Goal: Task Accomplishment & Management: Use online tool/utility

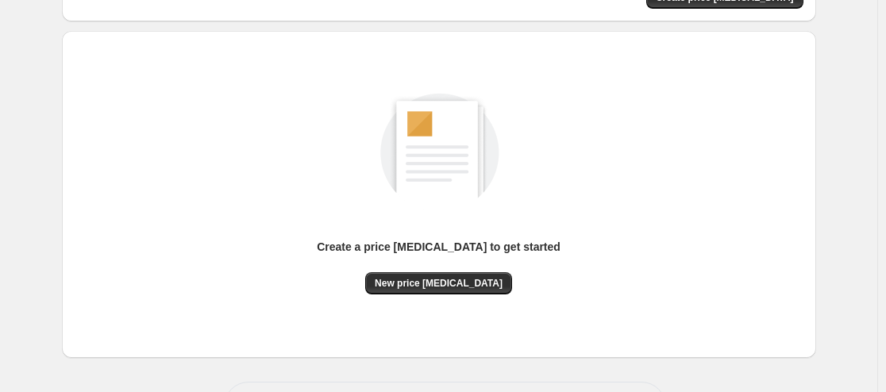
scroll to position [159, 0]
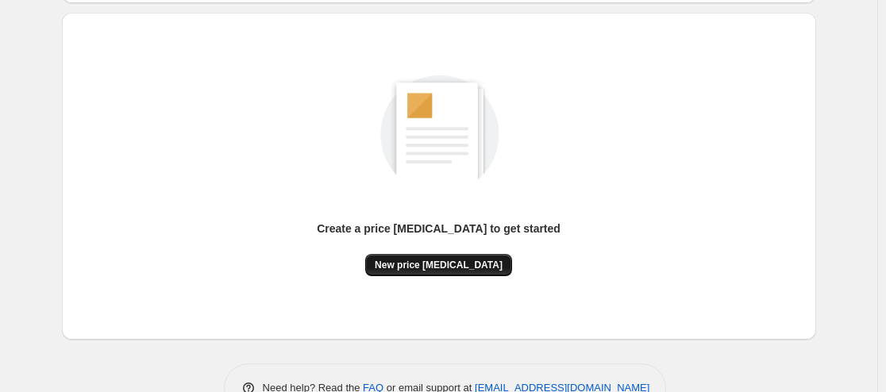
click at [456, 269] on span "New price change job" at bounding box center [439, 265] width 128 height 13
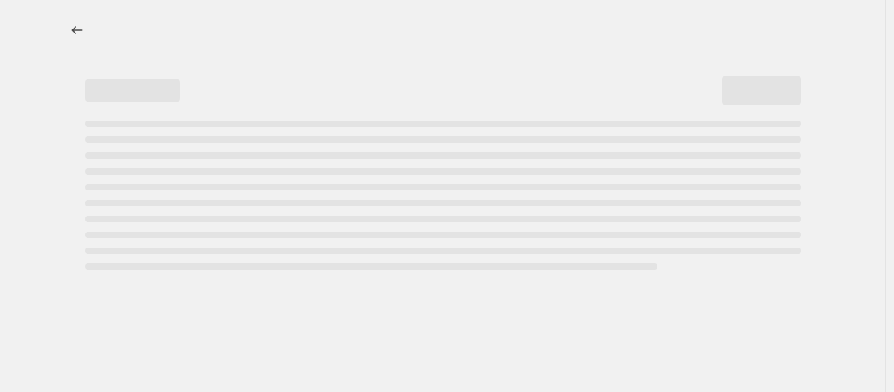
select select "percentage"
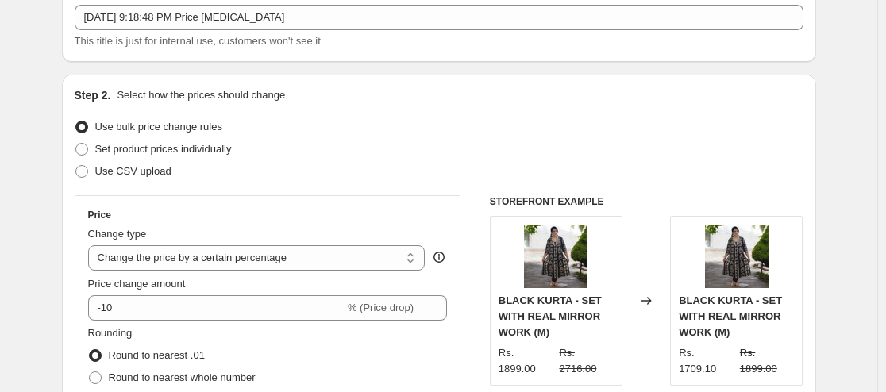
scroll to position [159, 0]
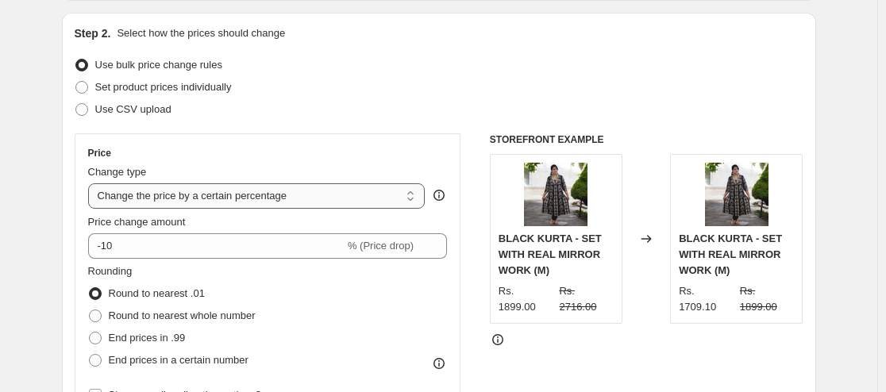
click at [203, 204] on select "Change the price to a certain amount Change the price by a certain amount Chang…" at bounding box center [256, 195] width 337 height 25
click at [91, 183] on select "Change the price to a certain amount Change the price by a certain amount Chang…" at bounding box center [256, 195] width 337 height 25
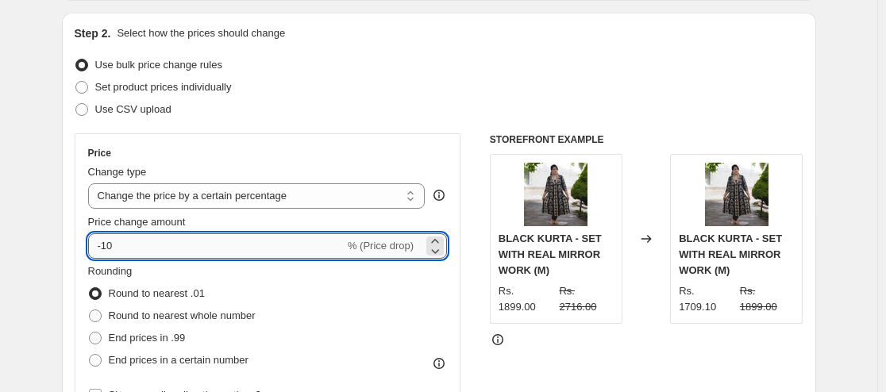
drag, startPoint x: 127, startPoint y: 246, endPoint x: 96, endPoint y: 248, distance: 31.0
click at [96, 248] on input "-10" at bounding box center [216, 245] width 256 height 25
click at [383, 291] on div "Rounding Round to nearest .01 Round to nearest whole number End prices in .99 E…" at bounding box center [268, 318] width 360 height 108
drag, startPoint x: 131, startPoint y: 247, endPoint x: 96, endPoint y: 244, distance: 35.1
click at [96, 244] on input "50" at bounding box center [207, 245] width 238 height 25
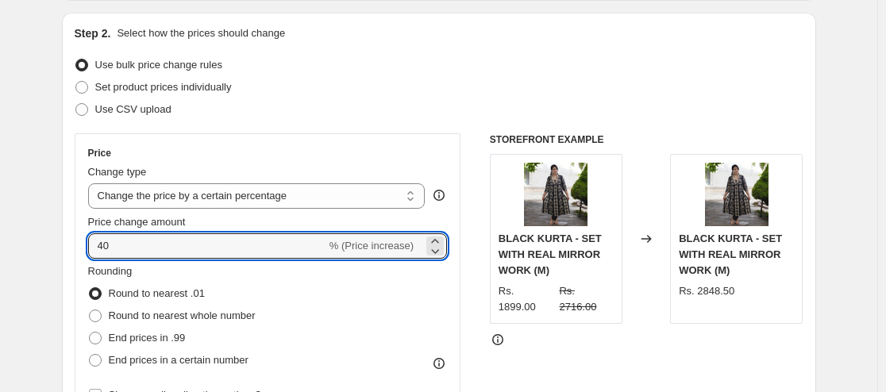
click at [414, 300] on div "Rounding Round to nearest .01 Round to nearest whole number End prices in .99 E…" at bounding box center [268, 318] width 360 height 108
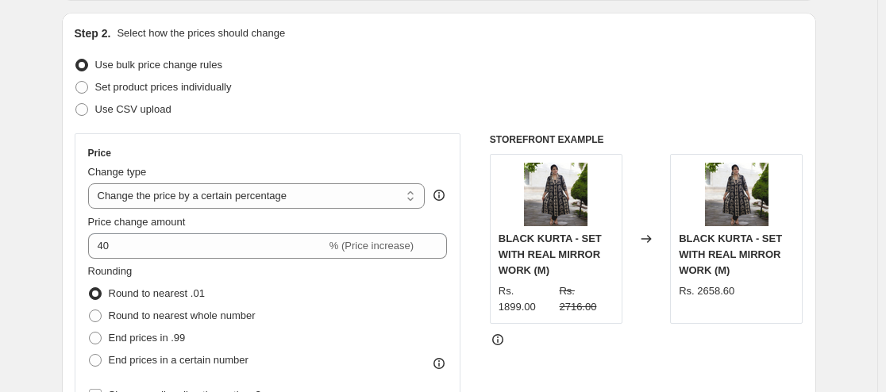
click at [414, 300] on div "Rounding Round to nearest .01 Round to nearest whole number End prices in .99 E…" at bounding box center [268, 318] width 360 height 108
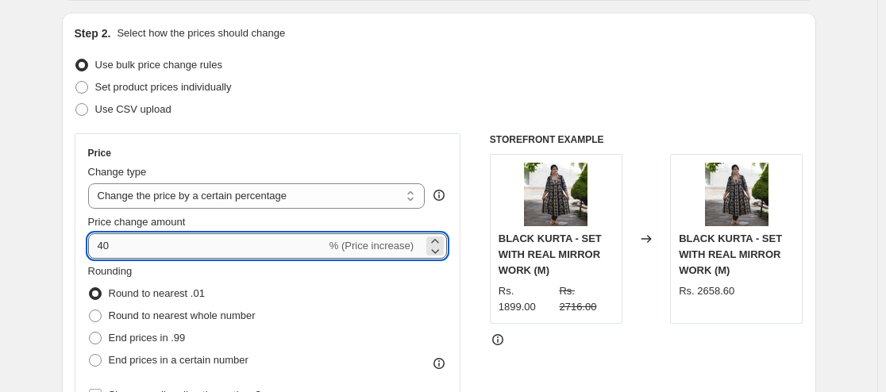
drag, startPoint x: 132, startPoint y: 245, endPoint x: 101, endPoint y: 248, distance: 31.1
click at [101, 248] on input "40" at bounding box center [207, 245] width 238 height 25
type input "50"
click at [418, 310] on div "Rounding Round to nearest .01 Round to nearest whole number End prices in .99 E…" at bounding box center [268, 318] width 360 height 108
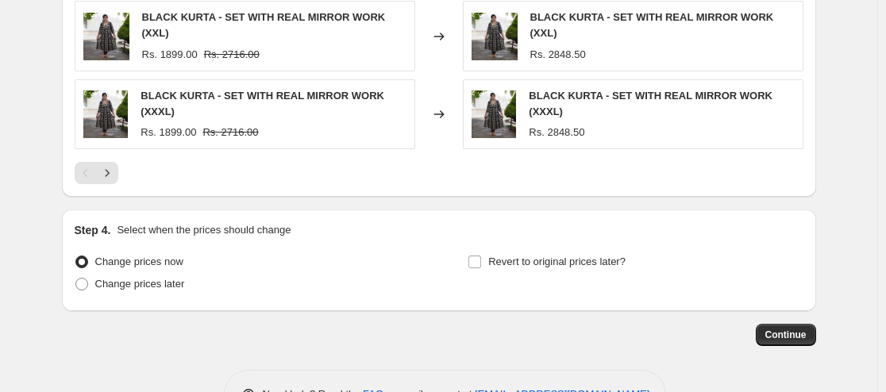
scroll to position [1191, 0]
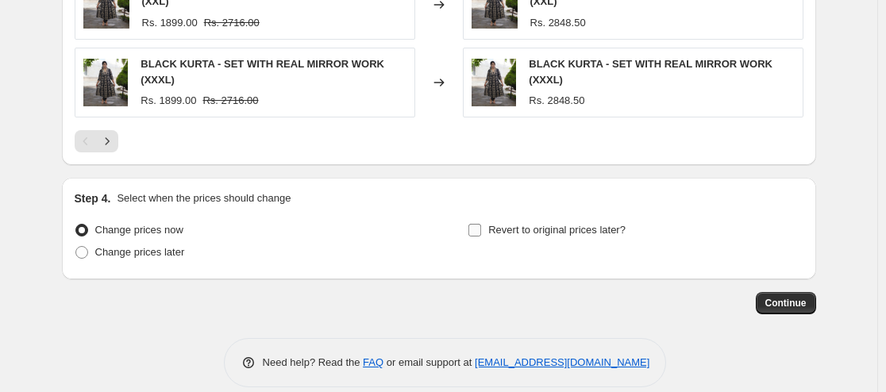
click at [474, 224] on input "Revert to original prices later?" at bounding box center [474, 230] width 13 height 13
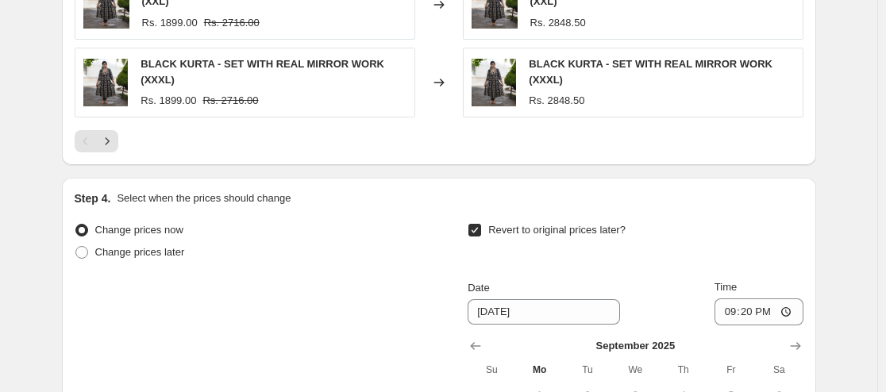
click at [474, 224] on input "Revert to original prices later?" at bounding box center [474, 230] width 13 height 13
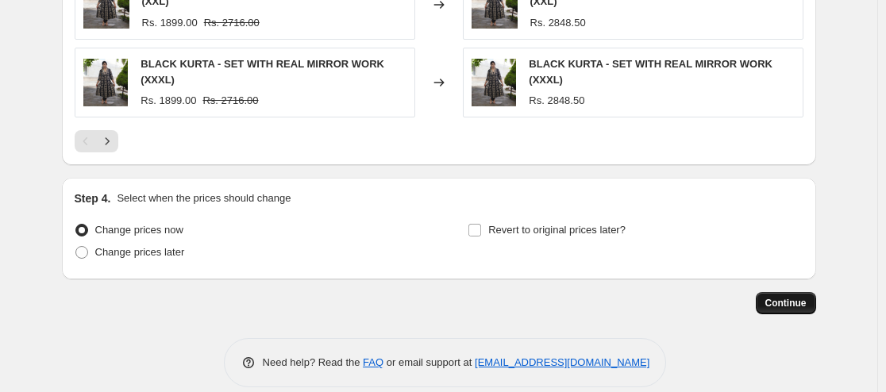
click at [783, 297] on span "Continue" at bounding box center [785, 303] width 41 height 13
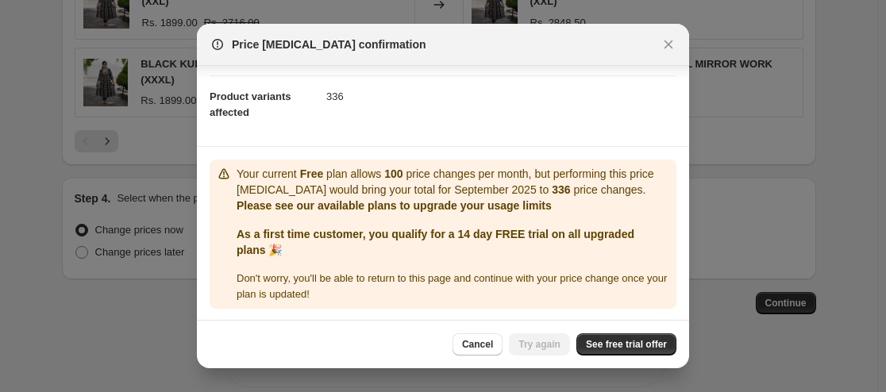
scroll to position [162, 0]
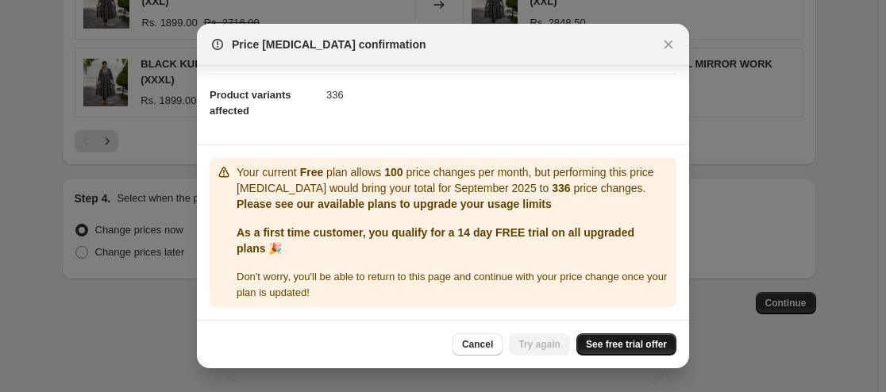
click at [618, 345] on span "See free trial offer" at bounding box center [626, 344] width 81 height 13
click at [491, 346] on span "Cancel" at bounding box center [477, 344] width 31 height 13
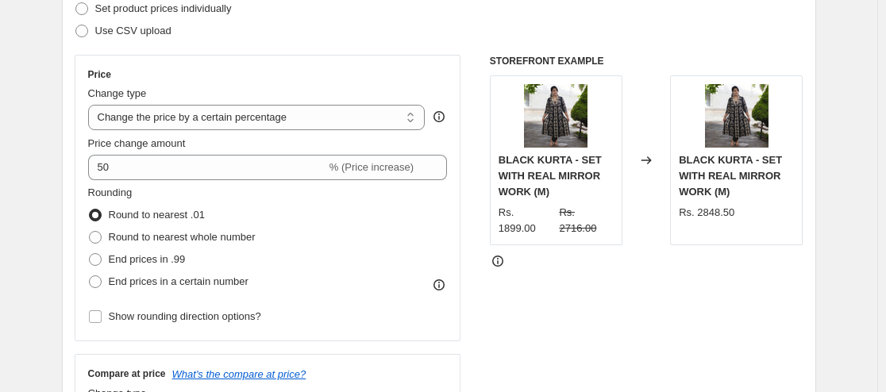
scroll to position [238, 0]
click at [391, 115] on select "Change the price to a certain amount Change the price by a certain amount Chang…" at bounding box center [256, 116] width 337 height 25
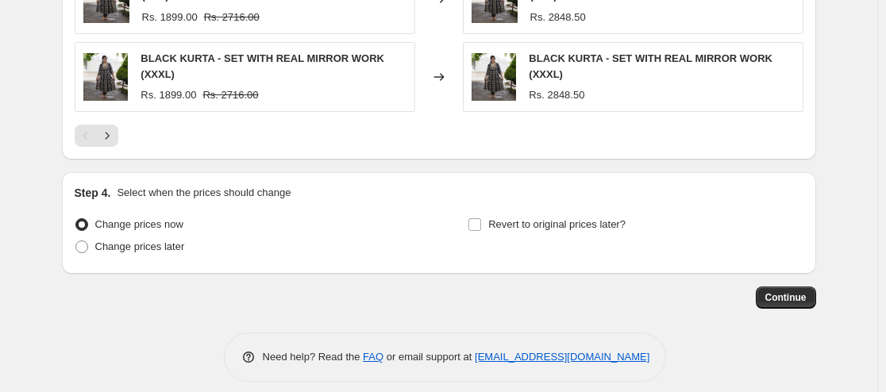
scroll to position [1200, 0]
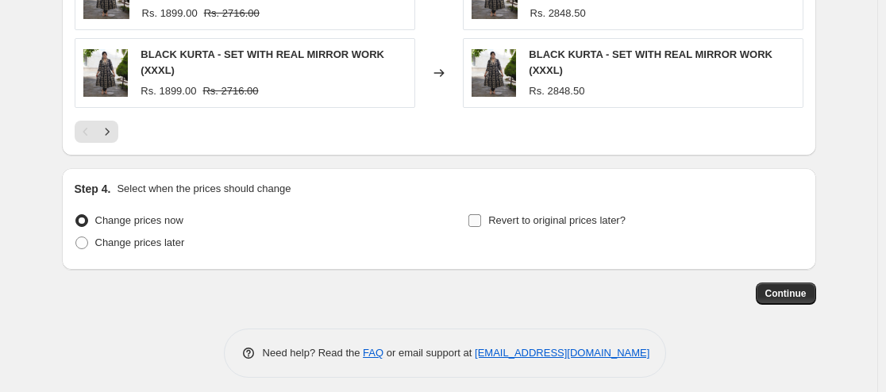
click at [476, 214] on input "Revert to original prices later?" at bounding box center [474, 220] width 13 height 13
checkbox input "true"
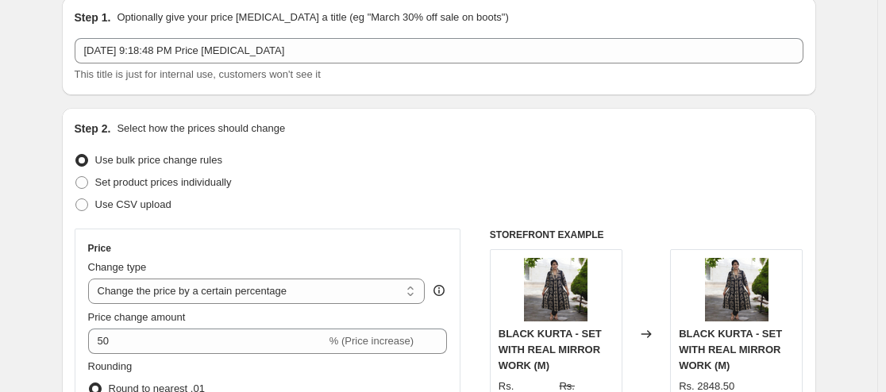
scroll to position [0, 0]
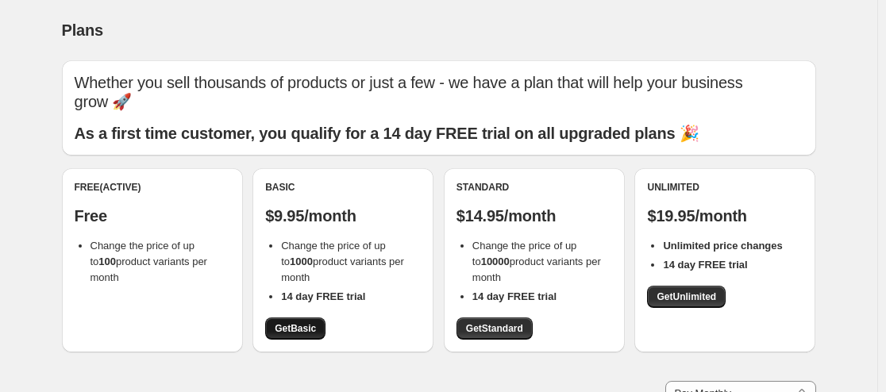
click at [303, 332] on span "Get Basic" at bounding box center [295, 328] width 41 height 13
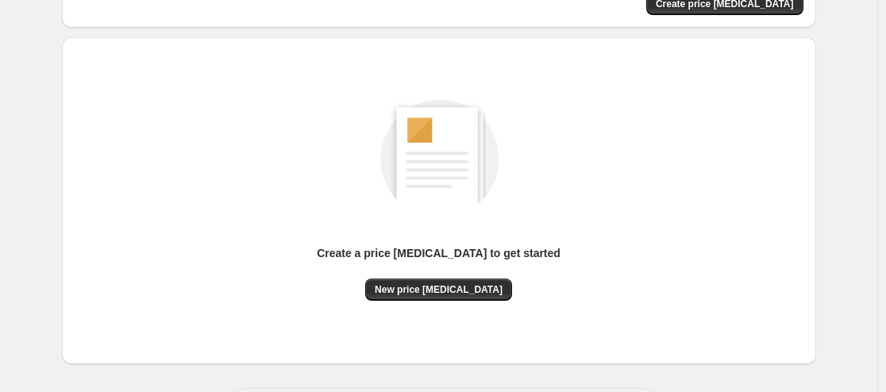
scroll to position [202, 0]
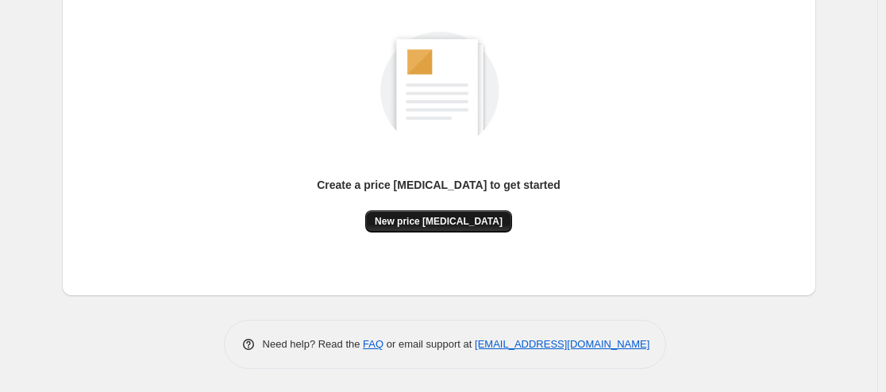
click at [438, 229] on button "New price [MEDICAL_DATA]" at bounding box center [438, 221] width 147 height 22
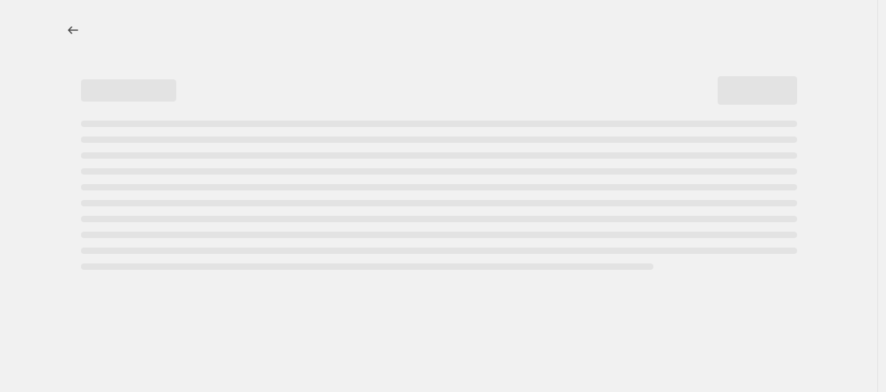
select select "percentage"
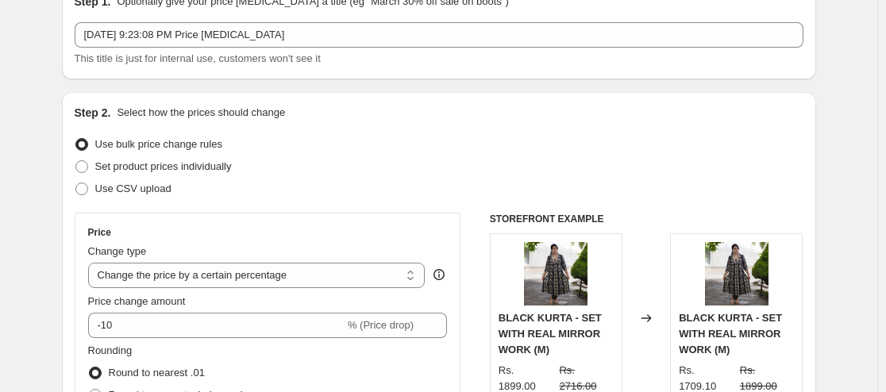
scroll to position [159, 0]
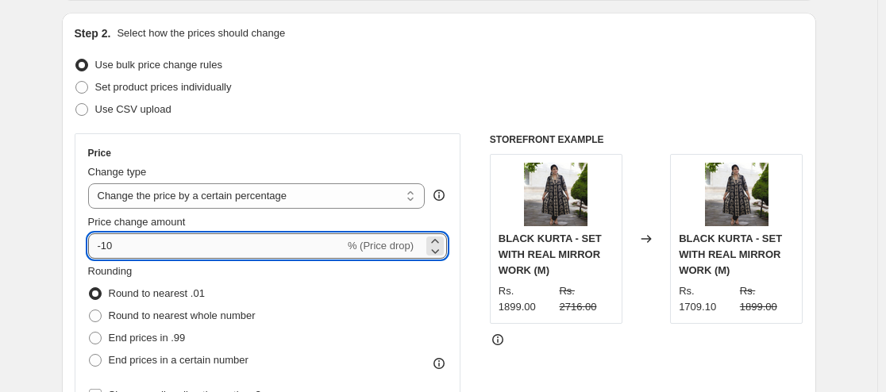
drag, startPoint x: 138, startPoint y: 243, endPoint x: 102, endPoint y: 241, distance: 35.8
click at [102, 241] on input "-10" at bounding box center [216, 245] width 256 height 25
type input "50"
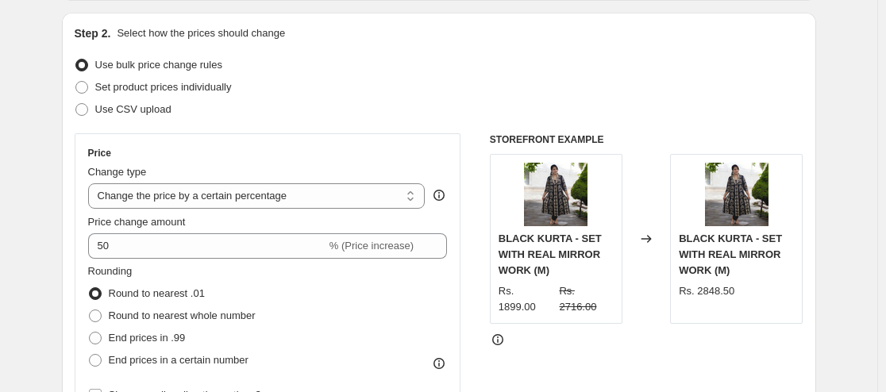
click at [345, 286] on div "Rounding Round to nearest .01 Round to nearest whole number End prices in .99 E…" at bounding box center [268, 318] width 360 height 108
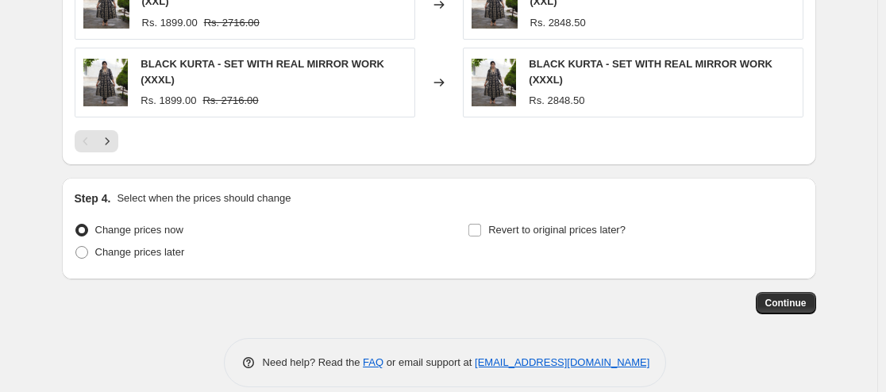
scroll to position [1200, 0]
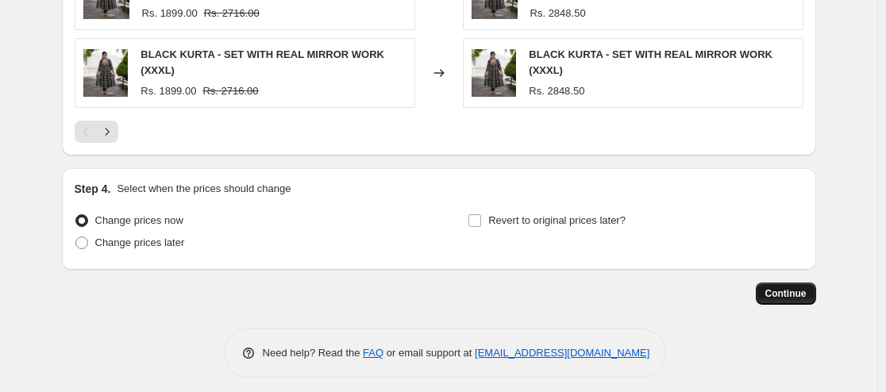
click at [788, 287] on span "Continue" at bounding box center [785, 293] width 41 height 13
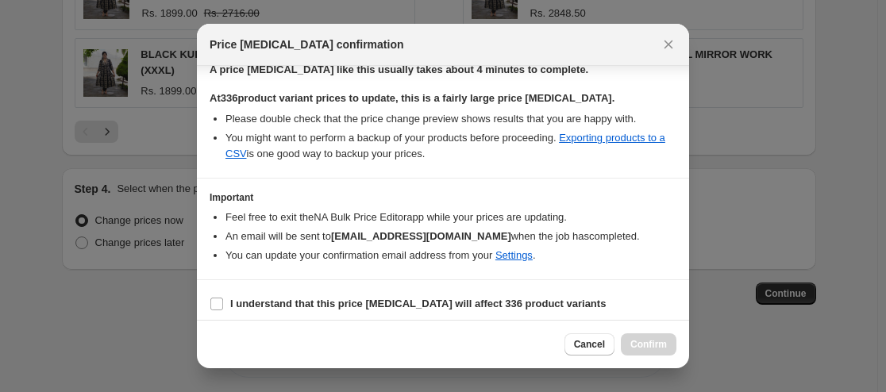
scroll to position [266, 0]
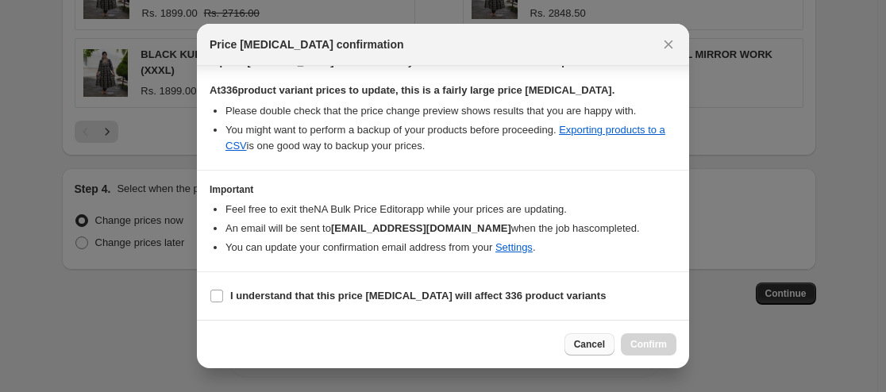
click at [575, 348] on button "Cancel" at bounding box center [589, 344] width 50 height 22
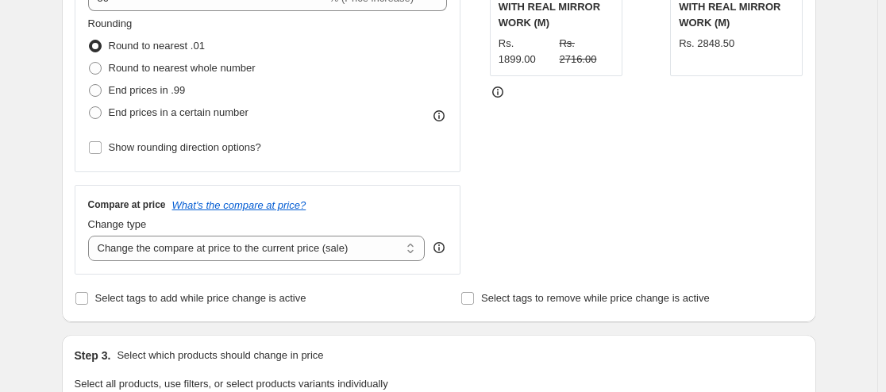
scroll to position [486, 0]
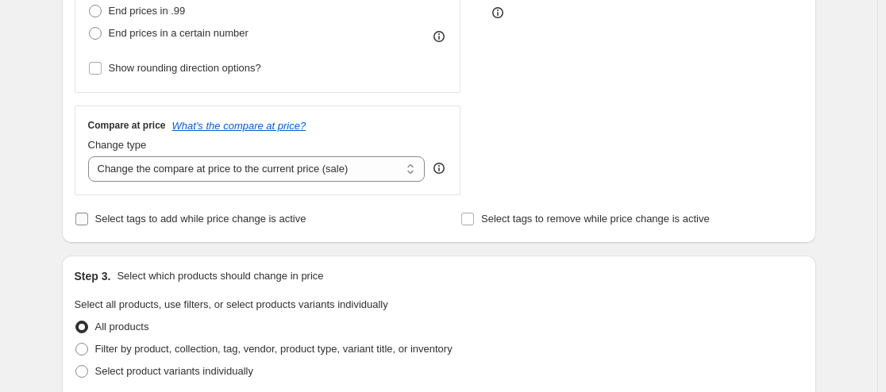
click at [83, 223] on input "Select tags to add while price change is active" at bounding box center [81, 219] width 13 height 13
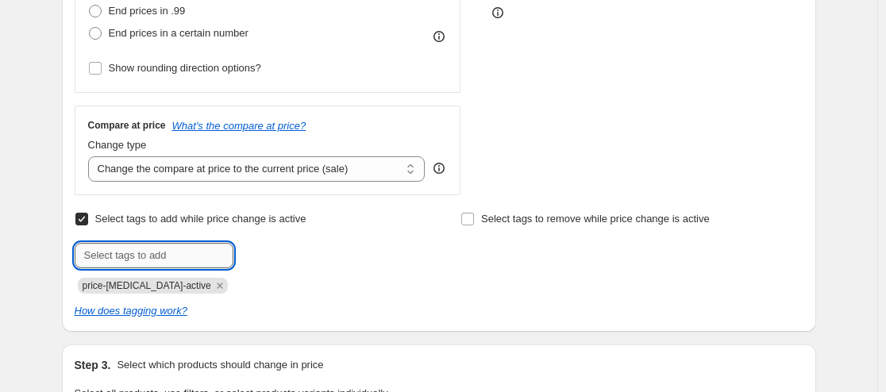
click at [121, 258] on input "text" at bounding box center [154, 255] width 159 height 25
click at [155, 253] on input "text" at bounding box center [154, 255] width 159 height 25
click at [88, 223] on input "Select tags to add while price change is active" at bounding box center [81, 219] width 13 height 13
checkbox input "false"
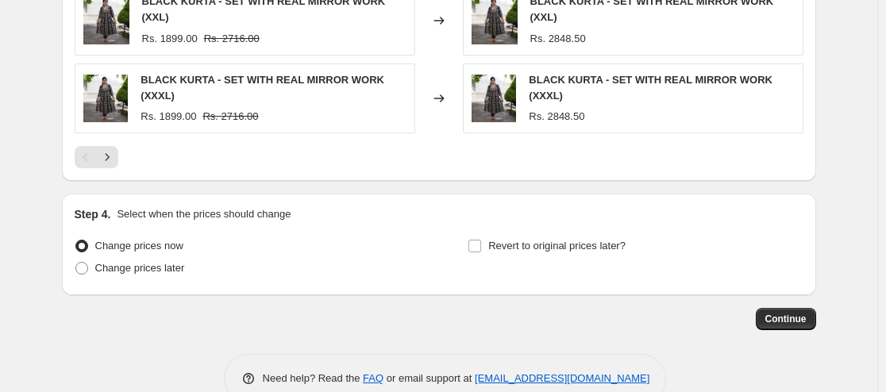
scroll to position [1200, 0]
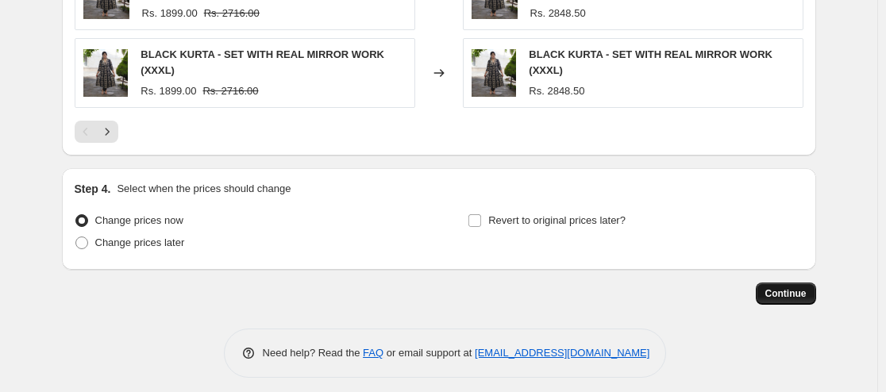
click at [799, 287] on span "Continue" at bounding box center [785, 293] width 41 height 13
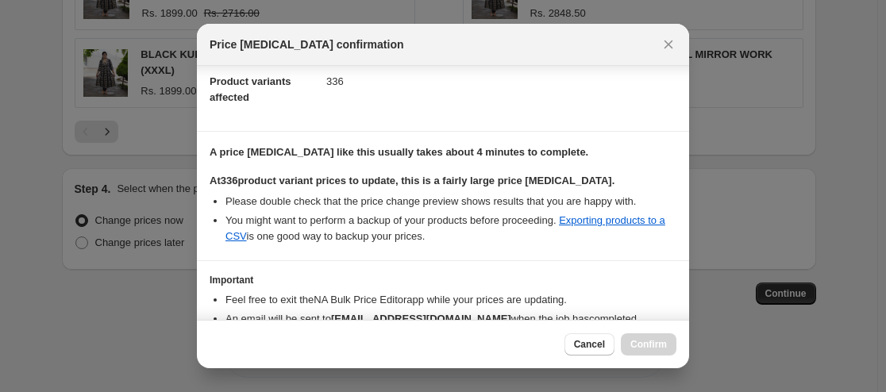
scroll to position [266, 0]
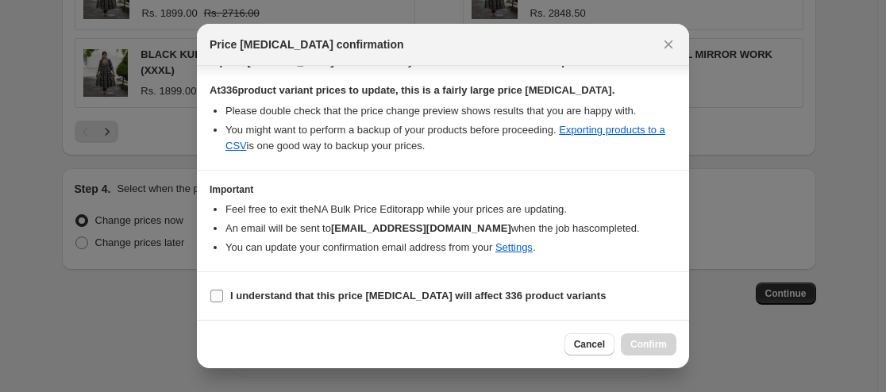
click at [210, 293] on span ":r20:" at bounding box center [217, 296] width 14 height 14
click at [210, 293] on input "I understand that this price change job will affect 336 product variants" at bounding box center [216, 296] width 13 height 13
checkbox input "true"
click at [638, 341] on span "Confirm" at bounding box center [648, 344] width 37 height 13
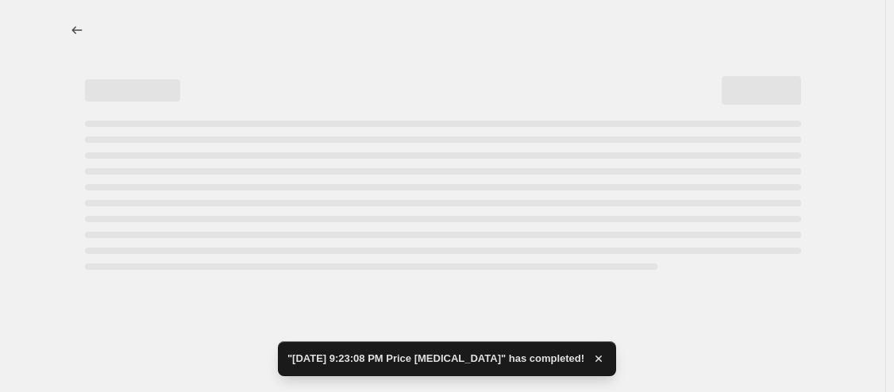
select select "percentage"
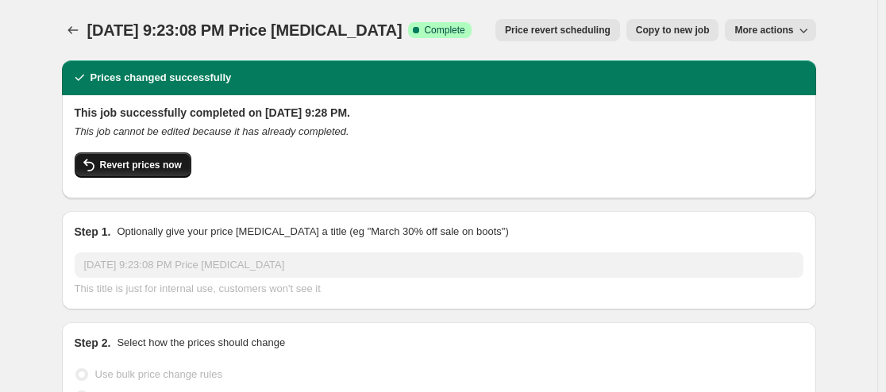
click at [145, 163] on span "Revert prices now" at bounding box center [141, 165] width 82 height 13
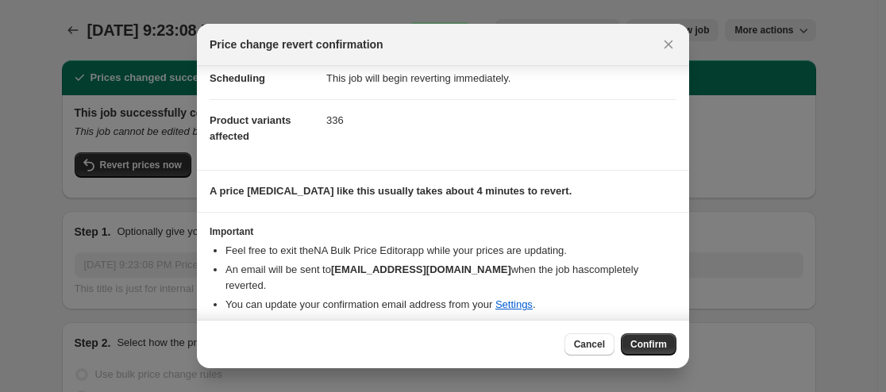
scroll to position [48, 0]
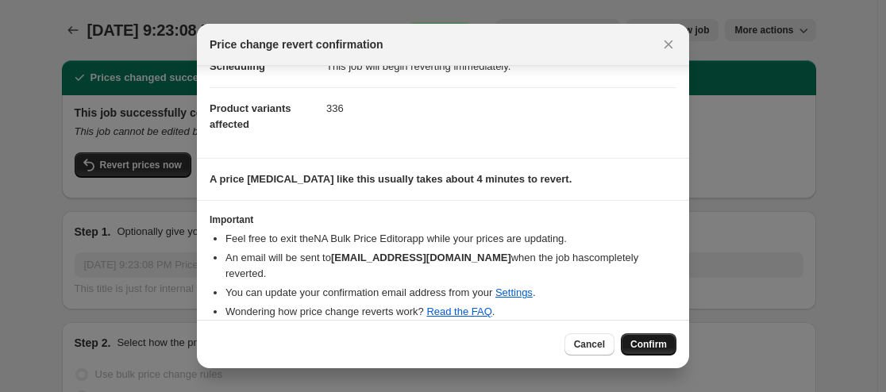
click at [653, 338] on button "Confirm" at bounding box center [649, 344] width 56 height 22
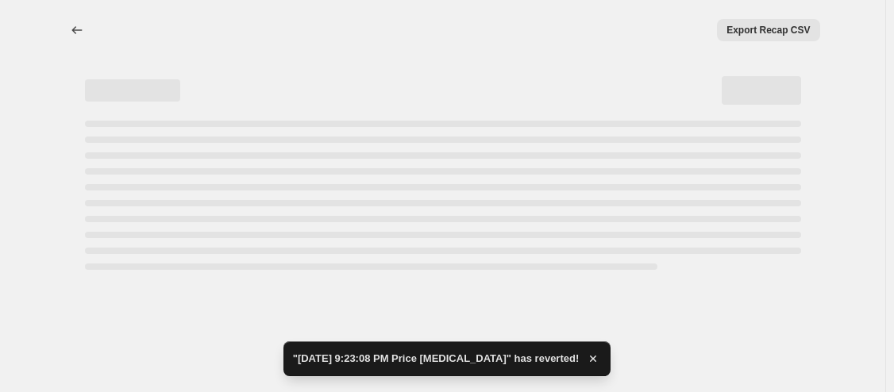
select select "percentage"
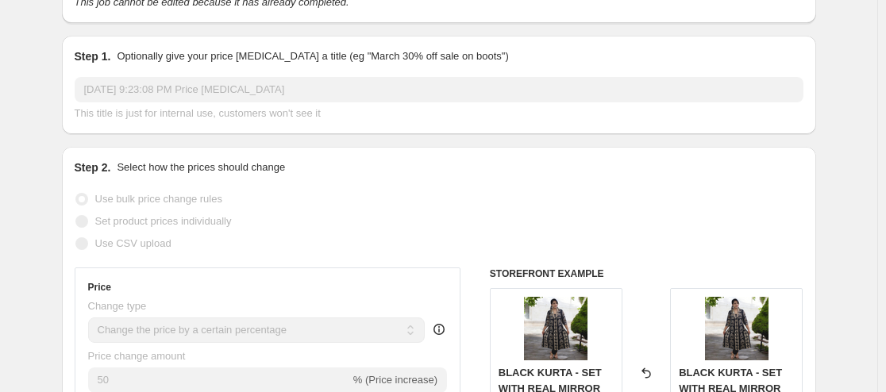
scroll to position [0, 0]
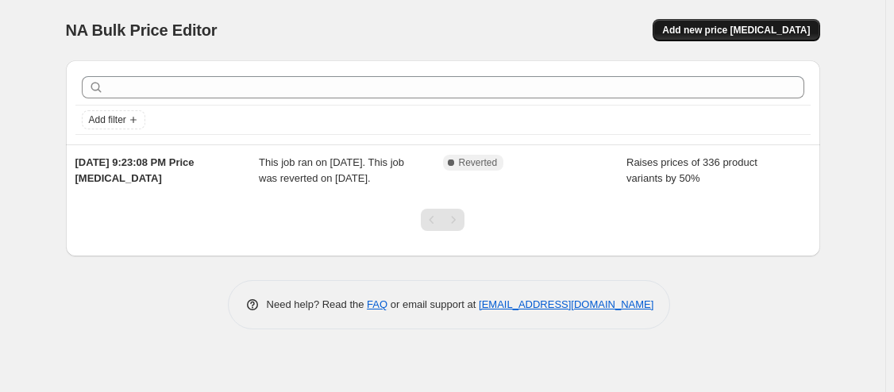
click at [738, 29] on span "Add new price [MEDICAL_DATA]" at bounding box center [736, 30] width 148 height 13
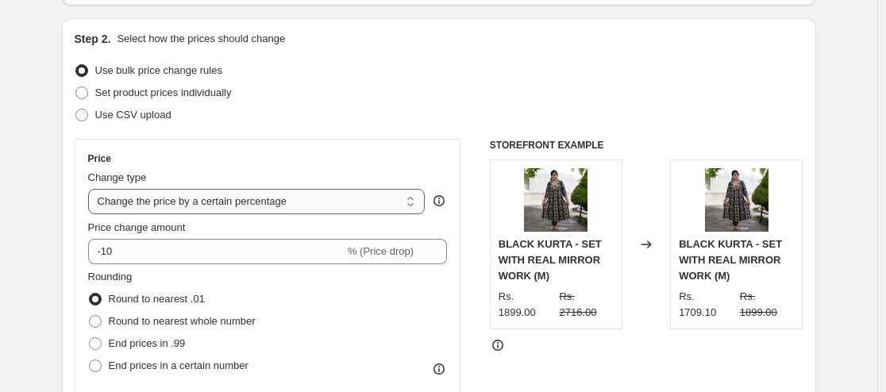
scroll to position [159, 0]
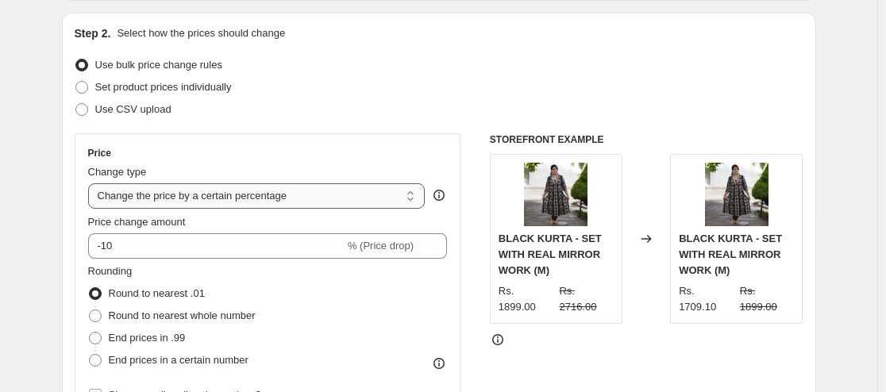
click at [241, 195] on select "Change the price to a certain amount Change the price by a certain amount Chang…" at bounding box center [256, 195] width 337 height 25
select select "pcap"
click at [91, 183] on select "Change the price to a certain amount Change the price by a certain amount Chang…" at bounding box center [256, 195] width 337 height 25
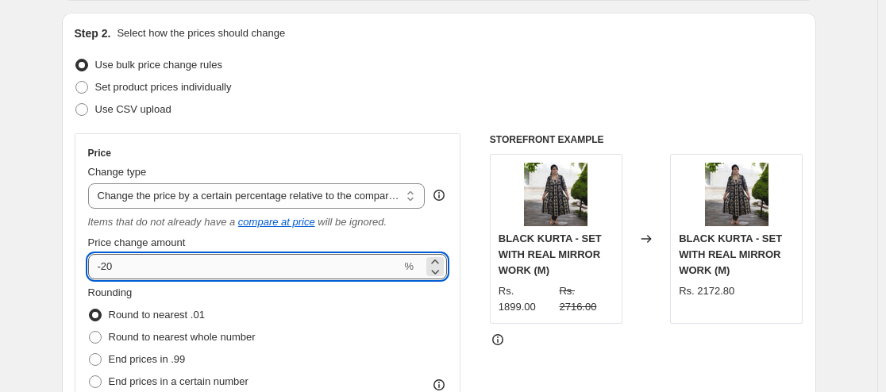
drag, startPoint x: 140, startPoint y: 272, endPoint x: 107, endPoint y: 270, distance: 32.6
click at [107, 270] on input "-20" at bounding box center [245, 266] width 314 height 25
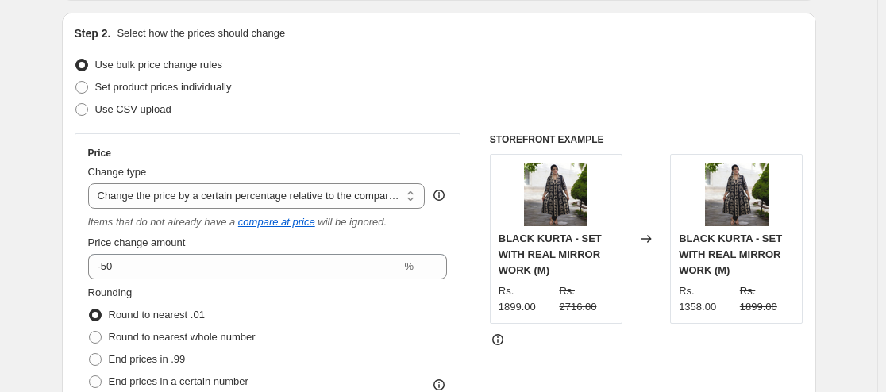
click at [344, 306] on div "Rounding Round to nearest .01 Round to nearest whole number End prices in .99 E…" at bounding box center [268, 339] width 360 height 108
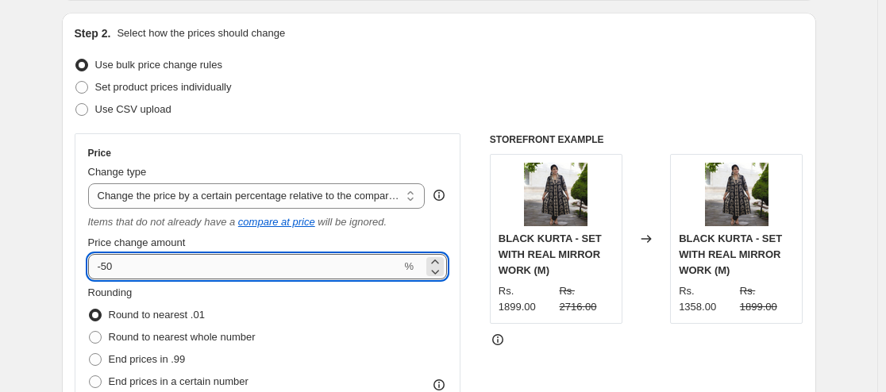
drag, startPoint x: 115, startPoint y: 273, endPoint x: 100, endPoint y: 274, distance: 15.1
click at [100, 274] on input "-50" at bounding box center [245, 266] width 314 height 25
type input "50"
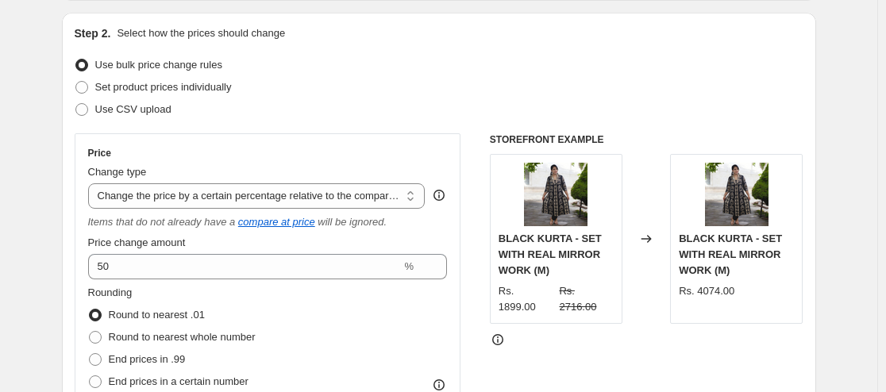
click at [364, 310] on div "Rounding Round to nearest .01 Round to nearest whole number End prices in .99 E…" at bounding box center [268, 339] width 360 height 108
click at [409, 198] on select "Change the price to a certain amount Change the price by a certain amount Chang…" at bounding box center [256, 195] width 337 height 25
select select "bcap"
click at [91, 183] on select "Change the price to a certain amount Change the price by a certain amount Chang…" at bounding box center [256, 195] width 337 height 25
type input "-12.00"
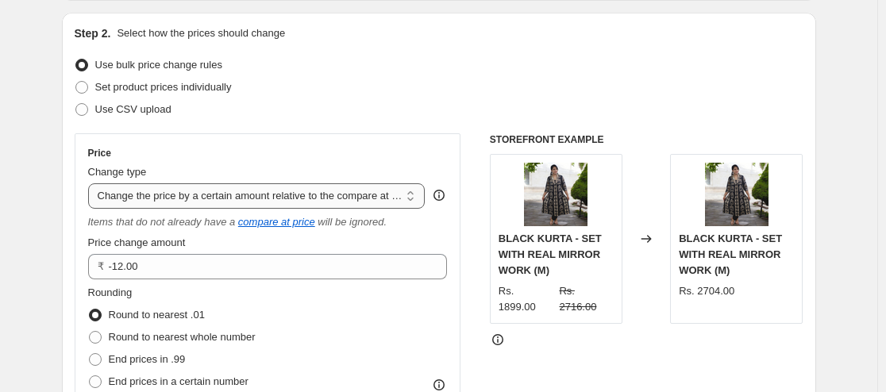
click at [414, 192] on select "Change the price to a certain amount Change the price by a certain amount Chang…" at bounding box center [256, 195] width 337 height 25
click at [91, 183] on select "Change the price to a certain amount Change the price by a certain amount Chang…" at bounding box center [256, 195] width 337 height 25
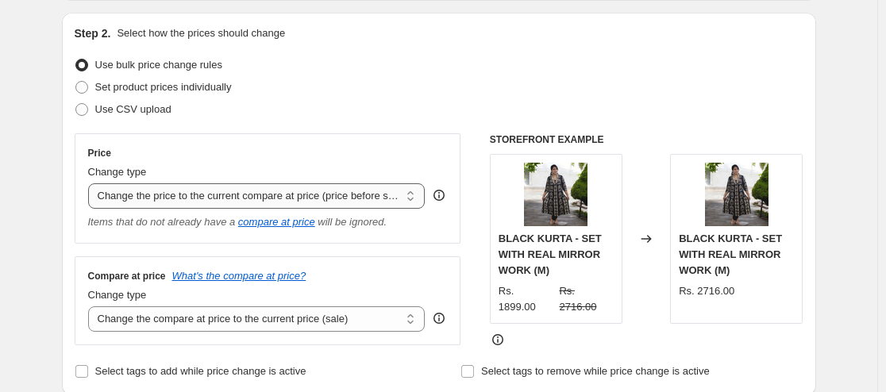
click at [408, 196] on select "Change the price to a certain amount Change the price by a certain amount Chang…" at bounding box center [256, 195] width 337 height 25
click at [91, 183] on select "Change the price to a certain amount Change the price by a certain amount Chang…" at bounding box center [256, 195] width 337 height 25
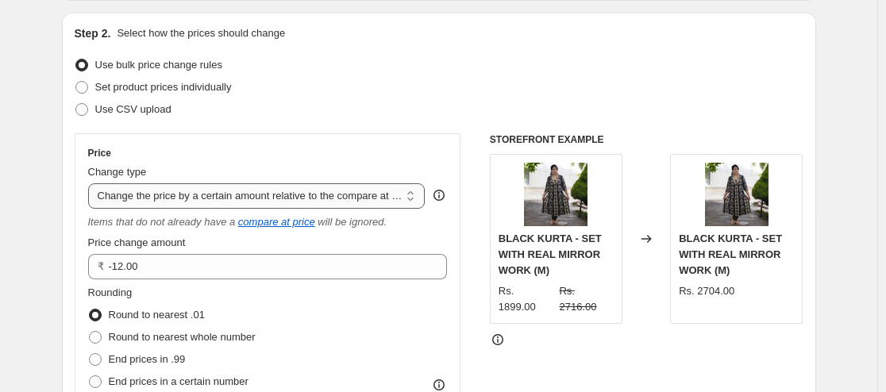
click at [416, 194] on select "Change the price to a certain amount Change the price by a certain amount Chang…" at bounding box center [256, 195] width 337 height 25
select select "pcap"
click at [91, 183] on select "Change the price to a certain amount Change the price by a certain amount Chang…" at bounding box center [256, 195] width 337 height 25
type input "-20"
click at [417, 230] on div "Price Change type Change the price to a certain amount Change the price by a ce…" at bounding box center [268, 287] width 360 height 281
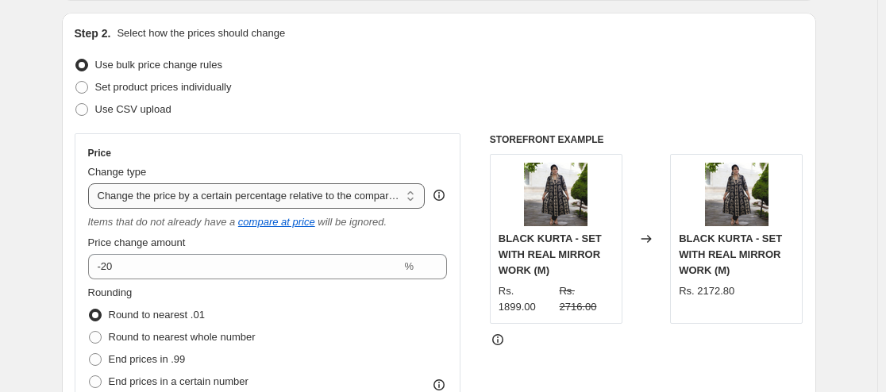
click at [411, 195] on select "Change the price to a certain amount Change the price by a certain amount Chang…" at bounding box center [256, 195] width 337 height 25
select select "by"
click at [91, 183] on select "Change the price to a certain amount Change the price by a certain amount Chang…" at bounding box center [256, 195] width 337 height 25
type input "-10.00"
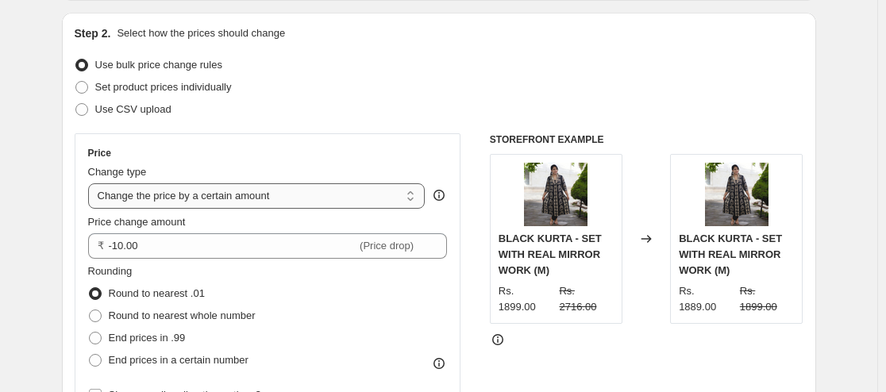
click at [409, 194] on select "Change the price to a certain amount Change the price by a certain amount Chang…" at bounding box center [256, 195] width 337 height 25
select select "to"
click at [91, 183] on select "Change the price to a certain amount Change the price by a certain amount Chang…" at bounding box center [256, 195] width 337 height 25
type input "80.00"
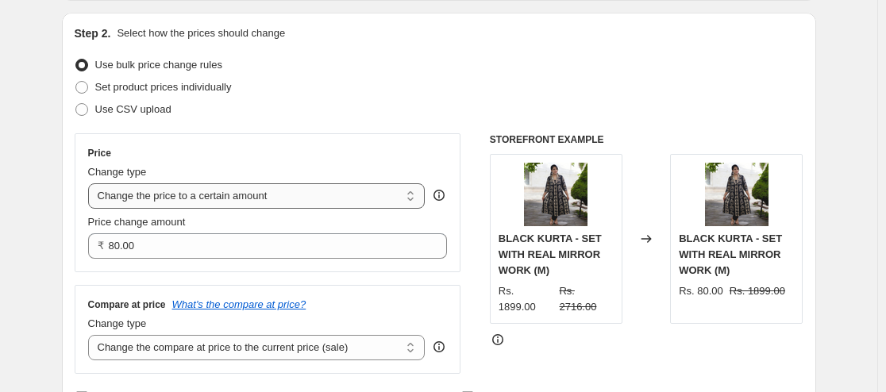
click at [412, 196] on select "Change the price to a certain amount Change the price by a certain amount Chang…" at bounding box center [256, 195] width 337 height 25
select select "percentage"
click at [91, 183] on select "Change the price to a certain amount Change the price by a certain amount Chang…" at bounding box center [256, 195] width 337 height 25
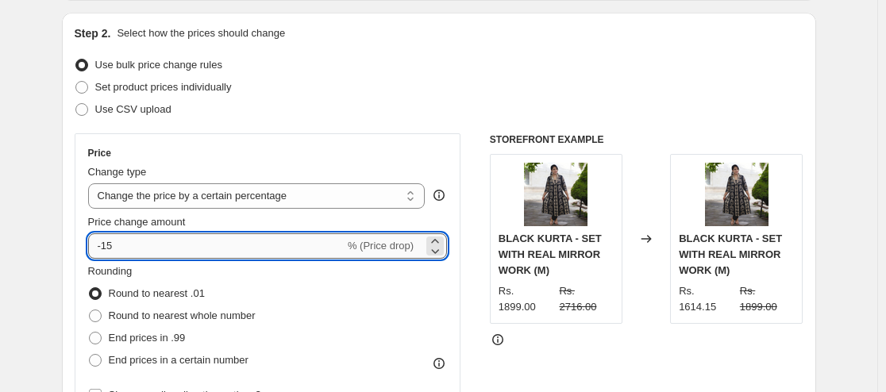
drag, startPoint x: 141, startPoint y: 252, endPoint x: 92, endPoint y: 252, distance: 48.4
click at [92, 252] on input "-15" at bounding box center [216, 245] width 256 height 25
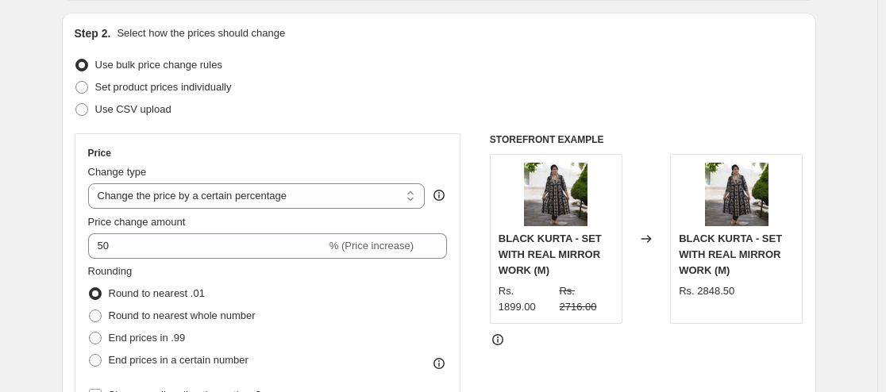
click at [375, 273] on div "Rounding Round to nearest .01 Round to nearest whole number End prices in .99 E…" at bounding box center [268, 318] width 360 height 108
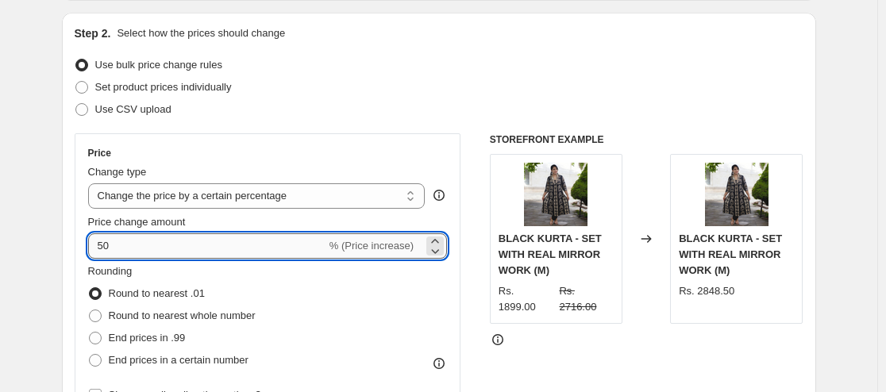
drag, startPoint x: 129, startPoint y: 254, endPoint x: 104, endPoint y: 255, distance: 24.6
click at [104, 255] on input "50" at bounding box center [207, 245] width 238 height 25
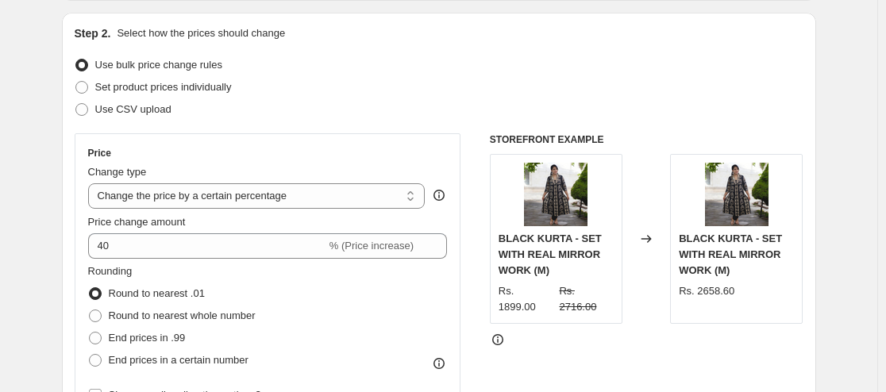
click at [349, 294] on div "Rounding Round to nearest .01 Round to nearest whole number End prices in .99 E…" at bounding box center [268, 318] width 360 height 108
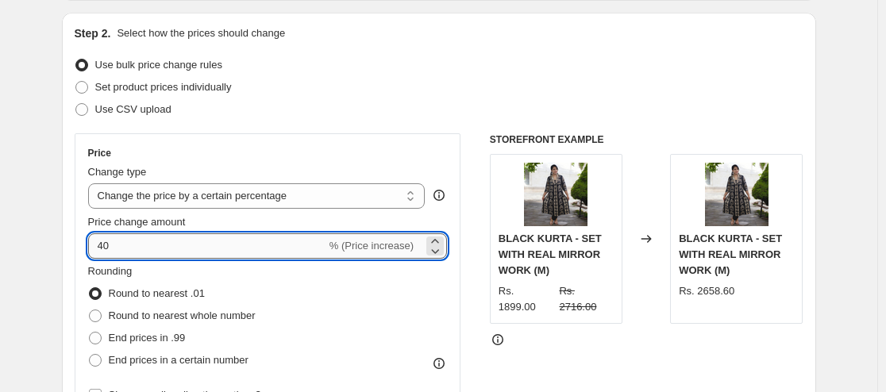
drag, startPoint x: 141, startPoint y: 245, endPoint x: 97, endPoint y: 241, distance: 43.8
click at [97, 241] on input "40" at bounding box center [207, 245] width 238 height 25
drag, startPoint x: 156, startPoint y: 245, endPoint x: 88, endPoint y: 249, distance: 67.6
click at [88, 249] on div "Price Change type Change the price to a certain amount Change the price by a ce…" at bounding box center [268, 276] width 387 height 287
click at [395, 309] on div "Rounding Round to nearest .01 Round to nearest whole number End prices in .99 E…" at bounding box center [268, 318] width 360 height 108
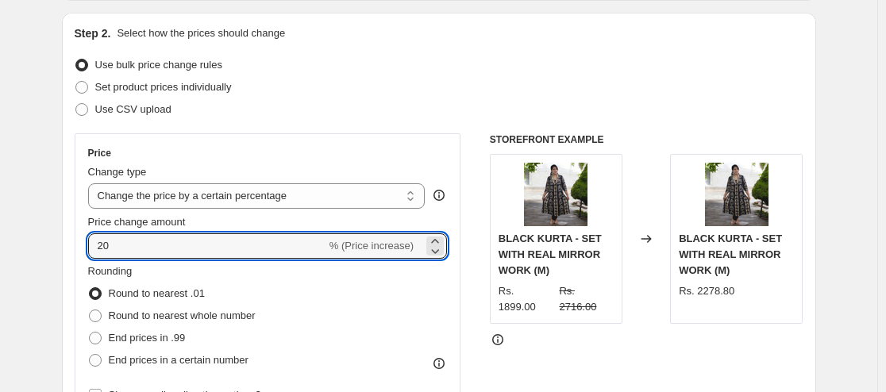
drag, startPoint x: 110, startPoint y: 242, endPoint x: 121, endPoint y: 245, distance: 11.4
click at [90, 245] on div "Price Change type Change the price to a certain amount Change the price by a ce…" at bounding box center [268, 276] width 387 height 287
drag, startPoint x: 139, startPoint y: 245, endPoint x: 87, endPoint y: 246, distance: 52.4
click at [87, 246] on div "Price Change type Change the price to a certain amount Change the price by a ce…" at bounding box center [268, 276] width 387 height 287
type input "10"
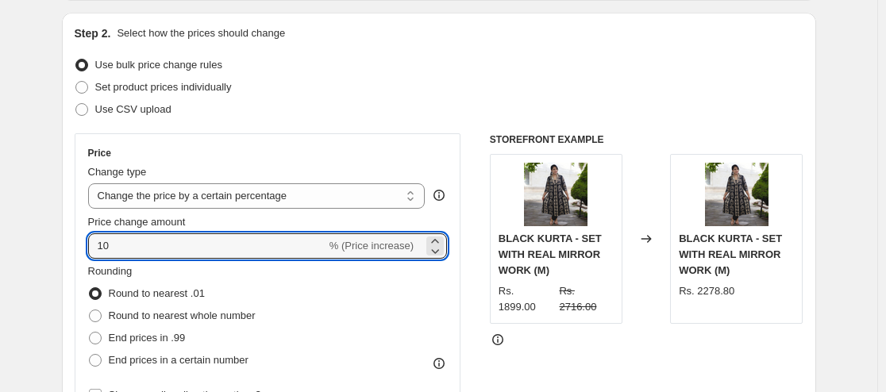
click at [304, 283] on div "Rounding Round to nearest .01 Round to nearest whole number End prices in .99 E…" at bounding box center [268, 318] width 360 height 108
drag, startPoint x: 133, startPoint y: 246, endPoint x: 84, endPoint y: 246, distance: 48.4
click at [84, 246] on div "Price Change type Change the price to a certain amount Change the price by a ce…" at bounding box center [268, 276] width 387 height 287
type input "-10"
click at [408, 287] on div "Rounding Round to nearest .01 Round to nearest whole number End prices in .99 E…" at bounding box center [268, 318] width 360 height 108
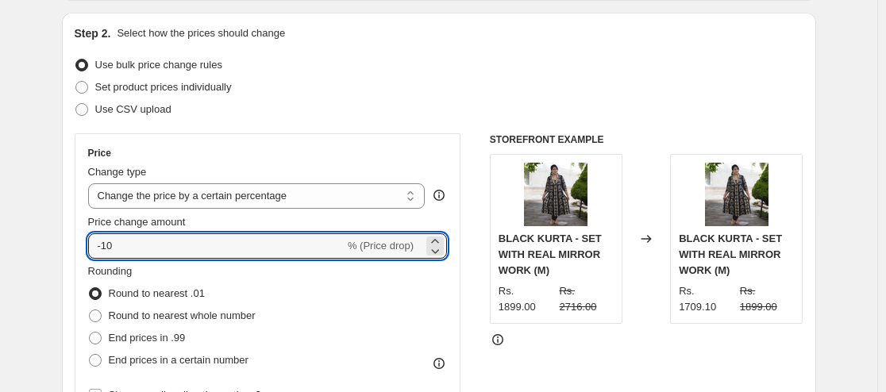
drag, startPoint x: 119, startPoint y: 241, endPoint x: 75, endPoint y: 235, distance: 44.1
click at [75, 235] on div "Step 2. Select how the prices should change Use bulk price change rules Set pro…" at bounding box center [439, 291] width 754 height 557
drag, startPoint x: 142, startPoint y: 243, endPoint x: 83, endPoint y: 242, distance: 58.8
click at [83, 242] on div "Price Change type Change the price to a certain amount Change the price by a ce…" at bounding box center [268, 276] width 387 height 287
drag, startPoint x: 116, startPoint y: 247, endPoint x: 154, endPoint y: 253, distance: 38.6
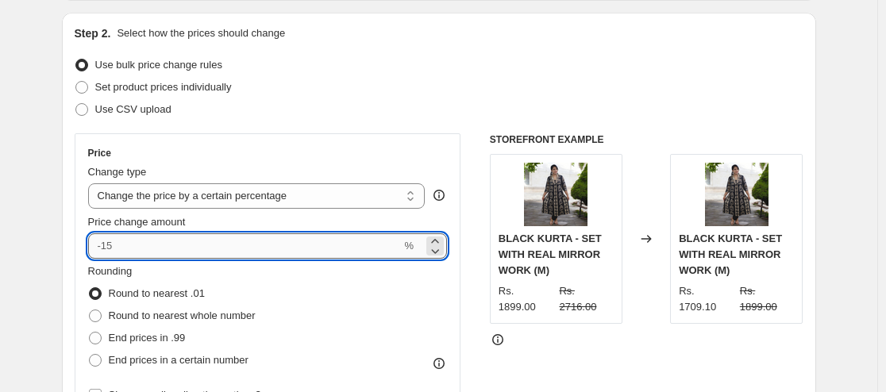
click at [154, 253] on input "Price change amount" at bounding box center [245, 245] width 314 height 25
type input "0"
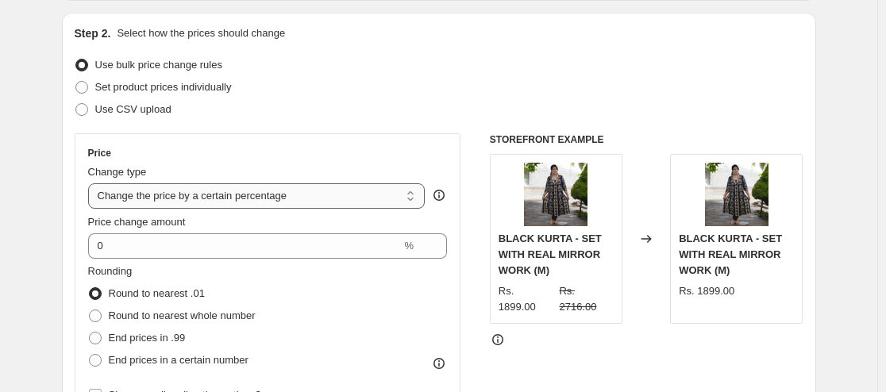
click at [408, 195] on select "Change the price to a certain amount Change the price by a certain amount Chang…" at bounding box center [256, 195] width 337 height 25
click at [91, 183] on select "Change the price to a certain amount Change the price by a certain amount Chang…" at bounding box center [256, 195] width 337 height 25
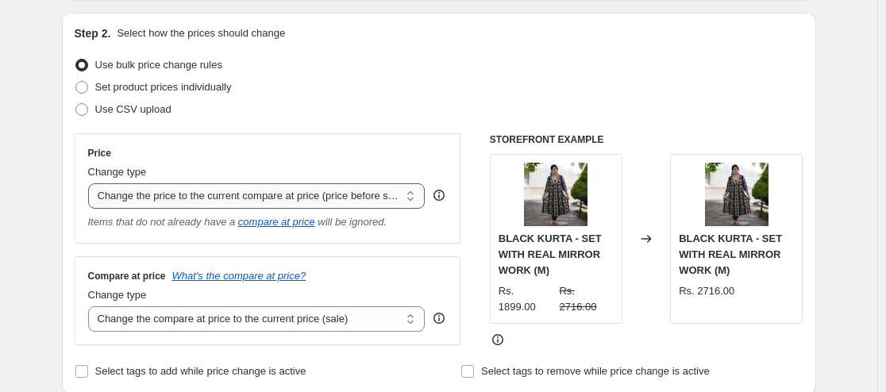
click at [414, 195] on select "Change the price to a certain amount Change the price by a certain amount Chang…" at bounding box center [256, 195] width 337 height 25
click at [91, 183] on select "Change the price to a certain amount Change the price by a certain amount Chang…" at bounding box center [256, 195] width 337 height 25
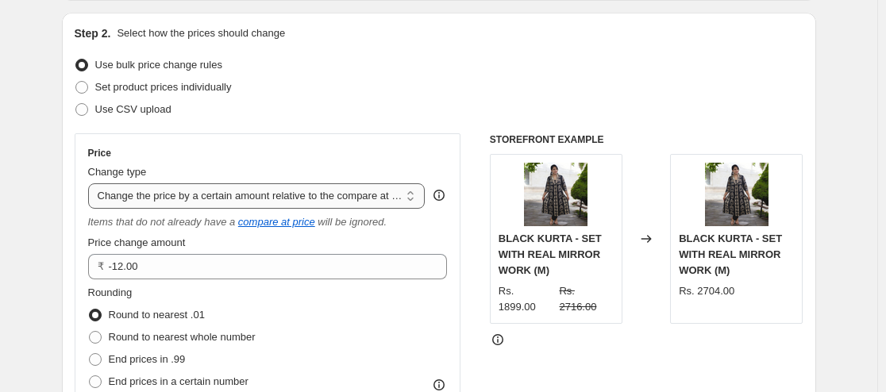
click at [417, 194] on select "Change the price to a certain amount Change the price by a certain amount Chang…" at bounding box center [256, 195] width 337 height 25
select select "pcap"
click at [91, 183] on select "Change the price to a certain amount Change the price by a certain amount Chang…" at bounding box center [256, 195] width 337 height 25
type input "-20"
click at [212, 91] on span "Set product prices individually" at bounding box center [163, 87] width 137 height 12
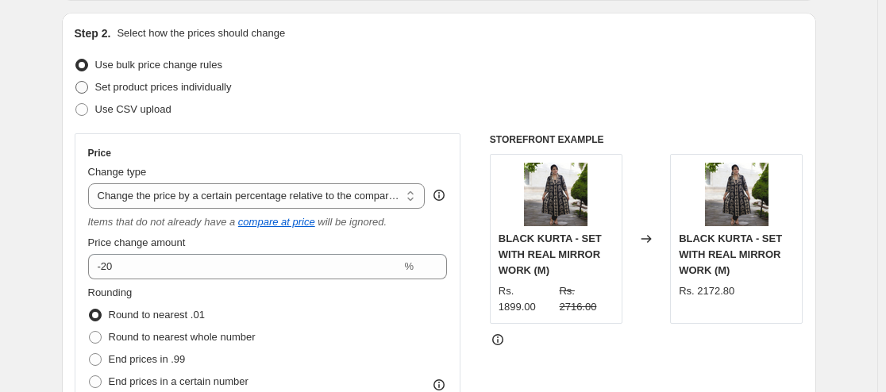
click at [76, 82] on input "Set product prices individually" at bounding box center [75, 81] width 1 height 1
radio input "true"
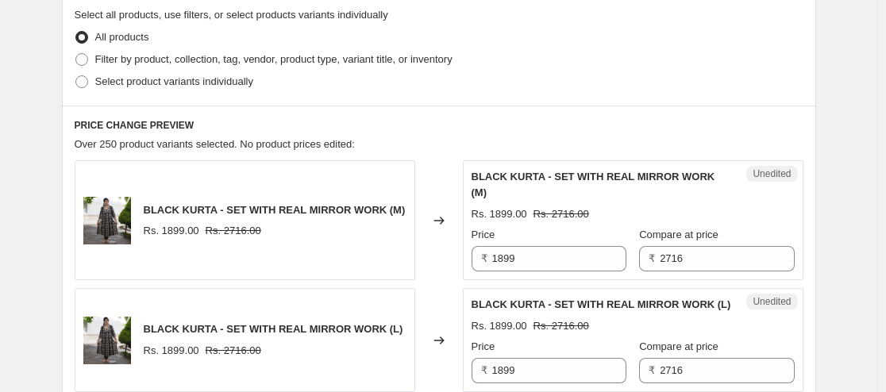
scroll to position [397, 0]
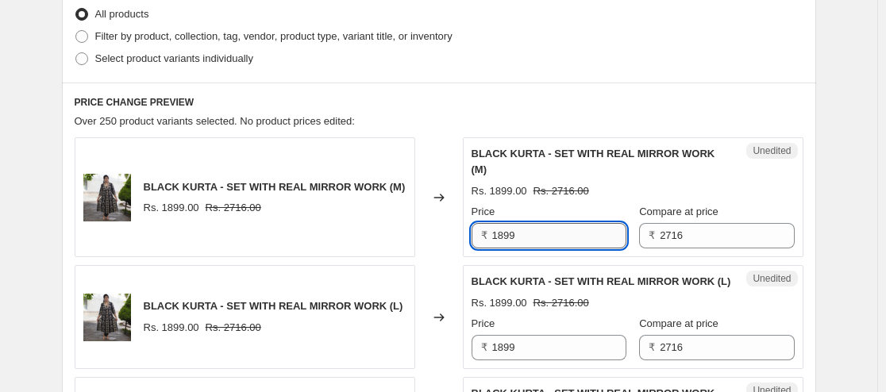
click at [534, 240] on input "1899" at bounding box center [559, 235] width 134 height 25
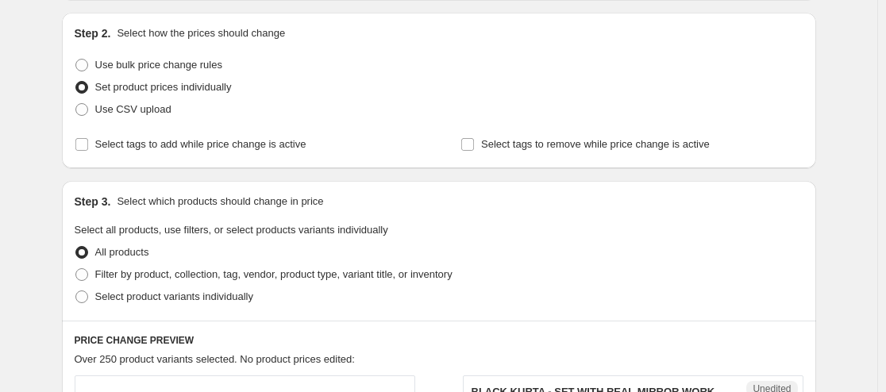
scroll to position [0, 0]
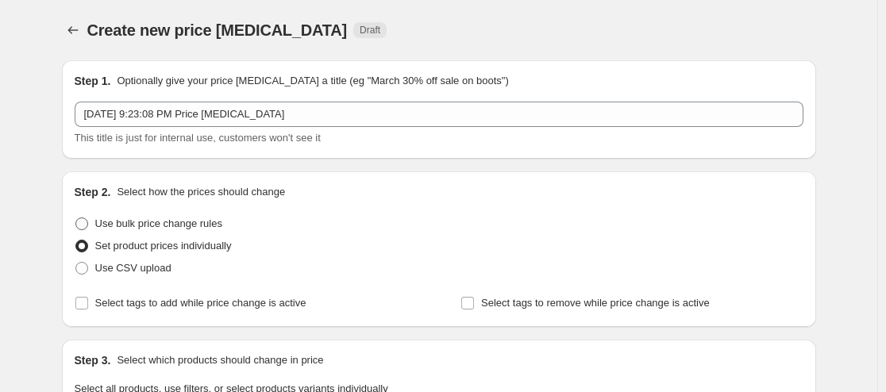
click at [167, 220] on span "Use bulk price change rules" at bounding box center [158, 224] width 127 height 12
click at [76, 218] on input "Use bulk price change rules" at bounding box center [75, 218] width 1 height 1
radio input "true"
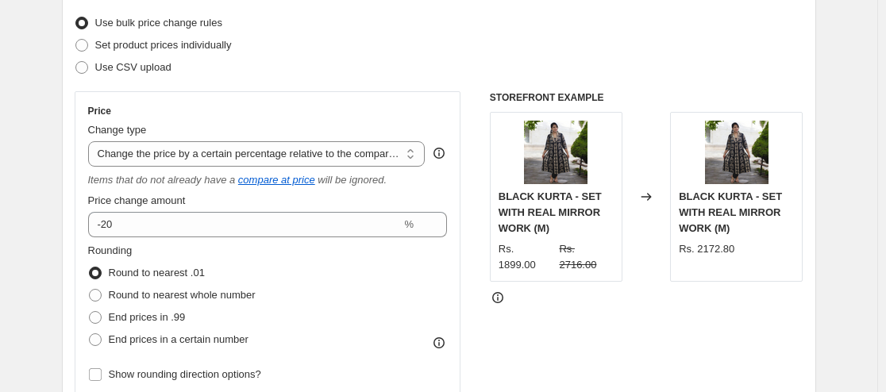
scroll to position [238, 0]
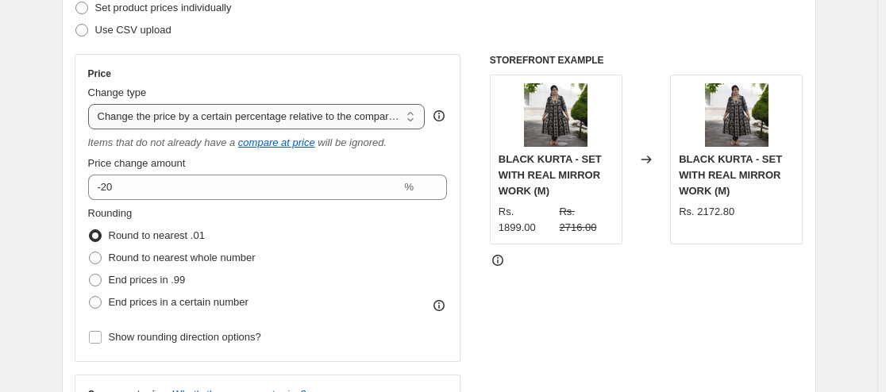
click at [418, 114] on select "Change the price to a certain amount Change the price by a certain amount Chang…" at bounding box center [256, 116] width 337 height 25
select select "to"
click at [91, 104] on select "Change the price to a certain amount Change the price by a certain amount Chang…" at bounding box center [256, 116] width 337 height 25
type input "80.00"
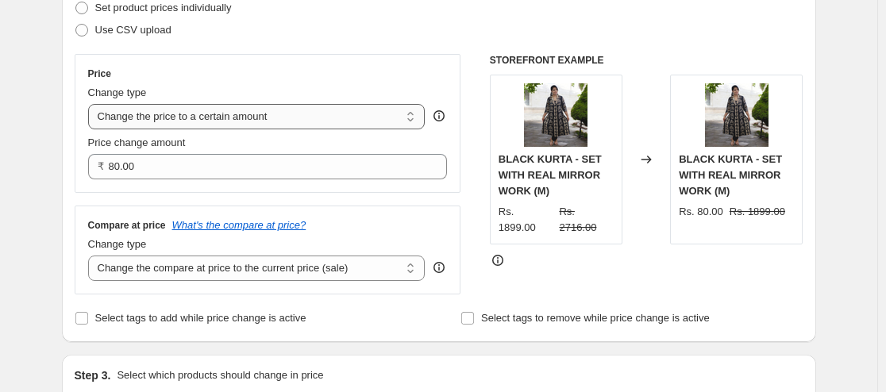
click at [414, 116] on select "Change the price to a certain amount Change the price by a certain amount Chang…" at bounding box center [256, 116] width 337 height 25
select select "by"
click at [91, 104] on select "Change the price to a certain amount Change the price by a certain amount Chang…" at bounding box center [256, 116] width 337 height 25
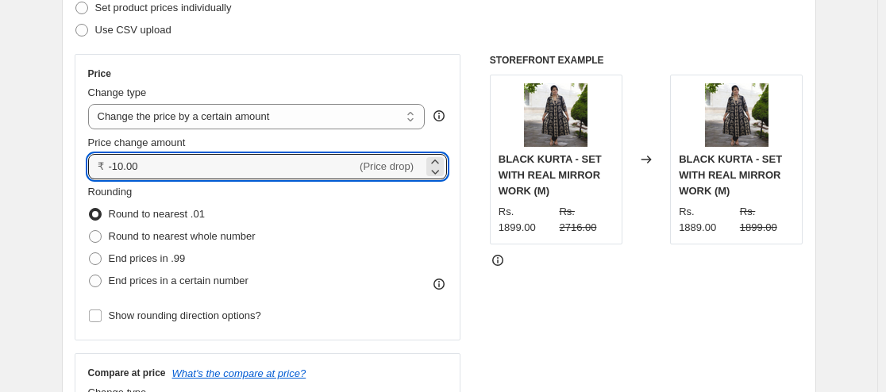
drag, startPoint x: 164, startPoint y: 164, endPoint x: 76, endPoint y: 164, distance: 87.3
click at [76, 164] on div "Step 2. Select how the prices should change Use bulk price change rules Set pro…" at bounding box center [439, 211] width 754 height 557
type input "500.00"
click at [418, 200] on div "Rounding Round to nearest .01 Round to nearest whole number End prices in .99 E…" at bounding box center [268, 238] width 360 height 108
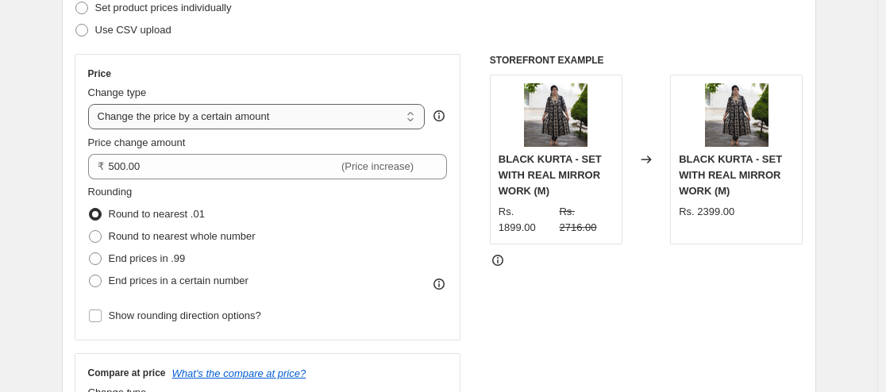
click at [411, 112] on select "Change the price to a certain amount Change the price by a certain amount Chang…" at bounding box center [256, 116] width 337 height 25
select select "ecap"
click at [91, 104] on select "Change the price to a certain amount Change the price by a certain amount Chang…" at bounding box center [256, 116] width 337 height 25
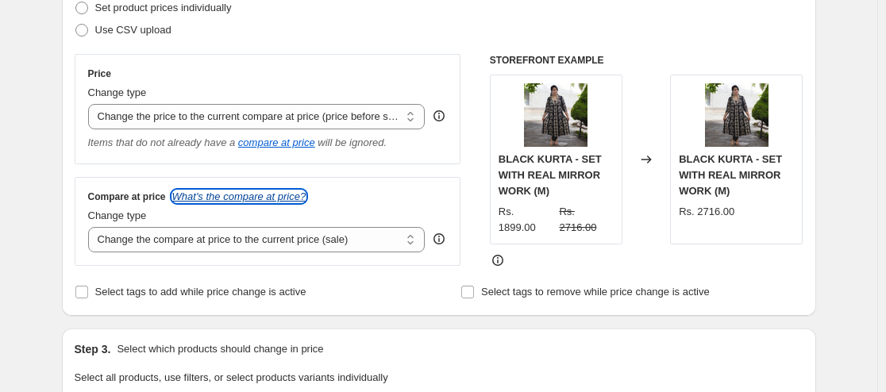
click at [275, 202] on icon "What's the compare at price?" at bounding box center [239, 197] width 134 height 12
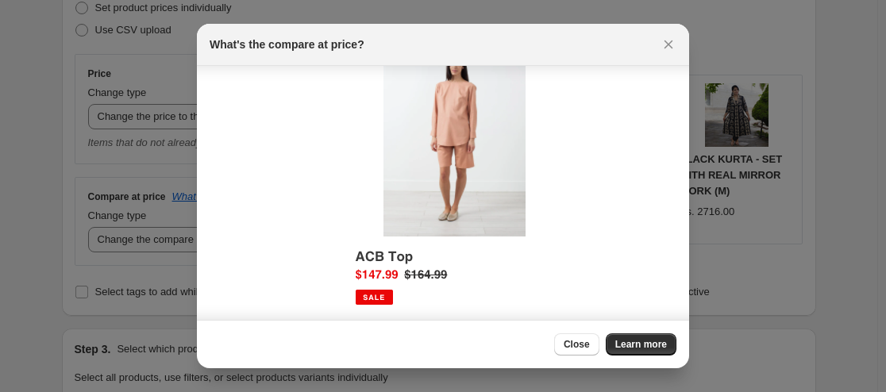
scroll to position [91, 0]
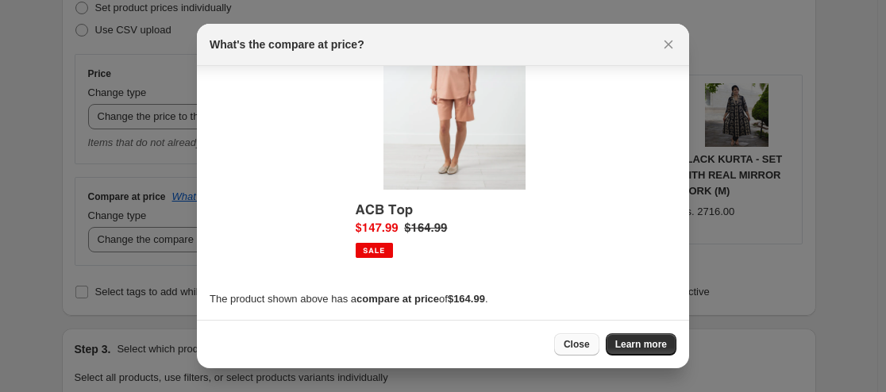
click at [583, 340] on span "Close" at bounding box center [577, 344] width 26 height 13
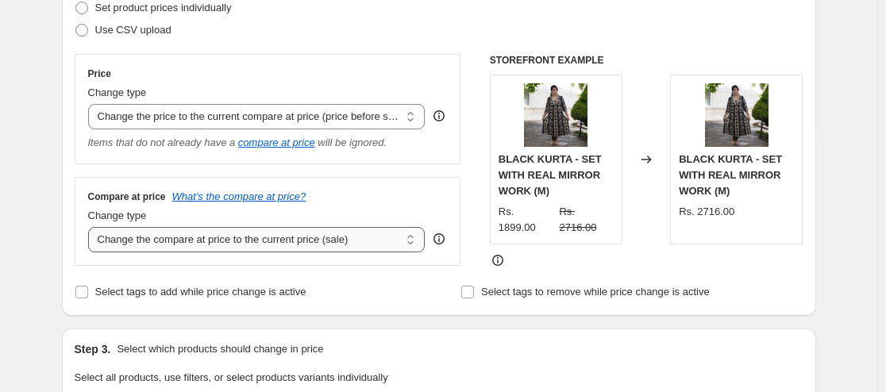
click at [315, 239] on select "Change the compare at price to the current price (sale) Change the compare at p…" at bounding box center [256, 239] width 337 height 25
select select "percentage"
click at [91, 228] on select "Change the compare at price to the current price (sale) Change the compare at p…" at bounding box center [256, 239] width 337 height 25
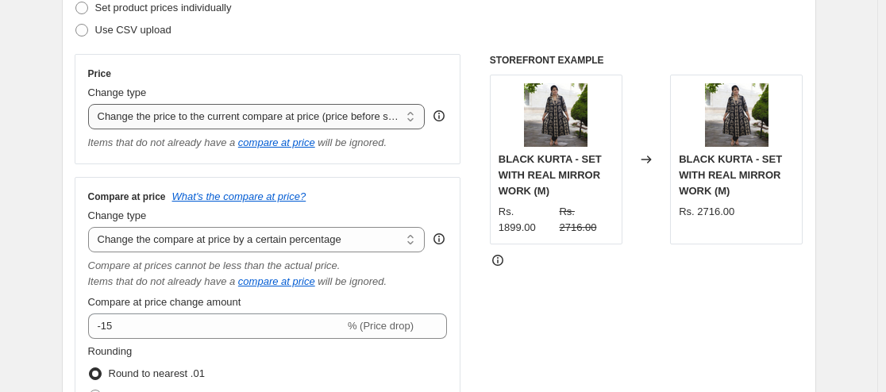
click at [413, 114] on select "Change the price to a certain amount Change the price by a certain amount Chang…" at bounding box center [256, 116] width 337 height 25
click at [91, 104] on select "Change the price to a certain amount Change the price by a certain amount Chang…" at bounding box center [256, 116] width 337 height 25
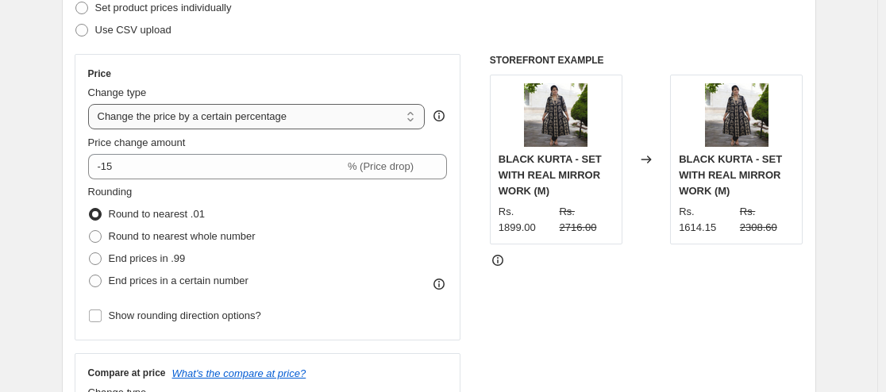
click at [248, 111] on select "Change the price to a certain amount Change the price by a certain amount Chang…" at bounding box center [256, 116] width 337 height 25
select select "bcap"
click at [91, 104] on select "Change the price to a certain amount Change the price by a certain amount Chang…" at bounding box center [256, 116] width 337 height 25
type input "-12.00"
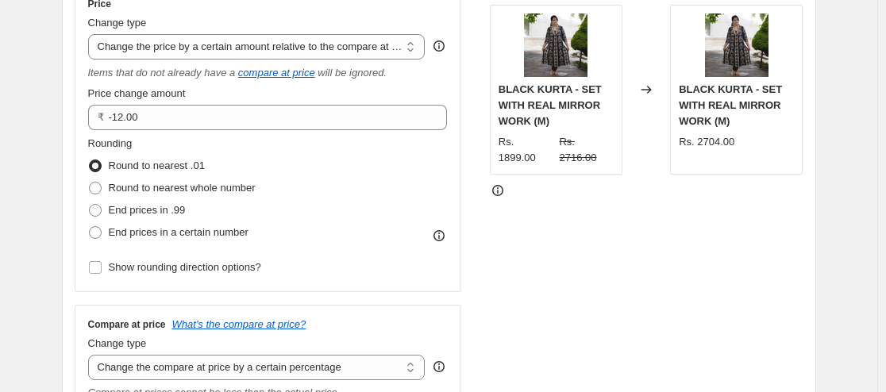
scroll to position [318, 0]
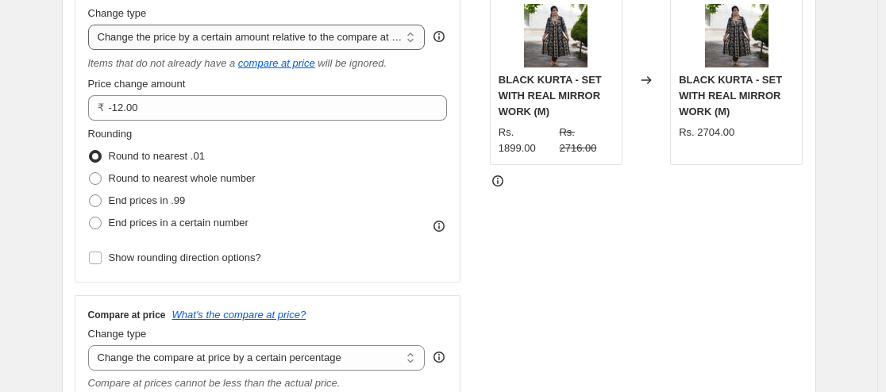
click at [328, 38] on select "Change the price to a certain amount Change the price by a certain amount Chang…" at bounding box center [256, 37] width 337 height 25
select select "pcap"
click at [91, 25] on select "Change the price to a certain amount Change the price by a certain amount Chang…" at bounding box center [256, 37] width 337 height 25
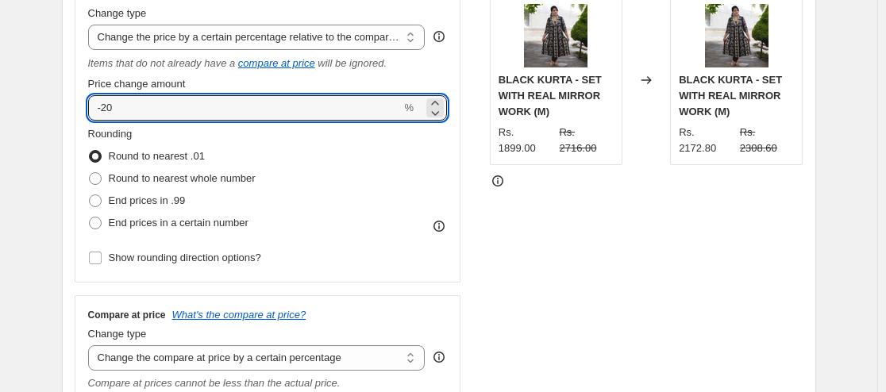
drag, startPoint x: 129, startPoint y: 105, endPoint x: 87, endPoint y: 111, distance: 41.8
click at [87, 111] on div "Price Change type Change the price to a certain amount Change the price by a ce…" at bounding box center [268, 129] width 387 height 308
type input "50"
click at [426, 170] on div "Rounding Round to nearest .01 Round to nearest whole number End prices in .99 E…" at bounding box center [268, 180] width 360 height 108
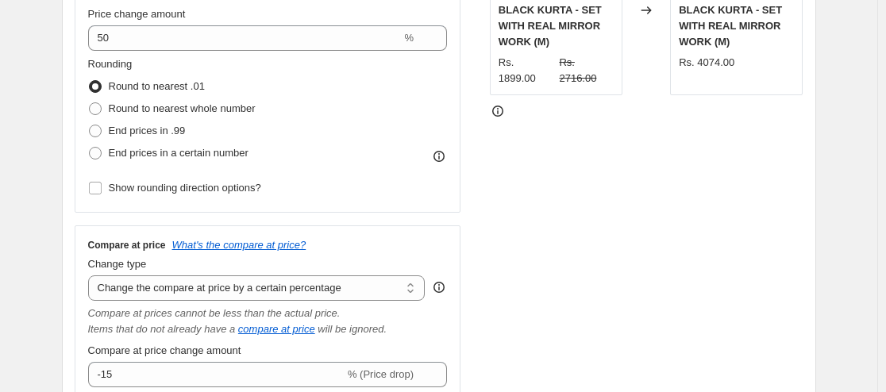
scroll to position [476, 0]
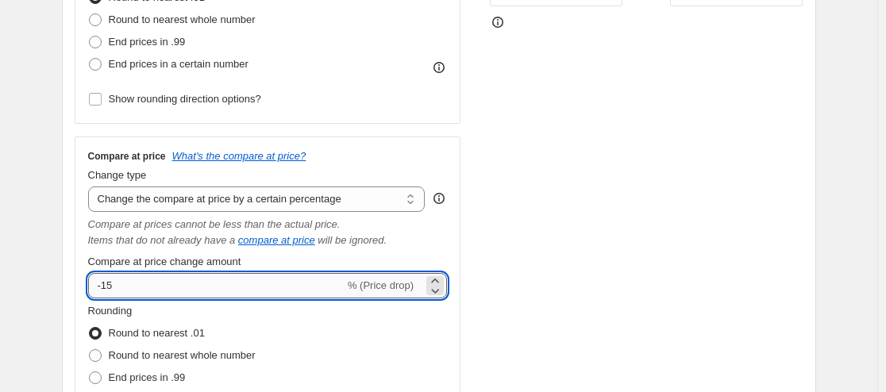
drag, startPoint x: 121, startPoint y: 286, endPoint x: 98, endPoint y: 287, distance: 23.0
click at [98, 287] on input "-15" at bounding box center [216, 285] width 256 height 25
type input "50"
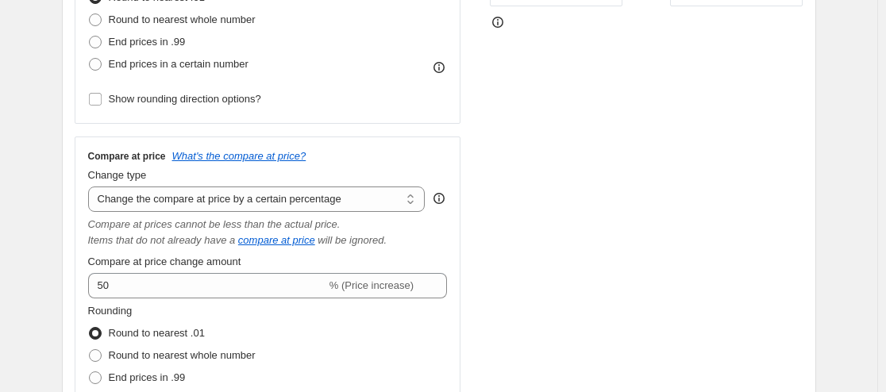
click at [453, 163] on div "Compare at price What's the compare at price? Change type Change the compare at…" at bounding box center [268, 299] width 387 height 324
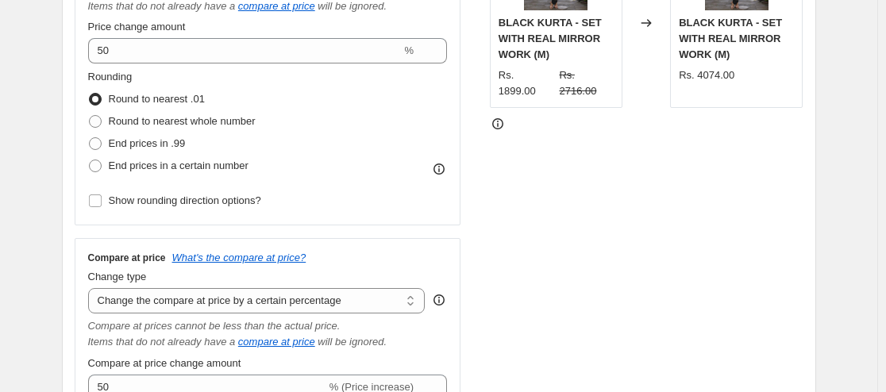
scroll to position [397, 0]
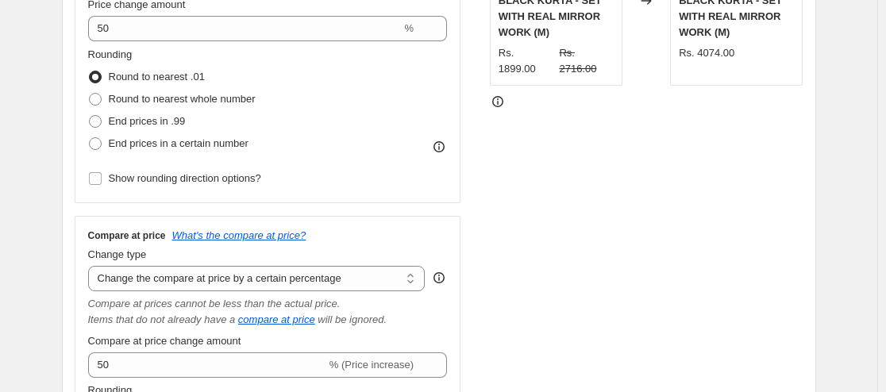
click at [426, 220] on div "Compare at price What's the compare at price? Change type Change the compare at…" at bounding box center [268, 378] width 387 height 324
click at [426, 330] on div "Compare at price What's the compare at price? Change type Change the compare at…" at bounding box center [268, 377] width 360 height 297
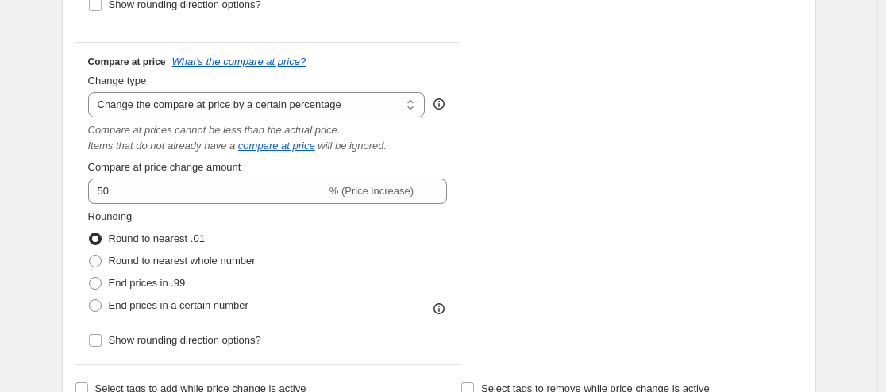
scroll to position [635, 0]
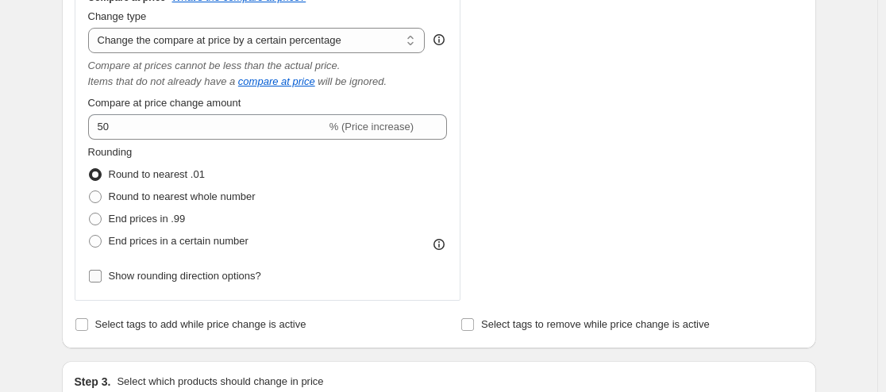
click at [204, 272] on span "Show rounding direction options?" at bounding box center [185, 276] width 152 height 12
click at [102, 272] on input "Show rounding direction options?" at bounding box center [95, 276] width 13 height 13
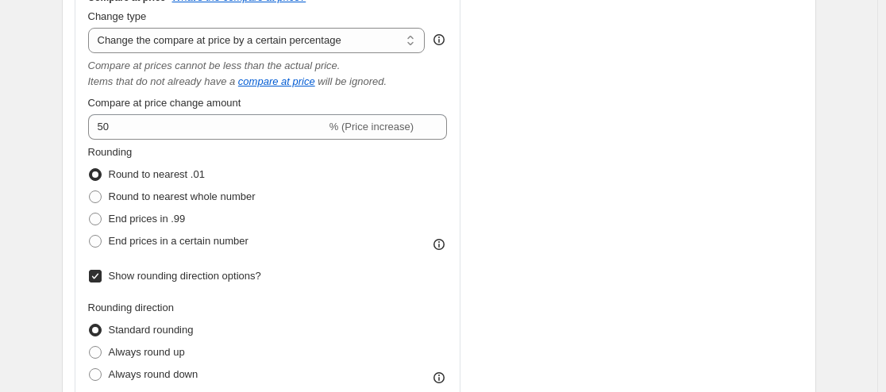
click at [206, 272] on span "Show rounding direction options?" at bounding box center [185, 276] width 152 height 12
click at [102, 272] on input "Show rounding direction options?" at bounding box center [95, 276] width 13 height 13
checkbox input "false"
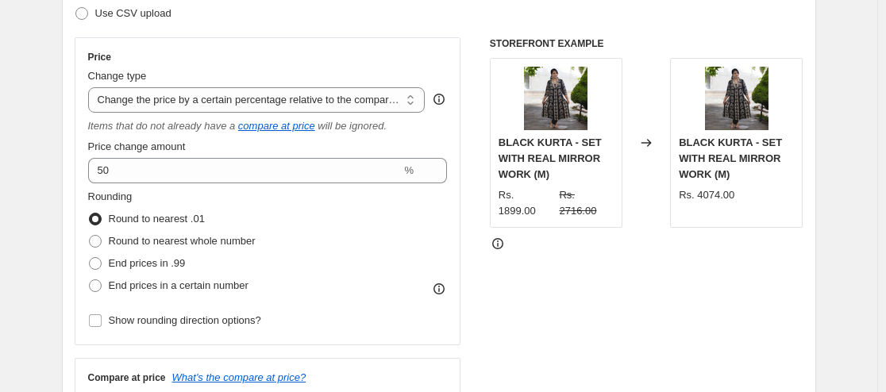
scroll to position [238, 0]
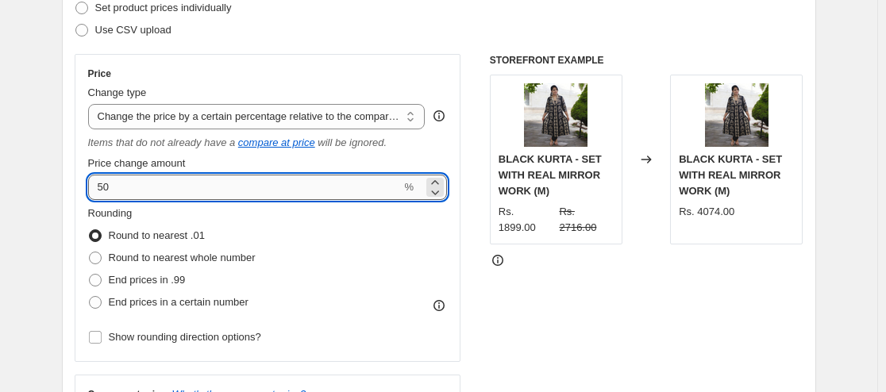
drag, startPoint x: 114, startPoint y: 184, endPoint x: 93, endPoint y: 191, distance: 21.8
click at [93, 191] on input "50" at bounding box center [245, 187] width 314 height 25
type input "-50"
click at [352, 232] on div "Rounding Round to nearest .01 Round to nearest whole number End prices in .99 E…" at bounding box center [268, 260] width 360 height 108
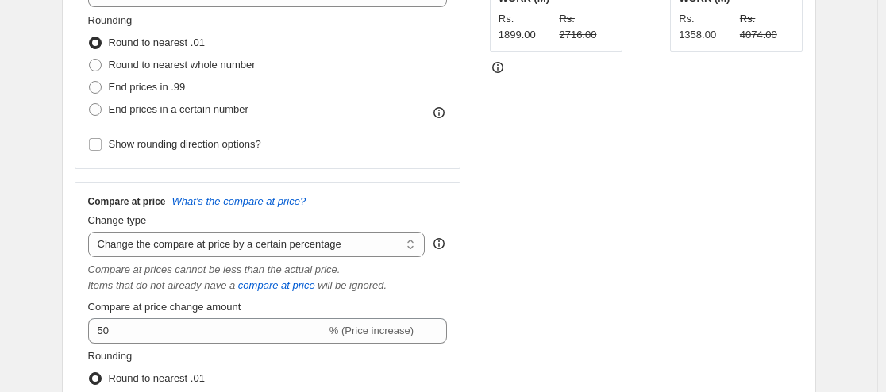
scroll to position [476, 0]
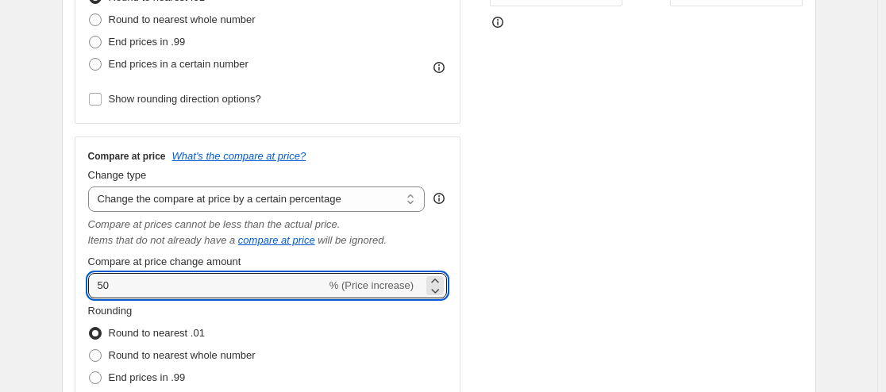
drag, startPoint x: 128, startPoint y: 274, endPoint x: 86, endPoint y: 277, distance: 42.2
click at [86, 277] on div "Compare at price What's the compare at price? Change type Change the compare at…" at bounding box center [268, 299] width 387 height 324
click at [205, 198] on select "Change the compare at price to the current price (sale) Change the compare at p…" at bounding box center [256, 199] width 337 height 25
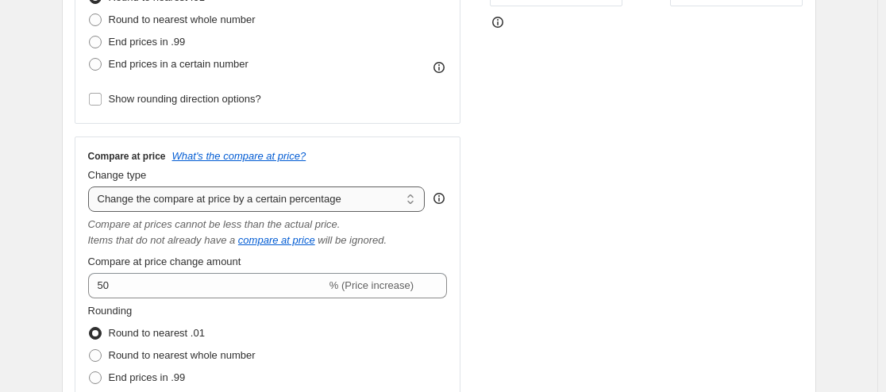
select select "pp"
click at [91, 187] on select "Change the compare at price to the current price (sale) Change the compare at p…" at bounding box center [256, 199] width 337 height 25
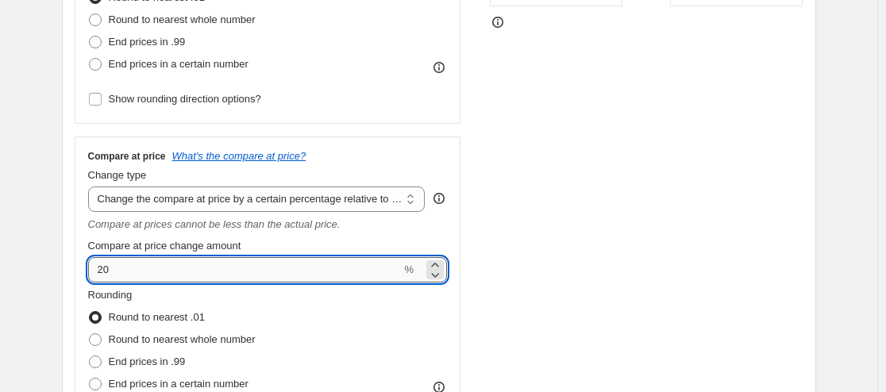
drag, startPoint x: 125, startPoint y: 275, endPoint x: 101, endPoint y: 275, distance: 24.6
click at [101, 275] on input "20" at bounding box center [245, 269] width 314 height 25
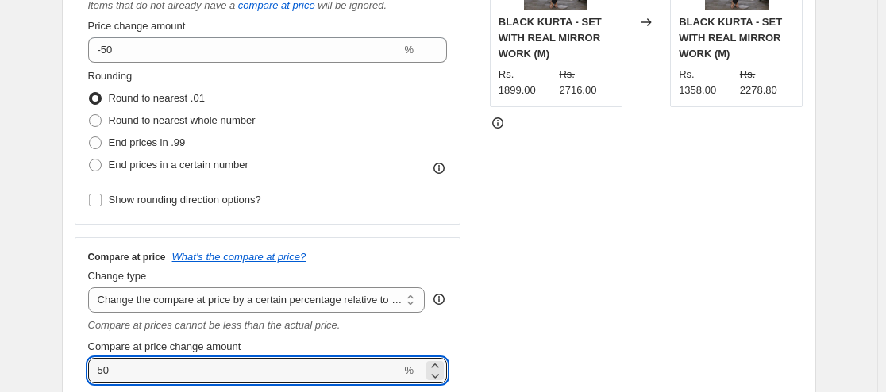
scroll to position [318, 0]
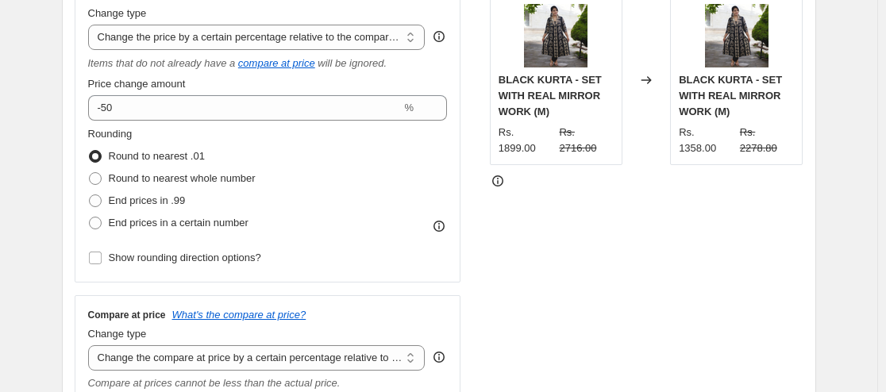
type input "50"
click at [455, 256] on div "Price Change type Change the price to a certain amount Change the price by a ce…" at bounding box center [268, 129] width 387 height 308
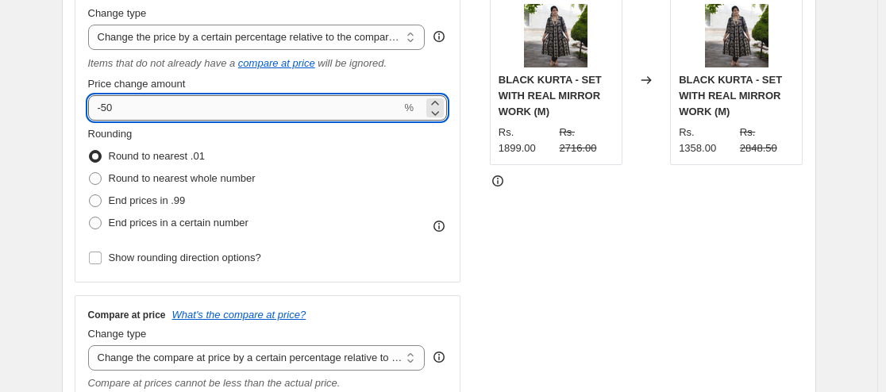
drag, startPoint x: 123, startPoint y: 106, endPoint x: 99, endPoint y: 115, distance: 25.4
click at [99, 115] on input "-50" at bounding box center [245, 107] width 314 height 25
type input "50"
click at [326, 158] on div "Rounding Round to nearest .01 Round to nearest whole number End prices in .99 E…" at bounding box center [268, 180] width 360 height 108
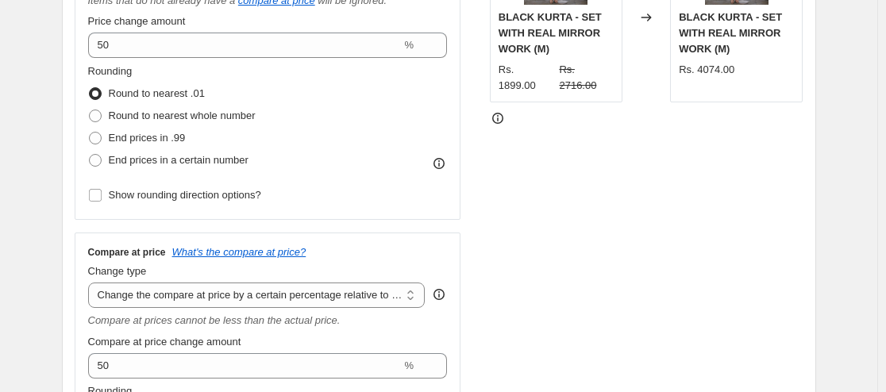
scroll to position [397, 0]
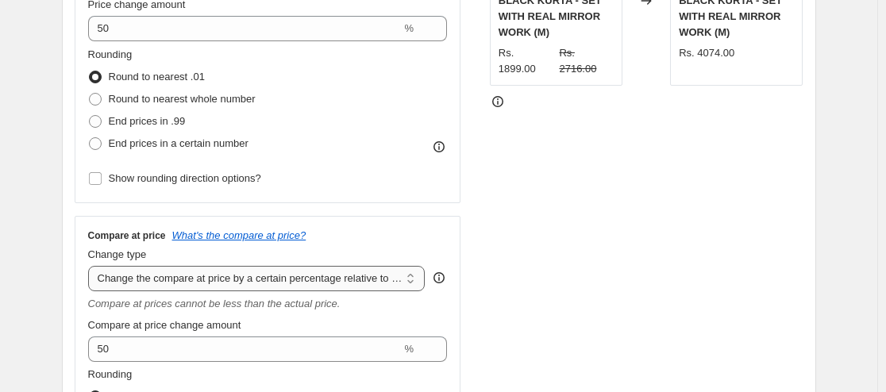
click at [341, 272] on select "Change the compare at price to the current price (sale) Change the compare at p…" at bounding box center [256, 278] width 337 height 25
click at [91, 266] on select "Change the compare at price to the current price (sale) Change the compare at p…" at bounding box center [256, 278] width 337 height 25
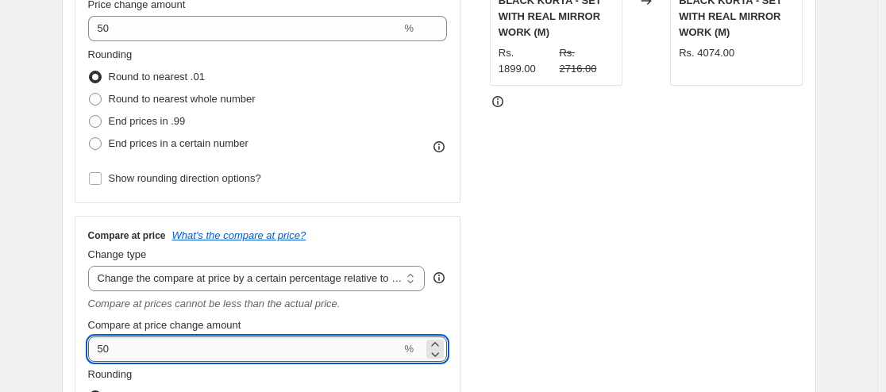
click at [351, 354] on input "50" at bounding box center [245, 349] width 314 height 25
drag, startPoint x: 151, startPoint y: 331, endPoint x: 40, endPoint y: 325, distance: 110.5
click at [439, 233] on div "Compare at price What's the compare at price?" at bounding box center [268, 235] width 360 height 13
click at [98, 351] on input "40" at bounding box center [245, 349] width 314 height 25
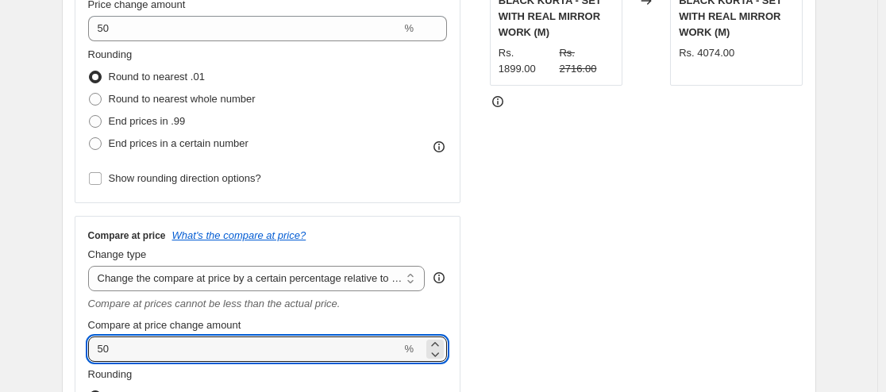
type input "50"
click at [399, 314] on div "Compare at price What's the compare at price? Change type Change the compare at…" at bounding box center [268, 369] width 360 height 281
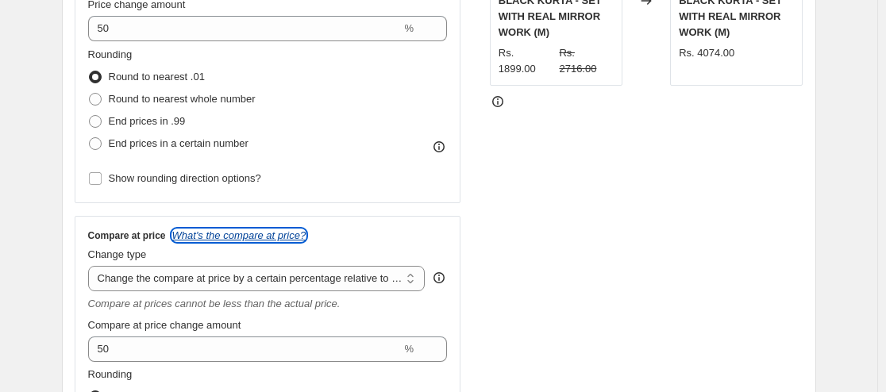
click at [268, 234] on icon "What's the compare at price?" at bounding box center [239, 235] width 134 height 12
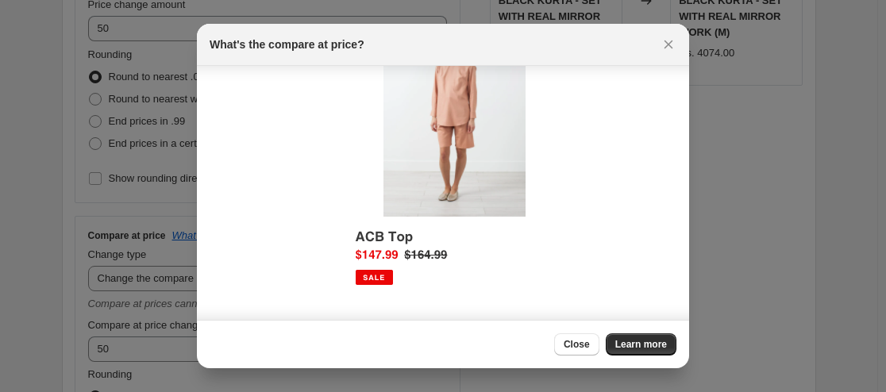
scroll to position [91, 0]
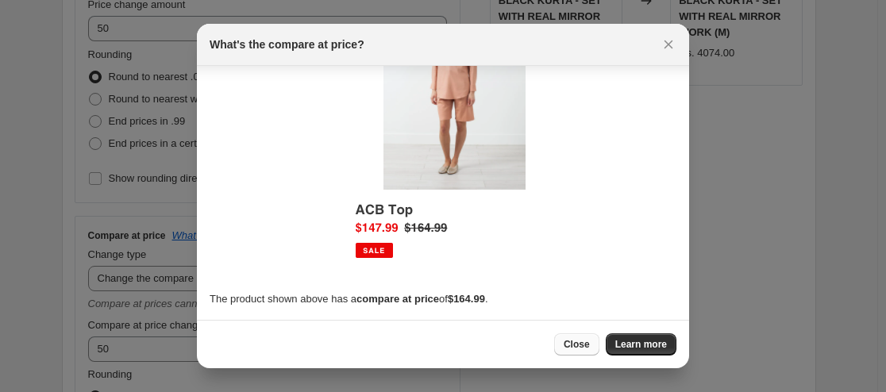
click at [578, 349] on span "Close" at bounding box center [577, 344] width 26 height 13
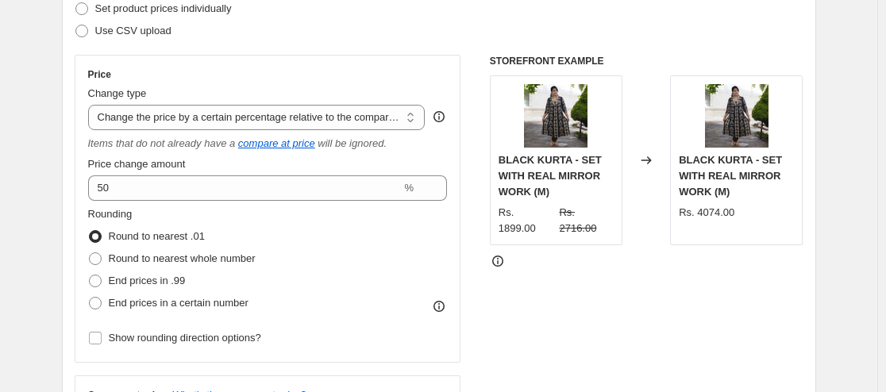
scroll to position [159, 0]
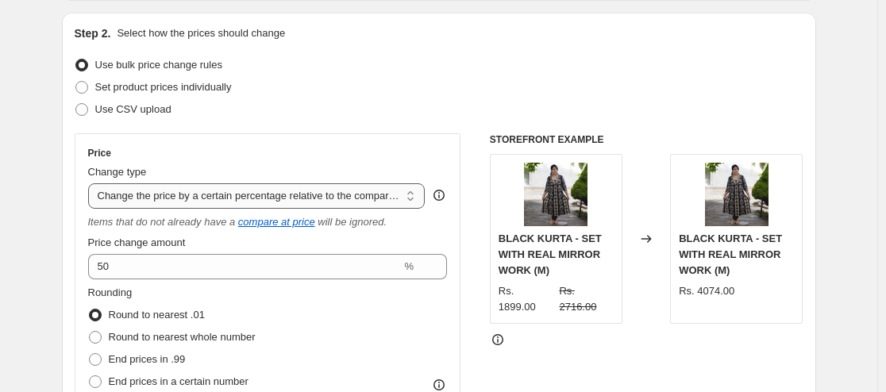
click at [393, 191] on select "Change the price to a certain amount Change the price by a certain amount Chang…" at bounding box center [256, 195] width 337 height 25
select select "percentage"
click at [91, 183] on select "Change the price to a certain amount Change the price by a certain amount Chang…" at bounding box center [256, 195] width 337 height 25
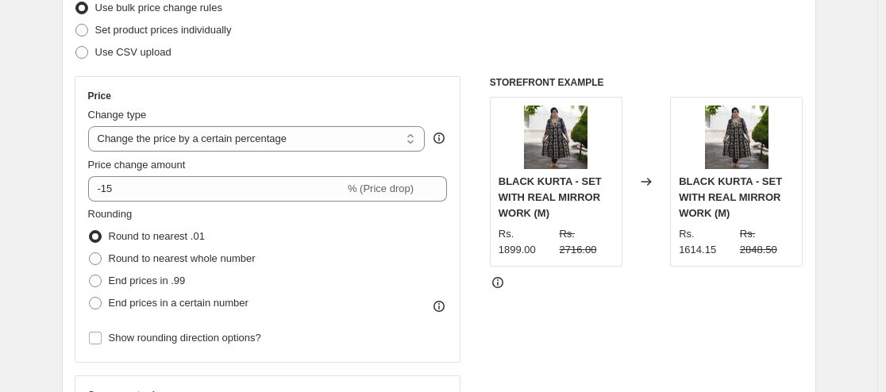
scroll to position [238, 0]
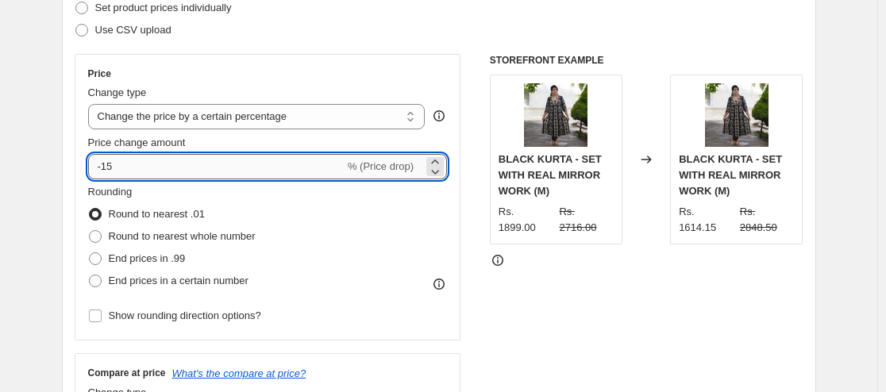
click at [111, 169] on input "-15" at bounding box center [216, 166] width 256 height 25
click at [124, 164] on input "-15" at bounding box center [216, 166] width 256 height 25
drag, startPoint x: 124, startPoint y: 170, endPoint x: 102, endPoint y: 173, distance: 22.5
click at [102, 173] on input "-15" at bounding box center [216, 166] width 256 height 25
type input "50"
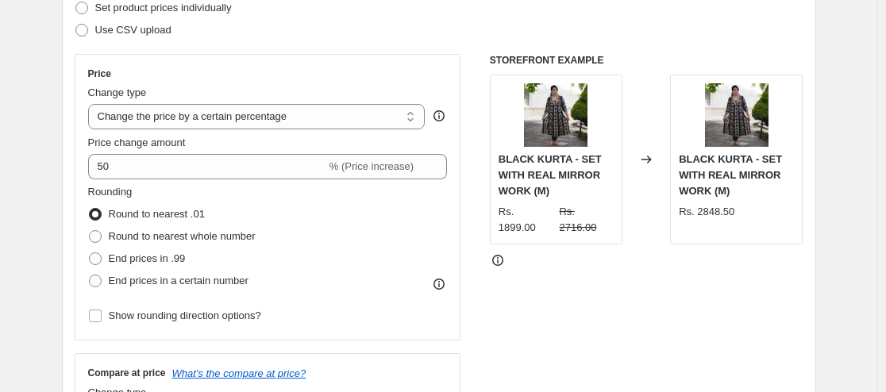
click at [410, 206] on div "Rounding Round to nearest .01 Round to nearest whole number End prices in .99 E…" at bounding box center [268, 238] width 360 height 108
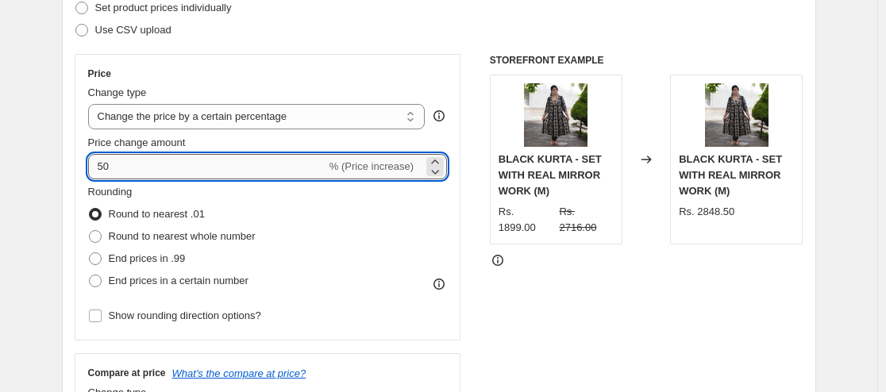
drag, startPoint x: 103, startPoint y: 168, endPoint x: 92, endPoint y: 168, distance: 11.1
click at [92, 168] on input "50" at bounding box center [207, 166] width 238 height 25
type input "-50"
click at [395, 216] on div "Rounding Round to nearest .01 Round to nearest whole number End prices in .99 E…" at bounding box center [268, 238] width 360 height 108
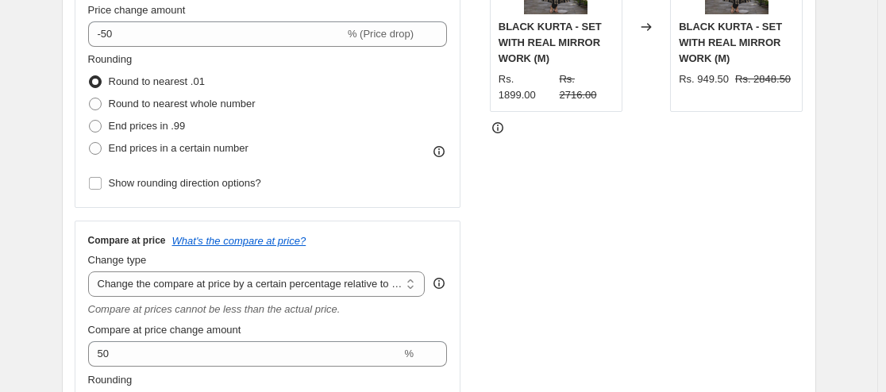
scroll to position [397, 0]
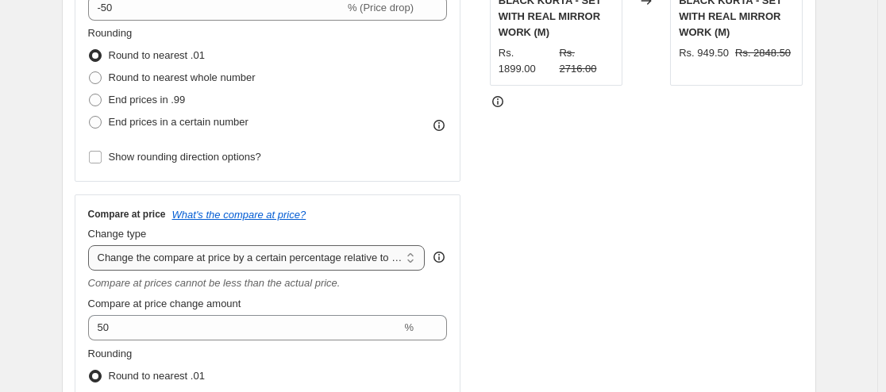
click at [306, 264] on select "Change the compare at price to the current price (sale) Change the compare at p…" at bounding box center [256, 257] width 337 height 25
select select "percentage"
click at [91, 245] on select "Change the compare at price to the current price (sale) Change the compare at p…" at bounding box center [256, 257] width 337 height 25
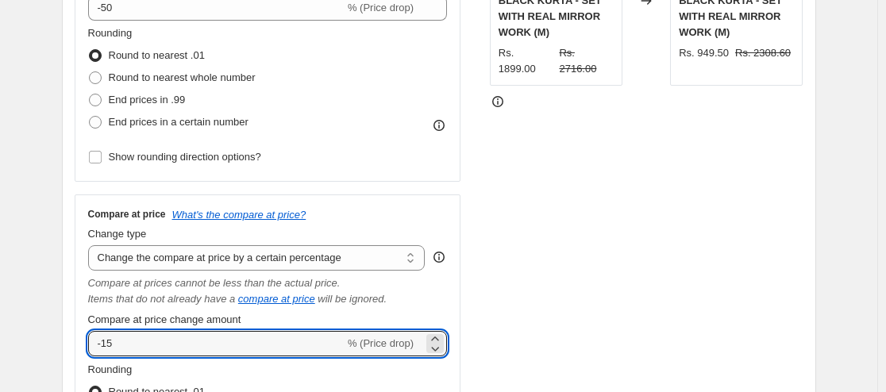
drag, startPoint x: 133, startPoint y: 341, endPoint x: 86, endPoint y: 345, distance: 47.0
click at [86, 345] on div "Compare at price What's the compare at price? Change type Change the compare at…" at bounding box center [268, 357] width 387 height 324
type input "50"
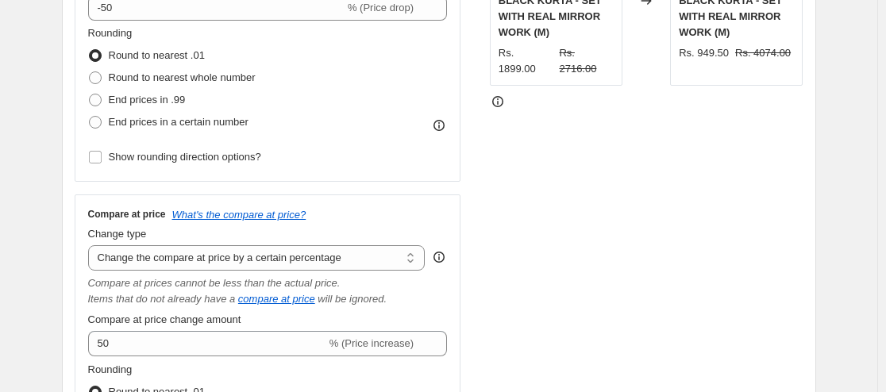
click at [457, 226] on div "Compare at price What's the compare at price? Change type Change the compare at…" at bounding box center [268, 357] width 387 height 324
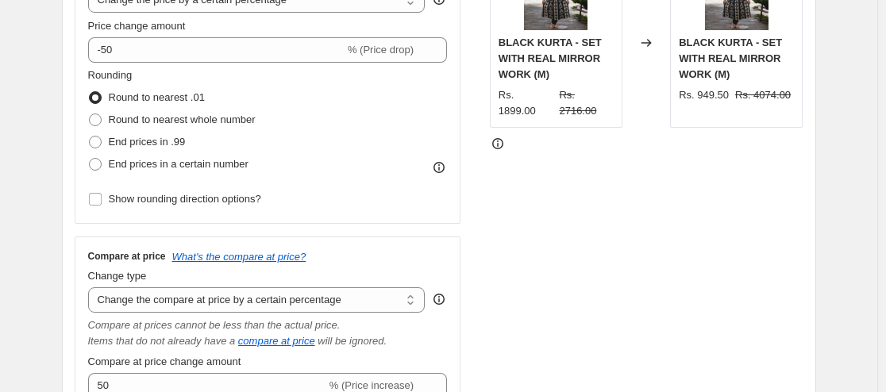
scroll to position [238, 0]
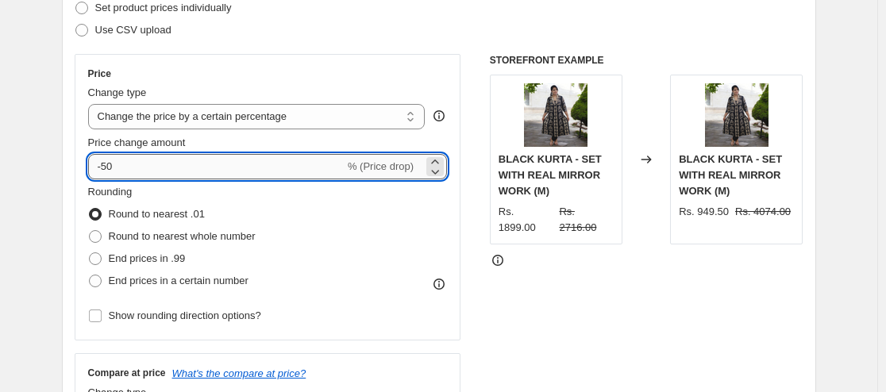
drag, startPoint x: 125, startPoint y: 163, endPoint x: 104, endPoint y: 169, distance: 22.4
click at [104, 169] on input "-50" at bounding box center [216, 166] width 256 height 25
drag, startPoint x: 125, startPoint y: 161, endPoint x: 84, endPoint y: 166, distance: 40.8
click at [84, 166] on div "Price Change type Change the price to a certain amount Change the price by a ce…" at bounding box center [268, 197] width 387 height 287
type input "50"
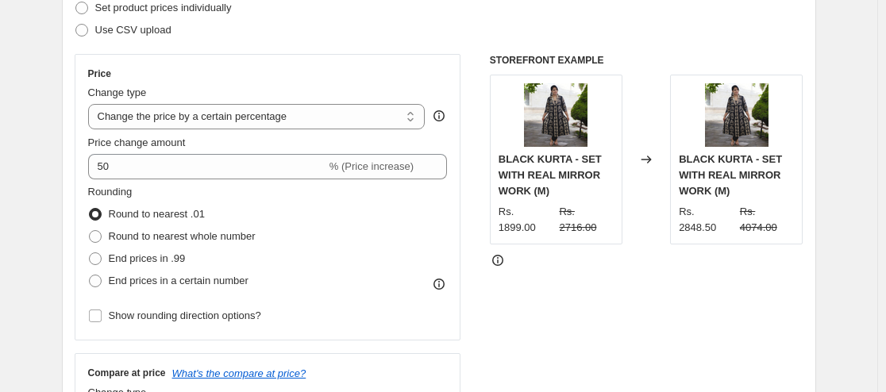
click at [386, 215] on div "Rounding Round to nearest .01 Round to nearest whole number End prices in .99 E…" at bounding box center [268, 238] width 360 height 108
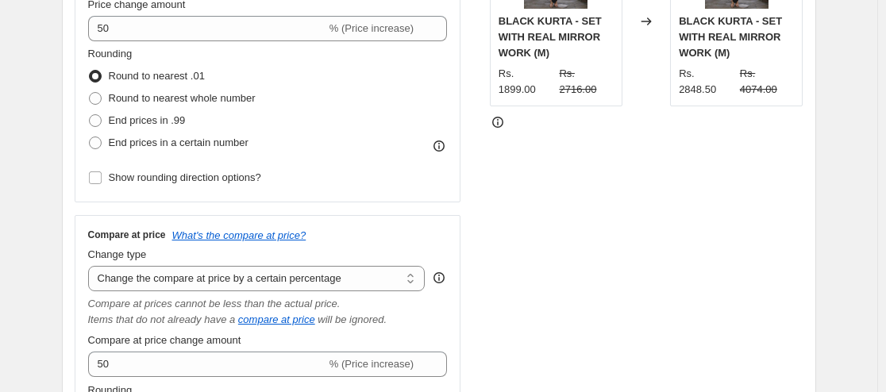
scroll to position [397, 0]
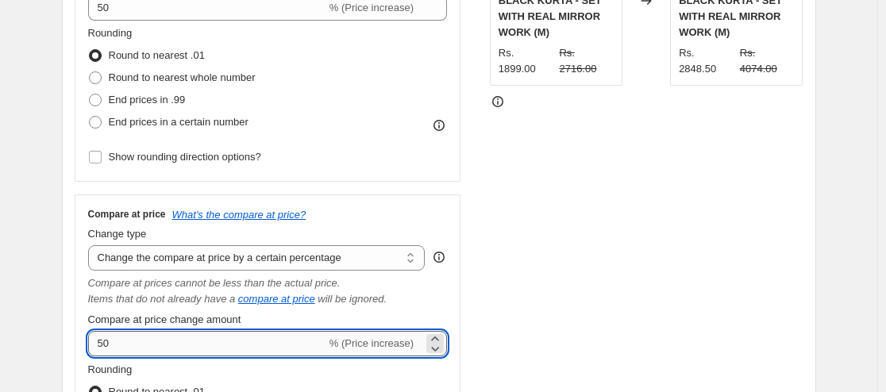
drag, startPoint x: 121, startPoint y: 345, endPoint x: 97, endPoint y: 343, distance: 23.9
click at [97, 343] on input "50" at bounding box center [207, 343] width 238 height 25
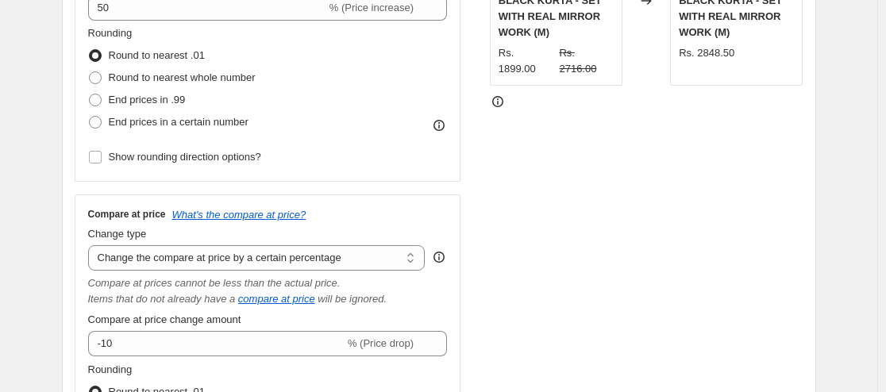
click at [455, 207] on div "Compare at price What's the compare at price? Change type Change the compare at…" at bounding box center [268, 357] width 387 height 324
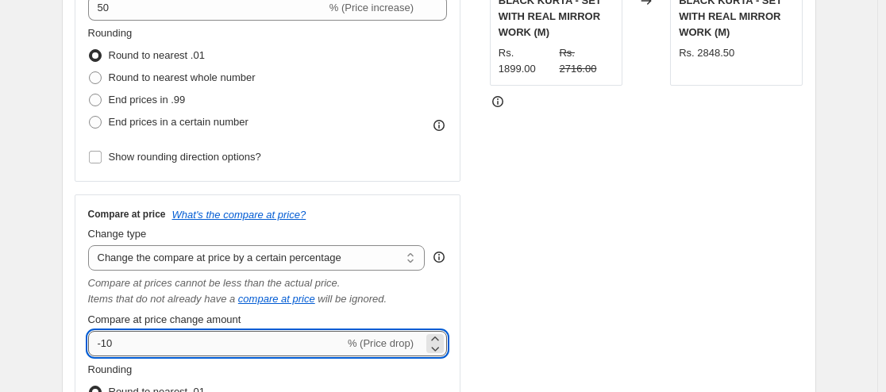
drag, startPoint x: 113, startPoint y: 349, endPoint x: 91, endPoint y: 345, distance: 21.7
click at [91, 345] on input "-10" at bounding box center [216, 343] width 256 height 25
type input "20"
click at [453, 218] on div "Compare at price What's the compare at price? Change type Change the compare at…" at bounding box center [268, 357] width 387 height 324
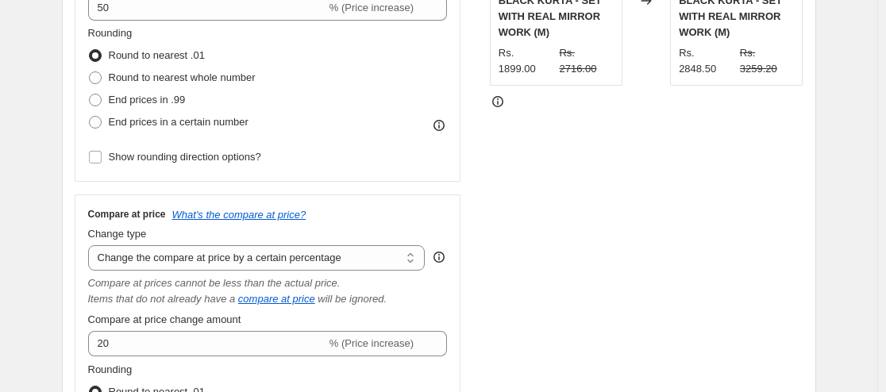
scroll to position [318, 0]
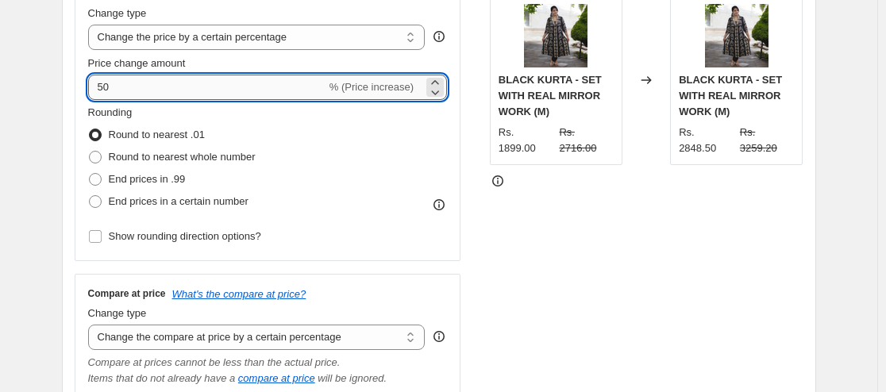
drag, startPoint x: 122, startPoint y: 90, endPoint x: 102, endPoint y: 96, distance: 21.6
click at [102, 96] on input "50" at bounding box center [207, 87] width 238 height 25
click at [406, 37] on select "Change the price to a certain amount Change the price by a certain amount Chang…" at bounding box center [256, 37] width 337 height 25
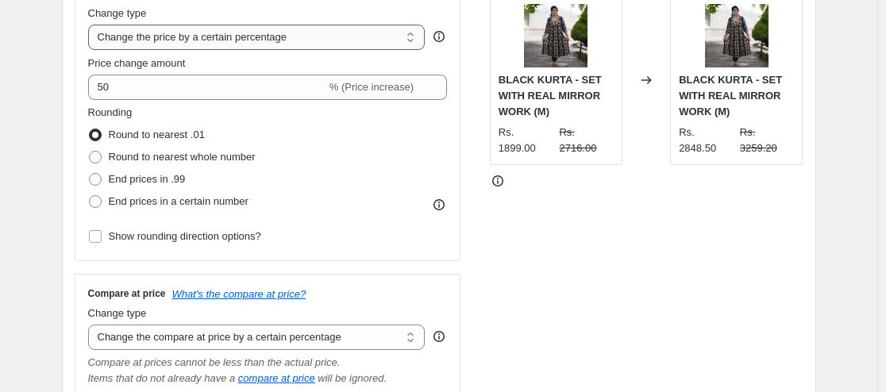
select select "bcap"
click at [91, 25] on select "Change the price to a certain amount Change the price by a certain amount Chang…" at bounding box center [256, 37] width 337 height 25
type input "-12.00"
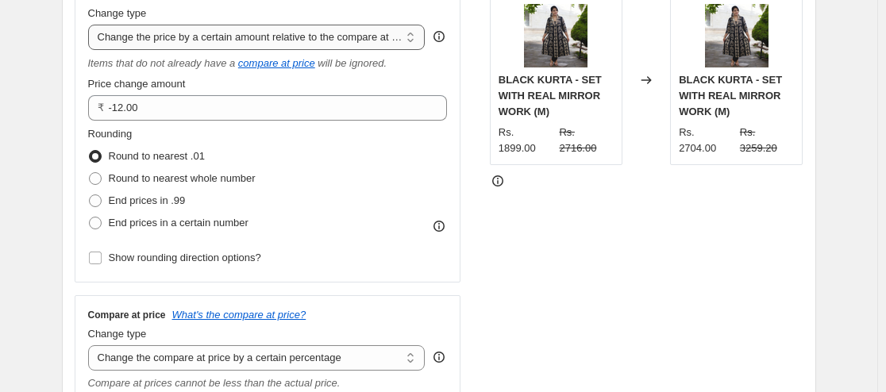
click at [302, 35] on select "Change the price to a certain amount Change the price by a certain amount Chang…" at bounding box center [256, 37] width 337 height 25
select select "pcap"
click at [91, 25] on select "Change the price to a certain amount Change the price by a certain amount Chang…" at bounding box center [256, 37] width 337 height 25
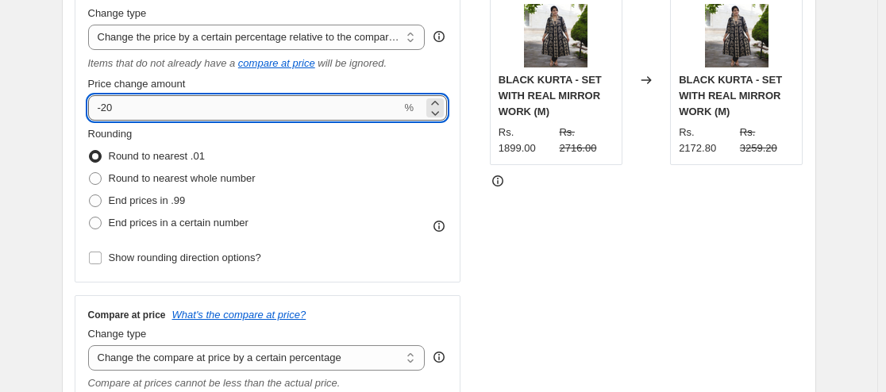
drag, startPoint x: 133, startPoint y: 112, endPoint x: 108, endPoint y: 112, distance: 25.4
click at [108, 112] on input "-20" at bounding box center [245, 107] width 314 height 25
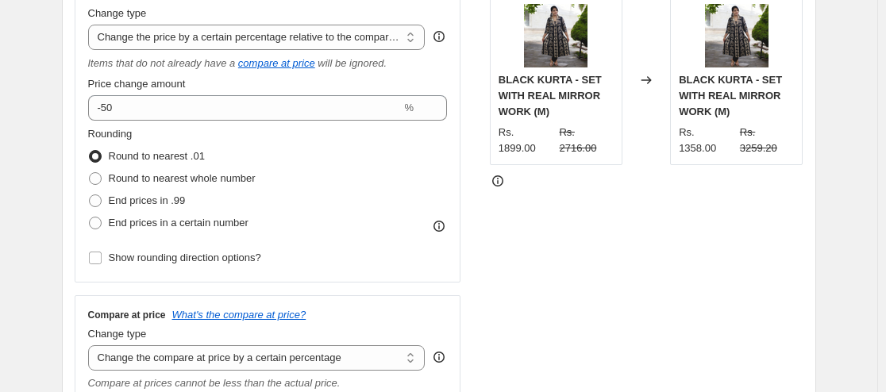
click at [397, 135] on div "Rounding Round to nearest .01 Round to nearest whole number End prices in .99 E…" at bounding box center [268, 180] width 360 height 108
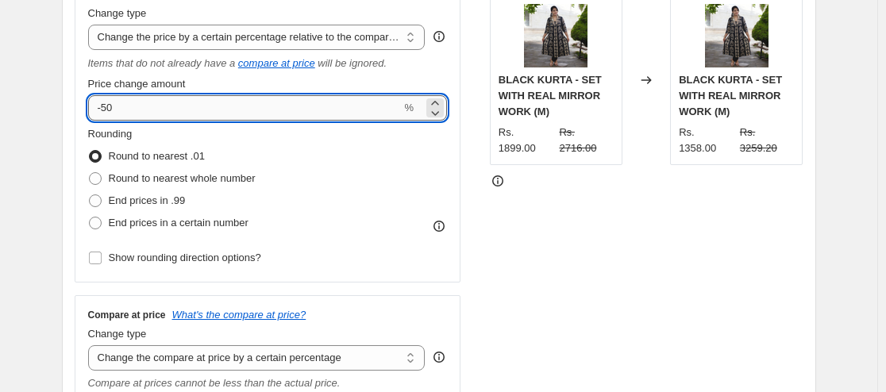
drag, startPoint x: 120, startPoint y: 111, endPoint x: 108, endPoint y: 113, distance: 12.0
click at [108, 113] on input "-50" at bounding box center [245, 107] width 314 height 25
type input "-30"
click at [380, 140] on div "Rounding Round to nearest .01 Round to nearest whole number End prices in .99 E…" at bounding box center [268, 180] width 360 height 108
drag, startPoint x: 119, startPoint y: 113, endPoint x: 110, endPoint y: 112, distance: 9.6
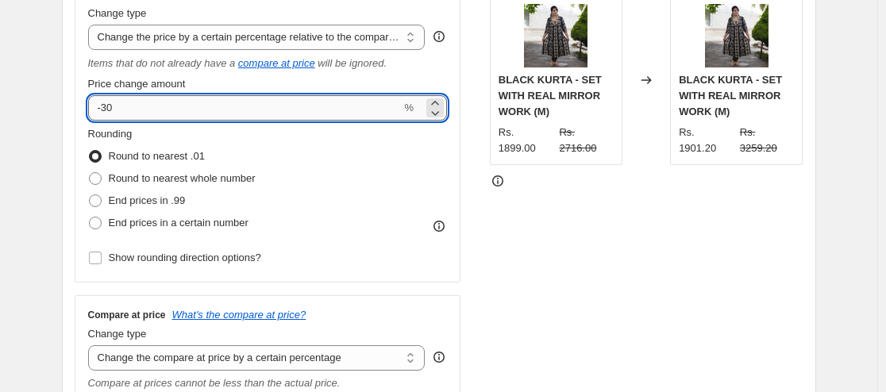
click at [110, 112] on input "-30" at bounding box center [245, 107] width 314 height 25
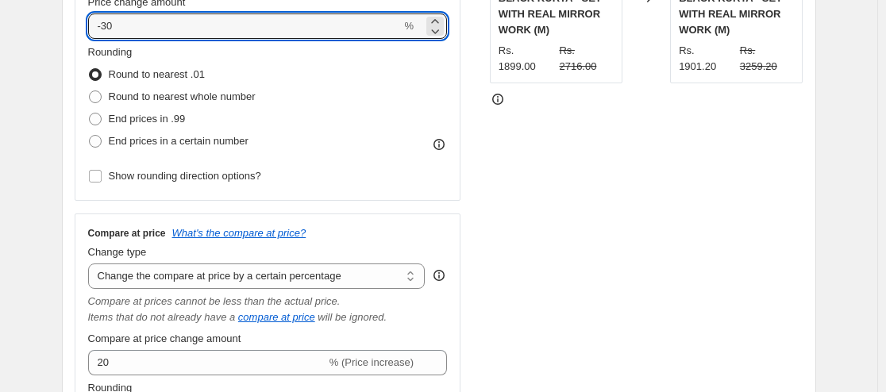
scroll to position [476, 0]
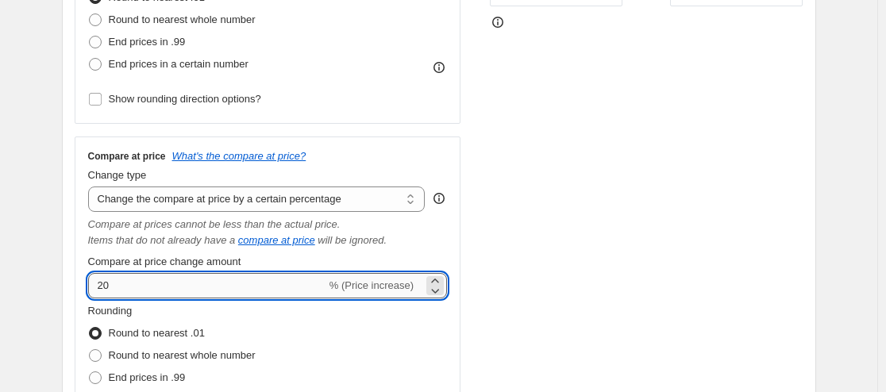
click at [91, 282] on input "20" at bounding box center [207, 285] width 238 height 25
drag, startPoint x: 120, startPoint y: 283, endPoint x: 102, endPoint y: 287, distance: 18.5
click at [102, 287] on input "20" at bounding box center [207, 285] width 238 height 25
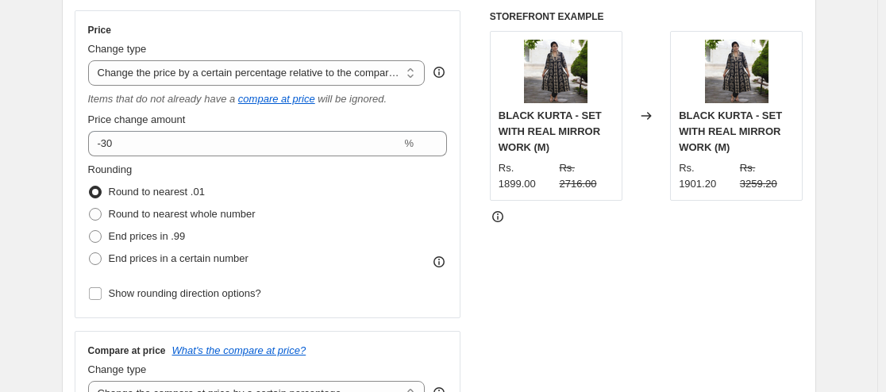
scroll to position [238, 0]
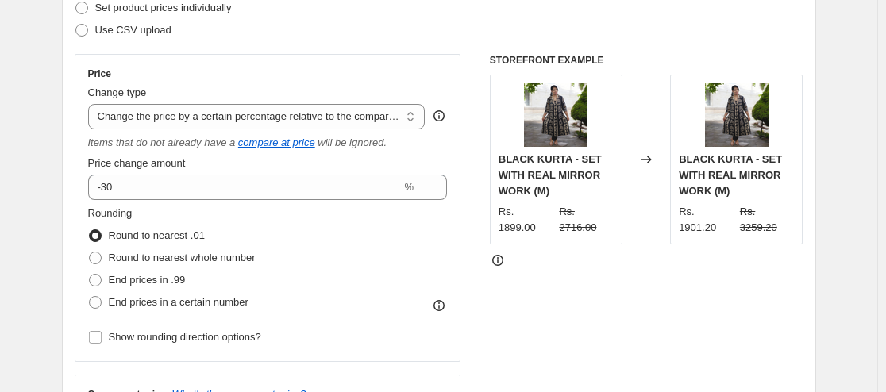
type input "50"
click at [525, 278] on div "STOREFRONT EXAMPLE BLACK KURTA - SET WITH REAL MIRROR WORK (M) Rs. 1899.00 Rs. …" at bounding box center [647, 376] width 314 height 644
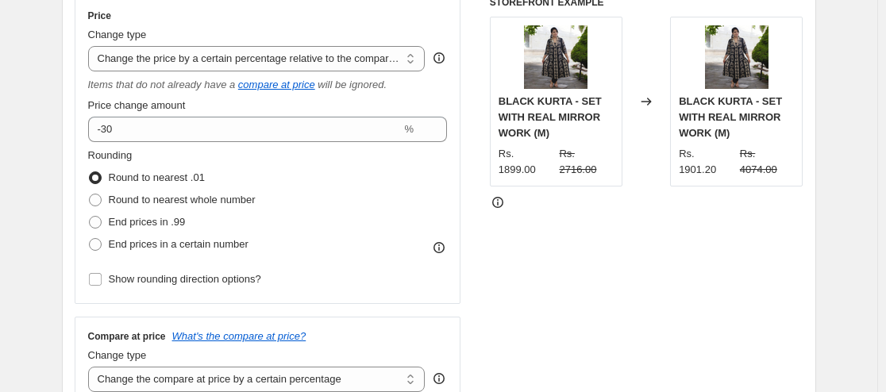
scroll to position [318, 0]
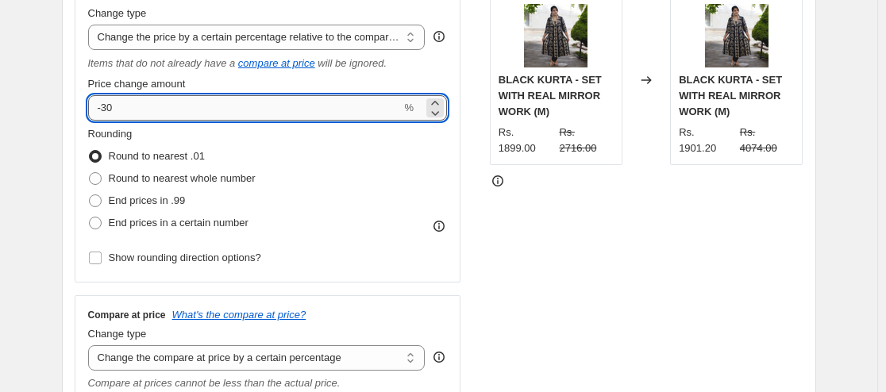
drag, startPoint x: 119, startPoint y: 109, endPoint x: 107, endPoint y: 117, distance: 14.3
click at [107, 117] on input "-30" at bounding box center [245, 107] width 314 height 25
click at [349, 144] on div "Rounding Round to nearest .01 Round to nearest whole number End prices in .99 E…" at bounding box center [268, 180] width 360 height 108
drag, startPoint x: 115, startPoint y: 111, endPoint x: 110, endPoint y: 100, distance: 12.4
click at [110, 100] on input "-50" at bounding box center [245, 107] width 314 height 25
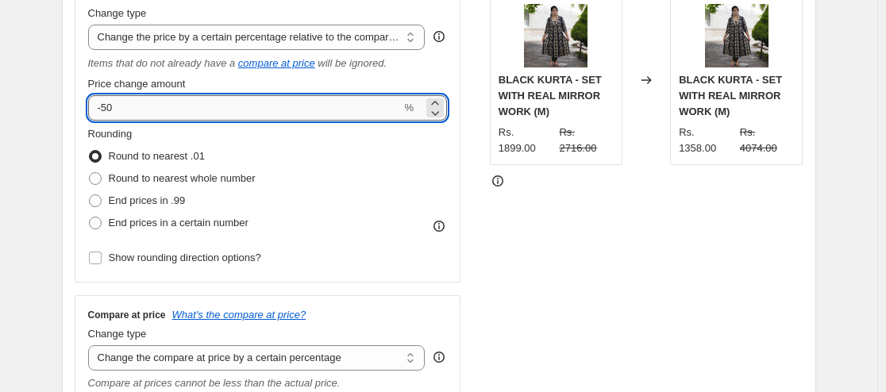
click at [130, 106] on input "-50" at bounding box center [245, 107] width 314 height 25
drag, startPoint x: 121, startPoint y: 105, endPoint x: 107, endPoint y: 108, distance: 13.9
click at [107, 108] on input "-50" at bounding box center [245, 107] width 314 height 25
click at [349, 150] on div "Rounding Round to nearest .01 Round to nearest whole number End prices in .99 E…" at bounding box center [268, 180] width 360 height 108
drag, startPoint x: 135, startPoint y: 110, endPoint x: 107, endPoint y: 114, distance: 28.0
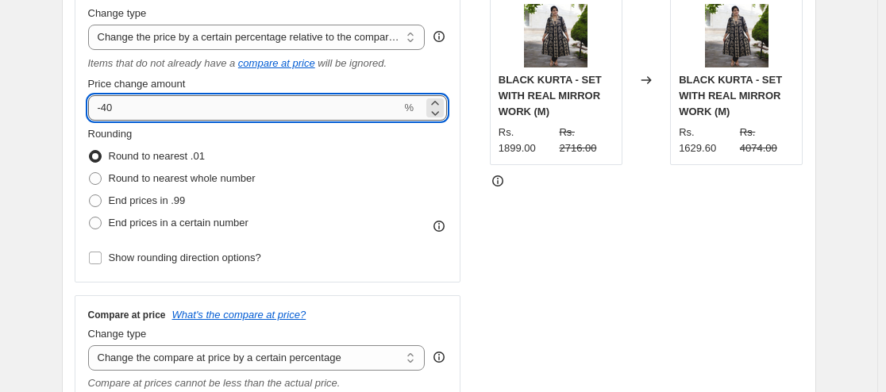
click at [107, 114] on input "-40" at bounding box center [245, 107] width 314 height 25
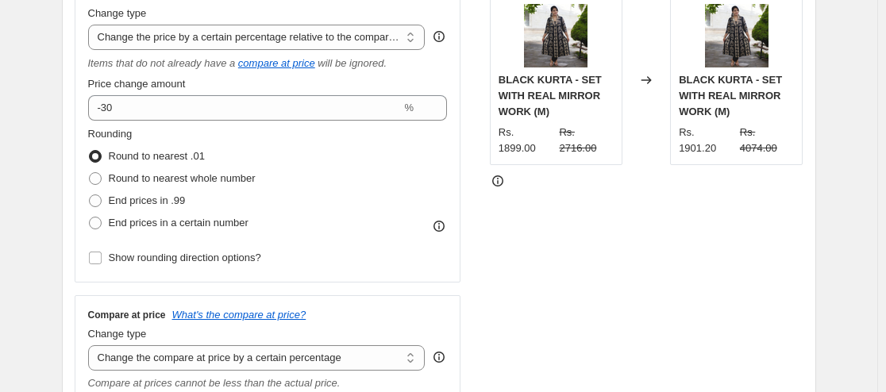
click at [353, 138] on div "Rounding Round to nearest .01 Round to nearest whole number End prices in .99 E…" at bounding box center [268, 180] width 360 height 108
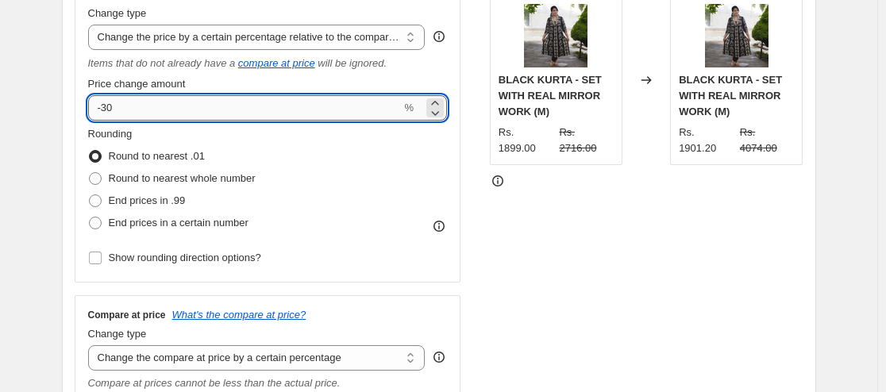
drag, startPoint x: 115, startPoint y: 110, endPoint x: 107, endPoint y: 114, distance: 8.6
click at [107, 114] on input "-30" at bounding box center [245, 107] width 314 height 25
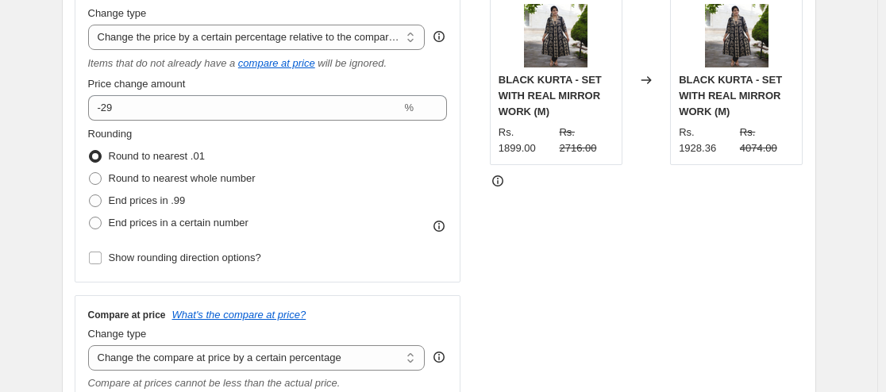
click at [391, 165] on div "Rounding Round to nearest .01 Round to nearest whole number End prices in .99 E…" at bounding box center [268, 180] width 360 height 108
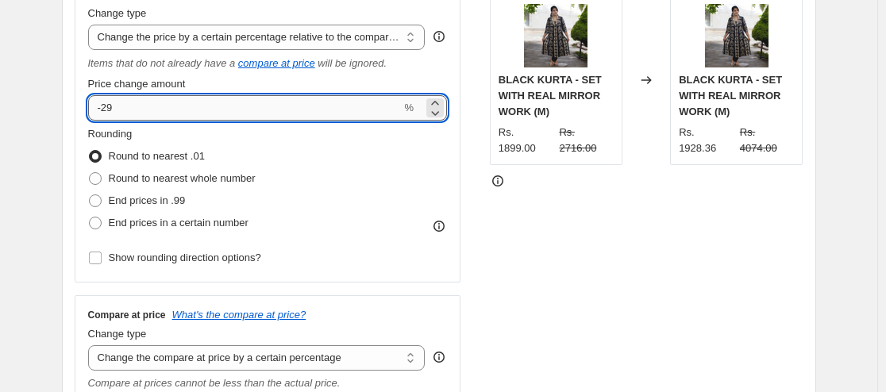
drag, startPoint x: 125, startPoint y: 107, endPoint x: 106, endPoint y: 111, distance: 18.7
click at [106, 111] on input "-29" at bounding box center [245, 107] width 314 height 25
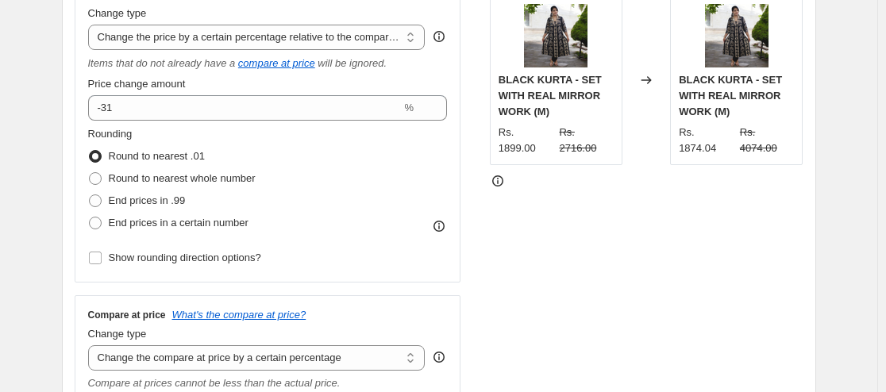
click at [410, 166] on div "Rounding Round to nearest .01 Round to nearest whole number End prices in .99 E…" at bounding box center [268, 180] width 360 height 108
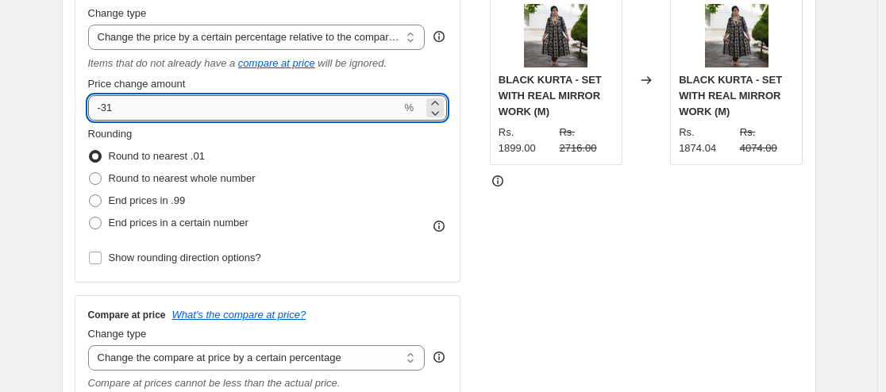
drag, startPoint x: 121, startPoint y: 108, endPoint x: 114, endPoint y: 114, distance: 9.6
click at [114, 114] on input "-31" at bounding box center [245, 107] width 314 height 25
click at [405, 159] on div "Rounding Round to nearest .01 Round to nearest whole number End prices in .99 E…" at bounding box center [268, 180] width 360 height 108
drag, startPoint x: 137, startPoint y: 109, endPoint x: 121, endPoint y: 113, distance: 16.4
click at [121, 113] on input "-30.5" at bounding box center [245, 107] width 314 height 25
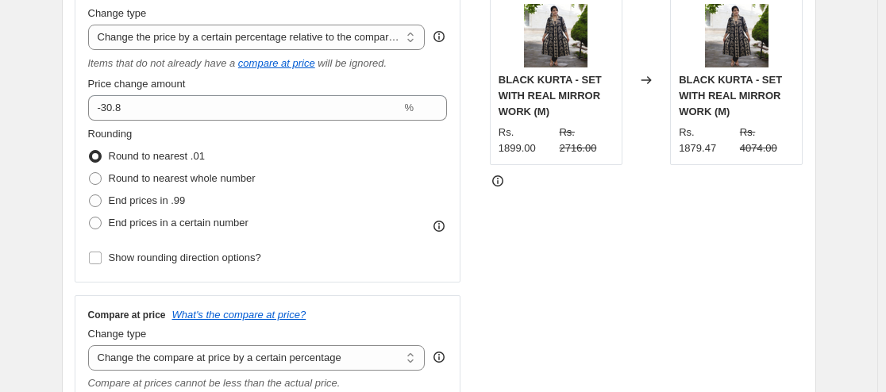
click at [364, 149] on div "Rounding Round to nearest .01 Round to nearest whole number End prices in .99 E…" at bounding box center [268, 180] width 360 height 108
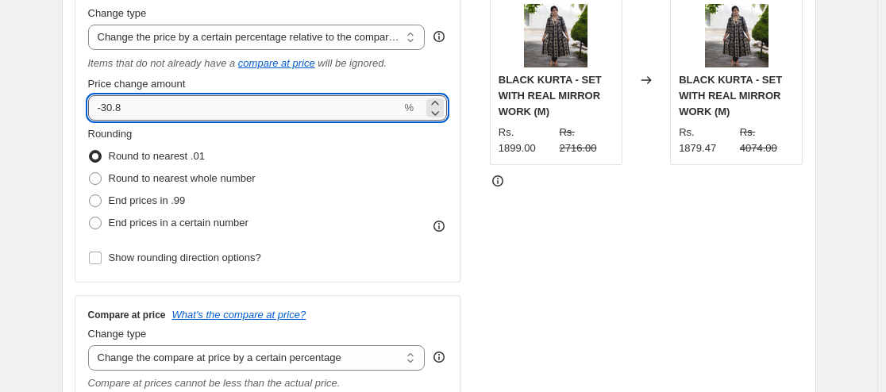
drag, startPoint x: 136, startPoint y: 107, endPoint x: 121, endPoint y: 114, distance: 16.7
click at [121, 114] on input "-30.8" at bounding box center [245, 107] width 314 height 25
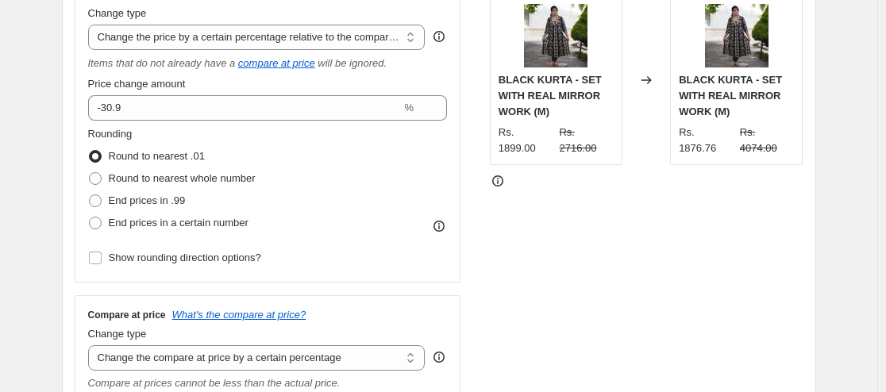
click at [419, 169] on div "Rounding Round to nearest .01 Round to nearest whole number End prices in .99 E…" at bounding box center [268, 180] width 360 height 108
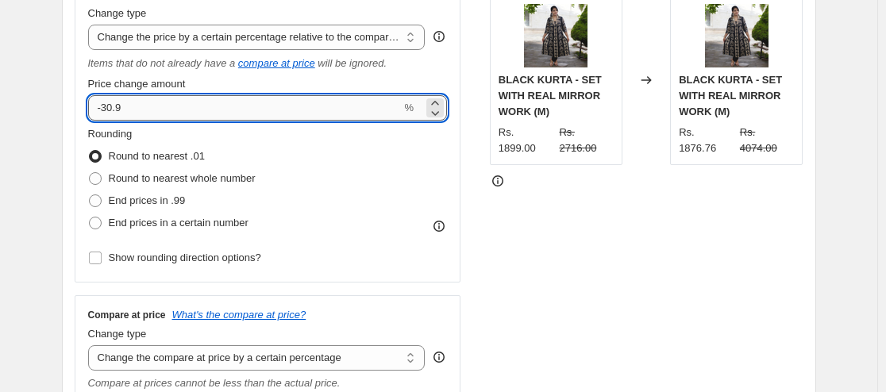
drag, startPoint x: 125, startPoint y: 98, endPoint x: 121, endPoint y: 106, distance: 9.3
click at [121, 106] on input "-30.9" at bounding box center [245, 107] width 314 height 25
click at [379, 161] on div "Rounding Round to nearest .01 Round to nearest whole number End prices in .99 E…" at bounding box center [268, 180] width 360 height 108
drag, startPoint x: 133, startPoint y: 102, endPoint x: 126, endPoint y: 108, distance: 9.1
click at [126, 108] on input "-30.10" at bounding box center [245, 107] width 314 height 25
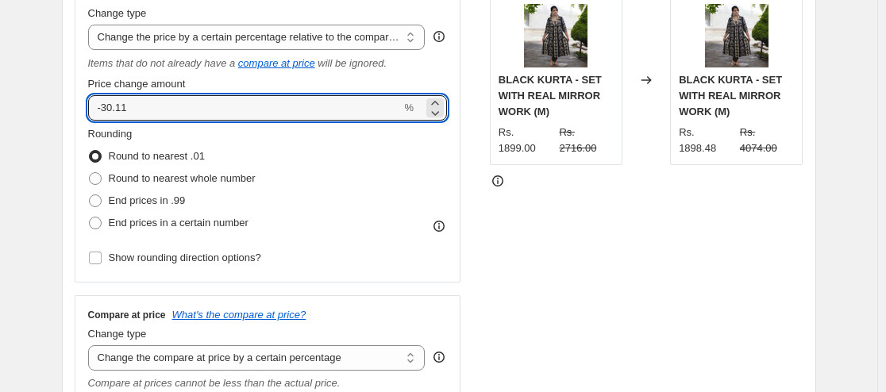
click at [410, 184] on div "Rounding Round to nearest .01 Round to nearest whole number End prices in .99 E…" at bounding box center [268, 180] width 360 height 108
click at [125, 112] on input "-30.11" at bounding box center [245, 107] width 314 height 25
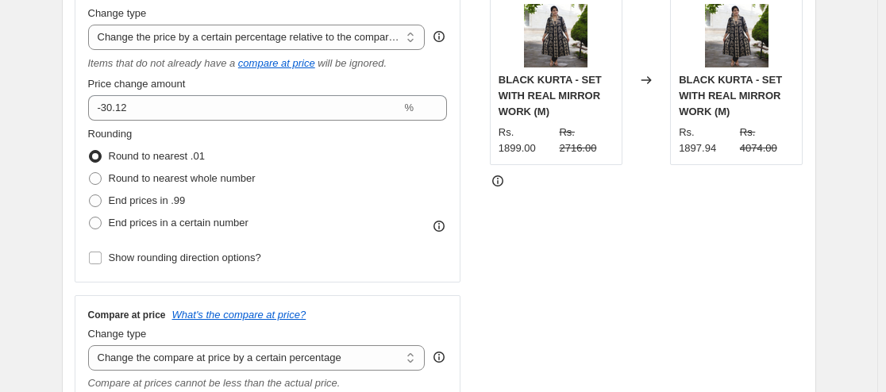
click at [281, 146] on div "Rounding Round to nearest .01 Round to nearest whole number End prices in .99 E…" at bounding box center [268, 180] width 360 height 108
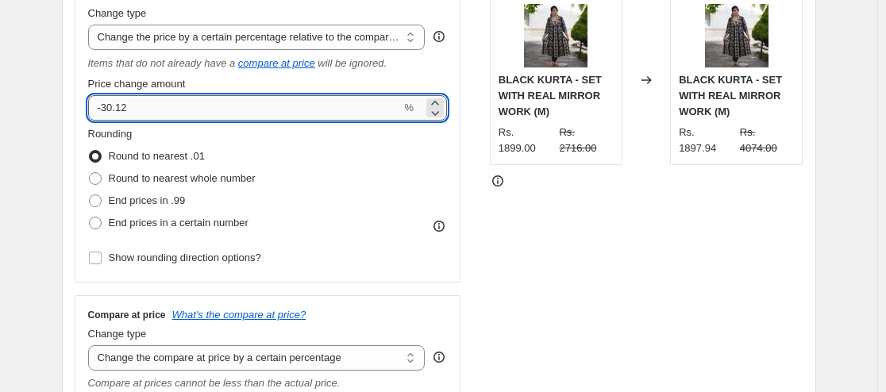
click at [125, 111] on input "-30.12" at bounding box center [245, 107] width 314 height 25
click at [291, 141] on div "Rounding Round to nearest .01 Round to nearest whole number End prices in .99 E…" at bounding box center [268, 180] width 360 height 108
drag, startPoint x: 133, startPoint y: 107, endPoint x: 125, endPoint y: 115, distance: 11.2
click at [125, 115] on input "-30.13" at bounding box center [245, 107] width 314 height 25
type input "-30.15"
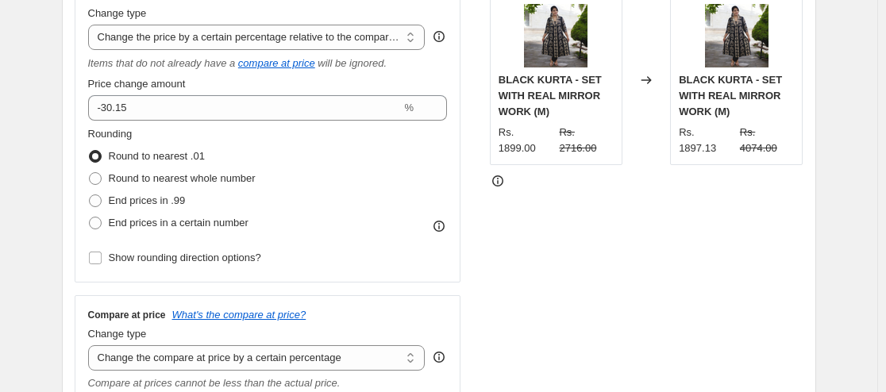
click at [337, 141] on div "Rounding Round to nearest .01 Round to nearest whole number End prices in .99 E…" at bounding box center [268, 180] width 360 height 108
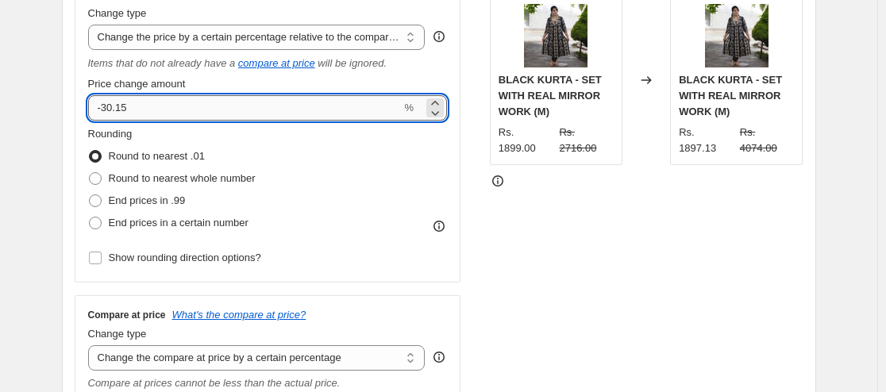
drag, startPoint x: 137, startPoint y: 104, endPoint x: 116, endPoint y: 108, distance: 21.8
click at [116, 108] on input "-30.15" at bounding box center [245, 107] width 314 height 25
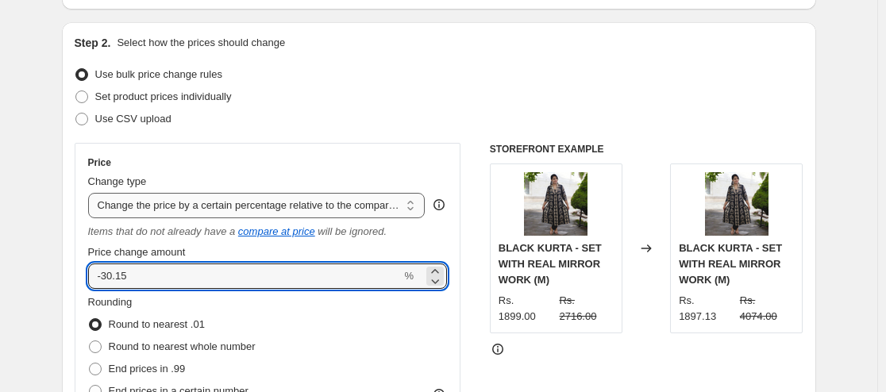
scroll to position [159, 0]
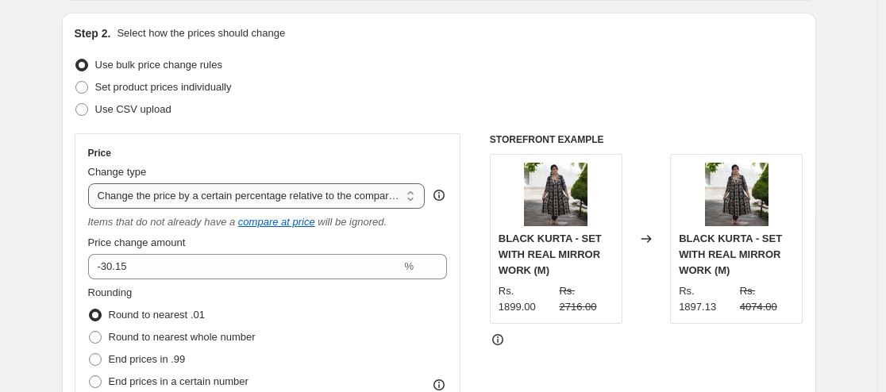
click at [357, 196] on select "Change the price to a certain amount Change the price by a certain amount Chang…" at bounding box center [256, 195] width 337 height 25
select select "to"
click at [91, 183] on select "Change the price to a certain amount Change the price by a certain amount Chang…" at bounding box center [256, 195] width 337 height 25
type input "80.00"
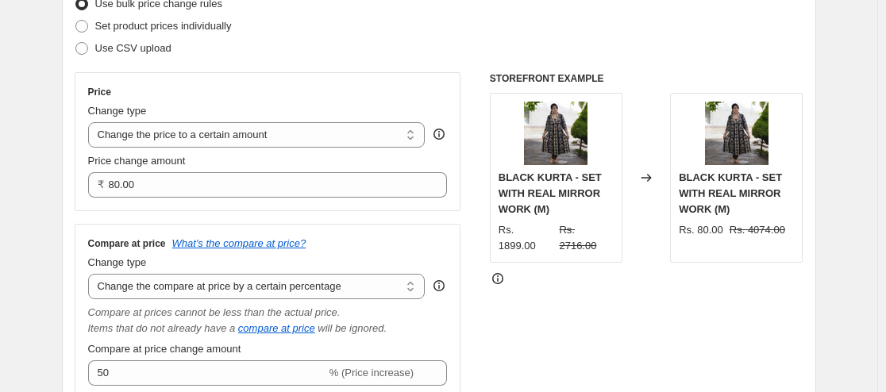
scroll to position [79, 0]
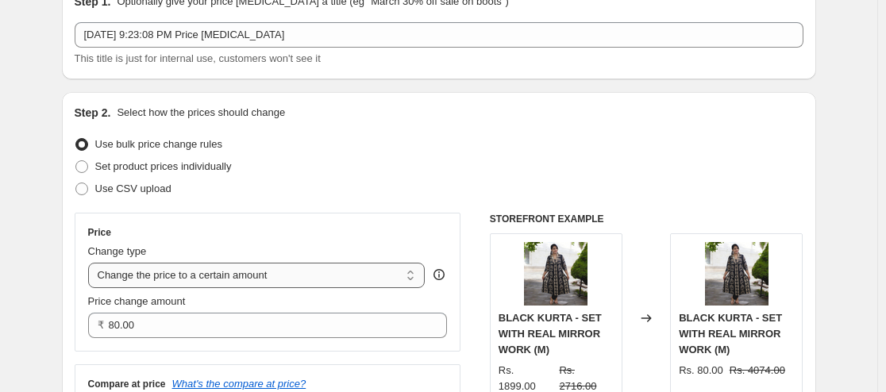
click at [186, 273] on select "Change the price to a certain amount Change the price by a certain amount Chang…" at bounding box center [256, 275] width 337 height 25
select select "percentage"
click at [91, 263] on select "Change the price to a certain amount Change the price by a certain amount Chang…" at bounding box center [256, 275] width 337 height 25
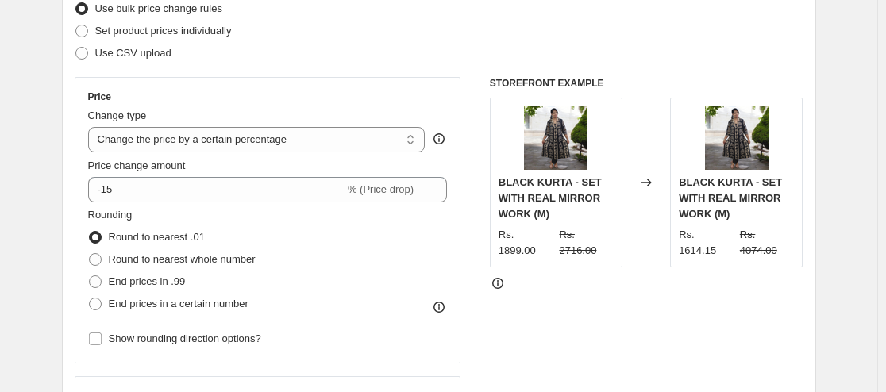
scroll to position [238, 0]
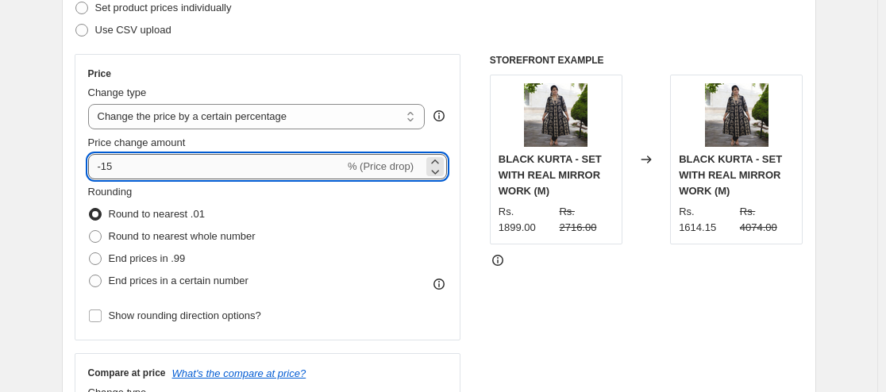
drag, startPoint x: 141, startPoint y: 164, endPoint x: 102, endPoint y: 176, distance: 40.7
click at [102, 176] on input "-15" at bounding box center [216, 166] width 256 height 25
type input "0"
click at [396, 230] on div "Rounding Round to nearest .01 Round to nearest whole number End prices in .99 E…" at bounding box center [268, 238] width 360 height 108
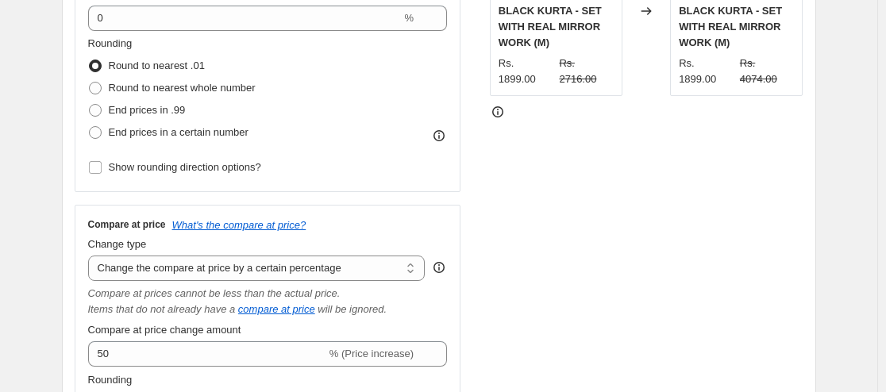
scroll to position [397, 0]
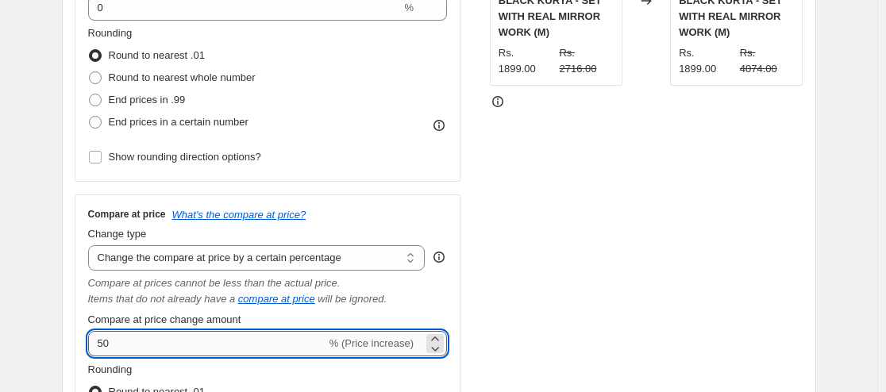
click at [111, 335] on input "50" at bounding box center [207, 343] width 238 height 25
drag, startPoint x: 112, startPoint y: 350, endPoint x: 105, endPoint y: 361, distance: 13.2
click at [105, 361] on div "Compare at price What's the compare at price? Change type Change the compare at…" at bounding box center [268, 356] width 360 height 297
click at [121, 341] on input "50" at bounding box center [207, 343] width 238 height 25
type input "5"
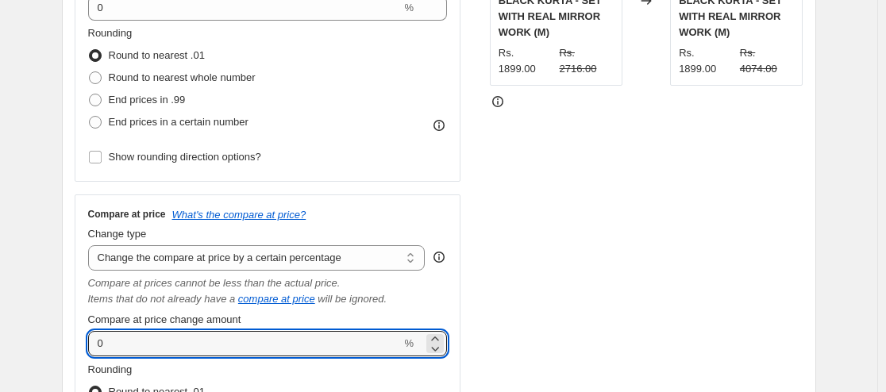
click at [430, 310] on div "Compare at price What's the compare at price? Change type Change the compare at…" at bounding box center [268, 356] width 360 height 297
click at [210, 340] on input "0" at bounding box center [245, 343] width 314 height 25
type input "-1"
drag, startPoint x: 119, startPoint y: 341, endPoint x: 92, endPoint y: 344, distance: 27.1
click at [92, 344] on input "-1" at bounding box center [216, 343] width 256 height 25
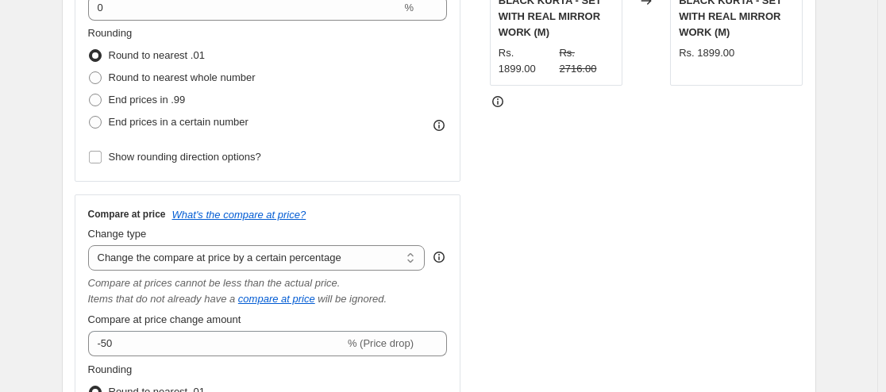
click at [442, 304] on div "Items that do not already have a compare at price will be ignored." at bounding box center [268, 299] width 360 height 16
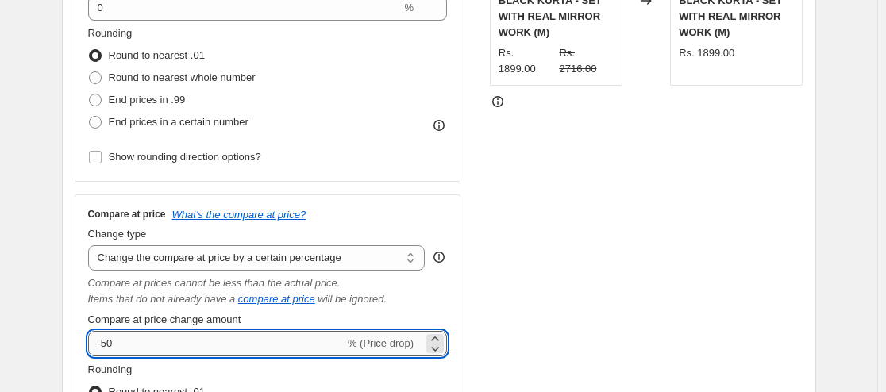
drag, startPoint x: 110, startPoint y: 336, endPoint x: 96, endPoint y: 333, distance: 13.7
click at [96, 333] on input "-50" at bounding box center [216, 343] width 256 height 25
type input "50"
click at [438, 296] on div "Items that do not already have a compare at price will be ignored." at bounding box center [268, 299] width 360 height 16
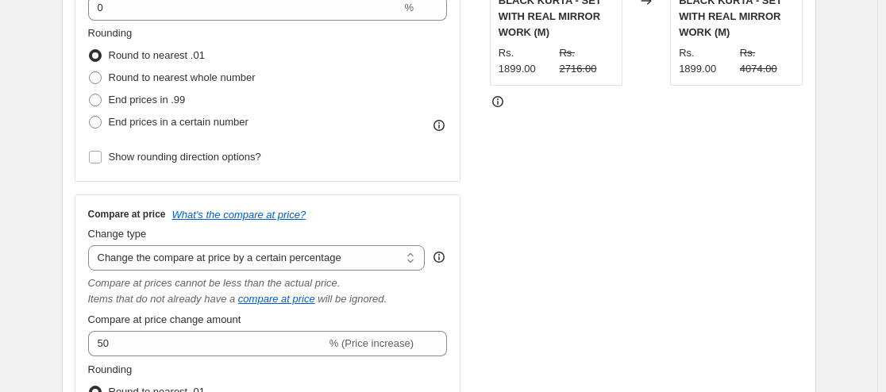
click at [603, 160] on div "STOREFRONT EXAMPLE BLACK KURTA - SET WITH REAL MIRROR WORK (M) Rs. 1899.00 Rs. …" at bounding box center [647, 206] width 314 height 623
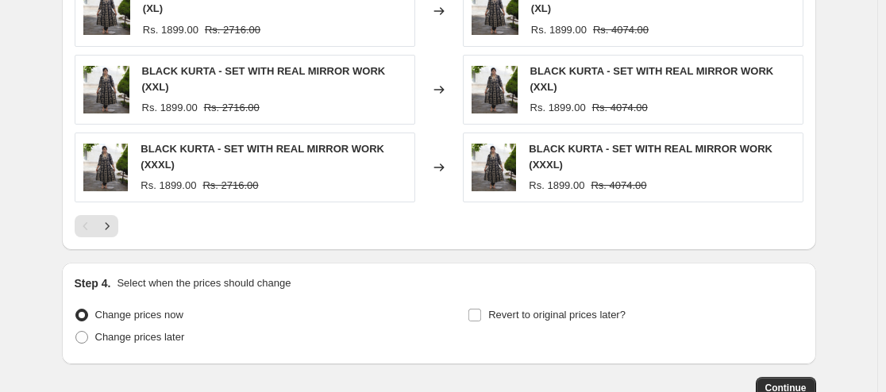
scroll to position [1350, 0]
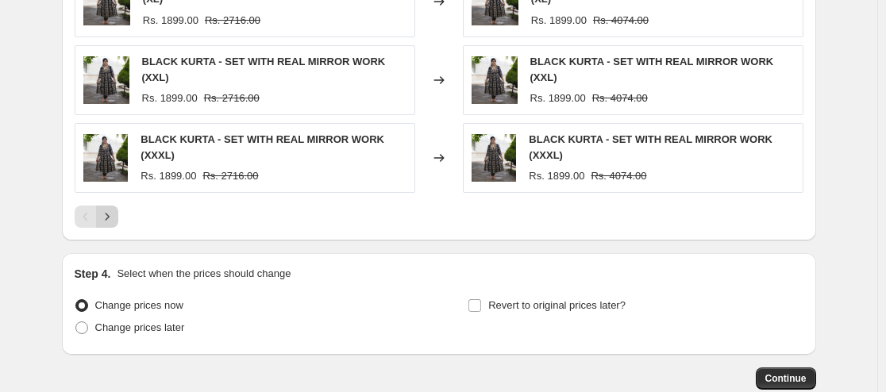
click at [107, 209] on icon "Next" at bounding box center [107, 217] width 16 height 16
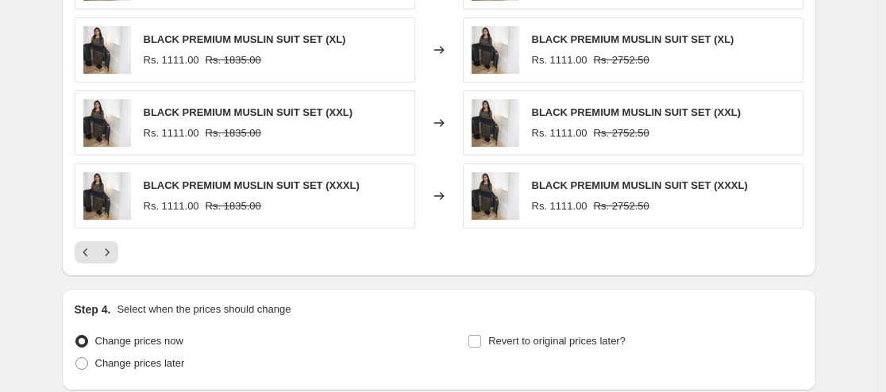
scroll to position [1430, 0]
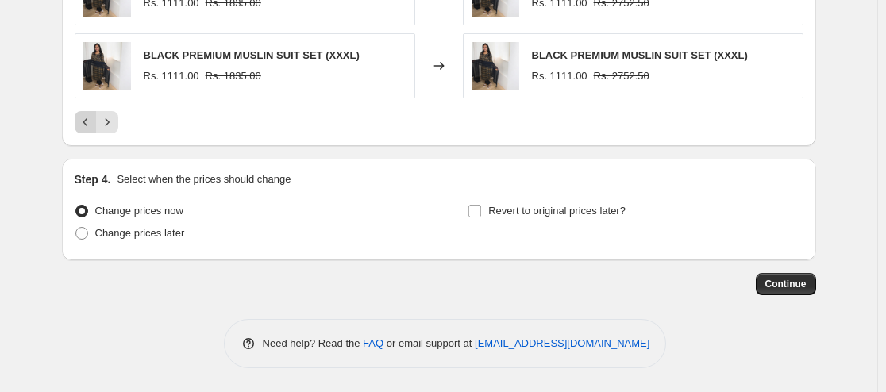
click at [94, 125] on icon "Previous" at bounding box center [86, 122] width 16 height 16
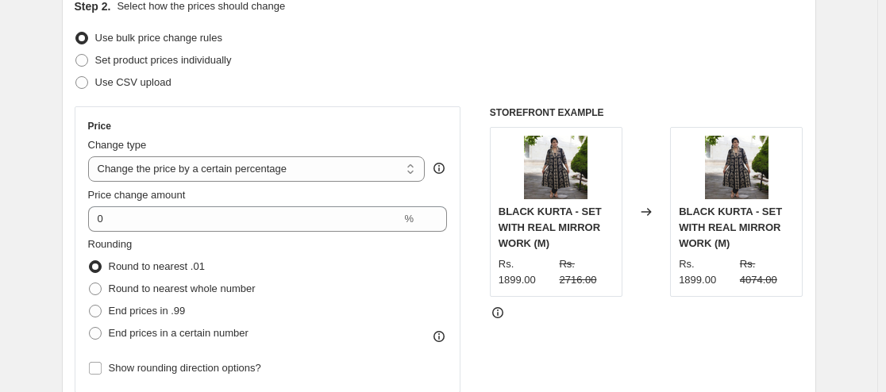
scroll to position [160, 0]
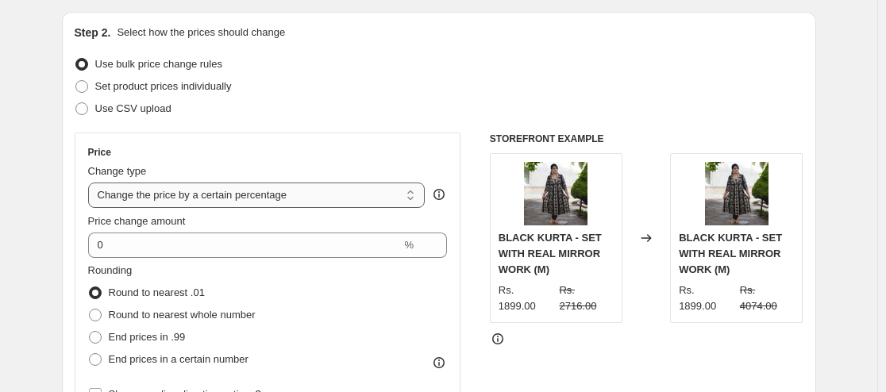
click at [311, 192] on select "Change the price to a certain amount Change the price by a certain amount Chang…" at bounding box center [256, 195] width 337 height 25
select select "pcap"
click at [91, 183] on select "Change the price to a certain amount Change the price by a certain amount Chang…" at bounding box center [256, 195] width 337 height 25
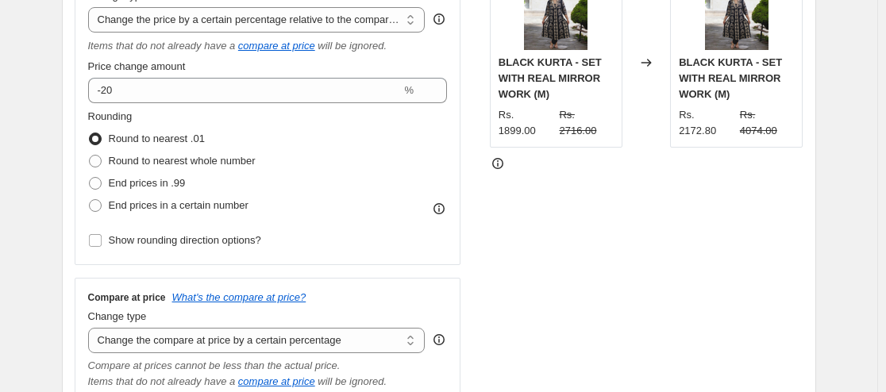
scroll to position [318, 0]
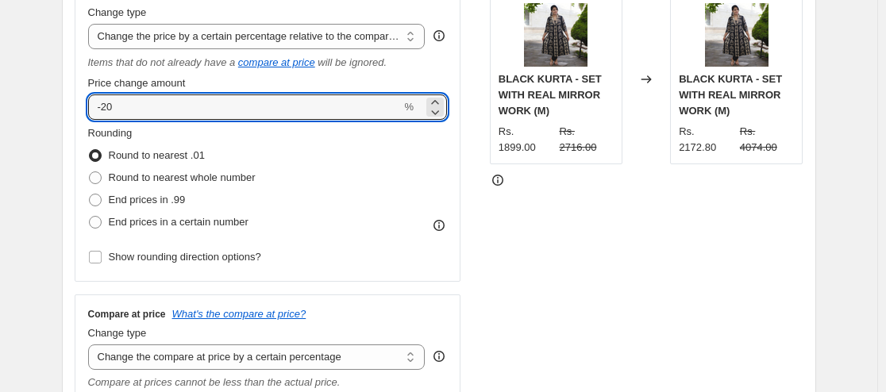
drag, startPoint x: 142, startPoint y: 98, endPoint x: 85, endPoint y: 100, distance: 57.2
click at [85, 100] on div "Price Change type Change the price to a certain amount Change the price by a ce…" at bounding box center [268, 128] width 387 height 308
type input "0"
click at [360, 163] on div "Rounding Round to nearest .01 Round to nearest whole number End prices in .99 E…" at bounding box center [268, 179] width 360 height 108
drag, startPoint x: 163, startPoint y: 113, endPoint x: 89, endPoint y: 116, distance: 73.9
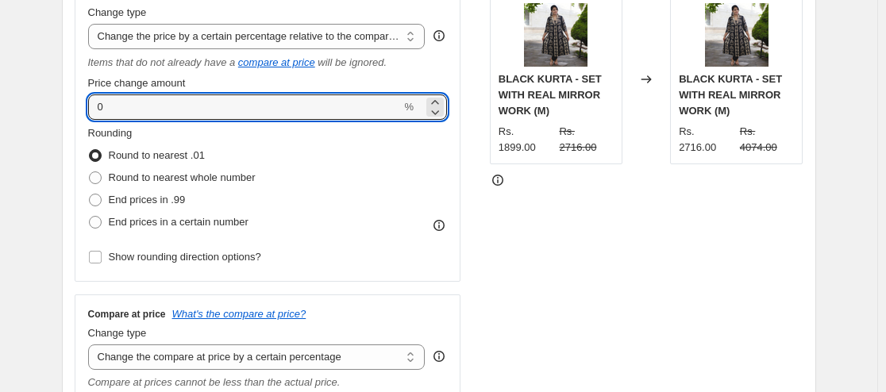
click at [90, 116] on div "Price Change type Change the price to a certain amount Change the price by a ce…" at bounding box center [268, 128] width 387 height 308
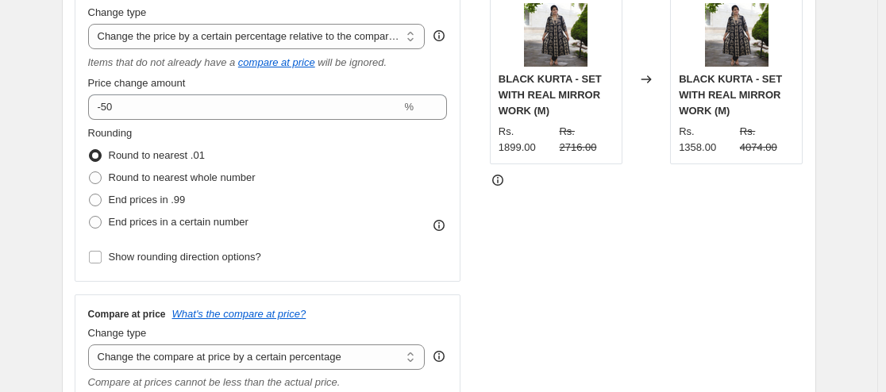
click at [343, 152] on div "Rounding Round to nearest .01 Round to nearest whole number End prices in .99 E…" at bounding box center [268, 179] width 360 height 108
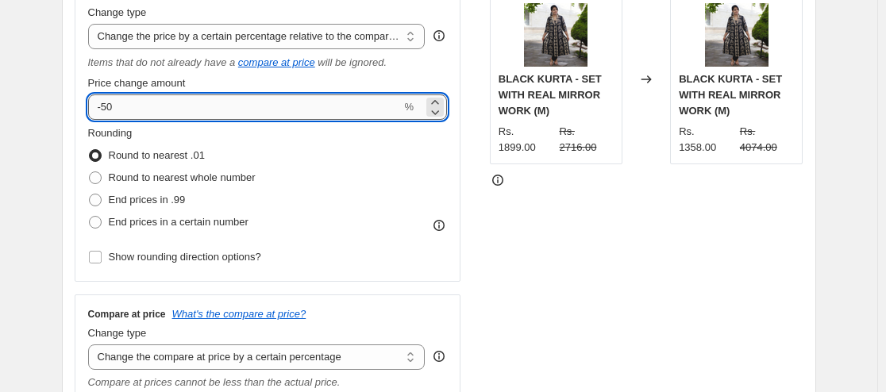
drag, startPoint x: 132, startPoint y: 103, endPoint x: 108, endPoint y: 114, distance: 26.0
click at [108, 114] on input "-50" at bounding box center [245, 106] width 314 height 25
click at [364, 140] on div "Rounding Round to nearest .01 Round to nearest whole number End prices in .99 E…" at bounding box center [268, 179] width 360 height 108
drag, startPoint x: 114, startPoint y: 103, endPoint x: 106, endPoint y: 110, distance: 10.7
click at [106, 110] on input "-40" at bounding box center [245, 106] width 314 height 25
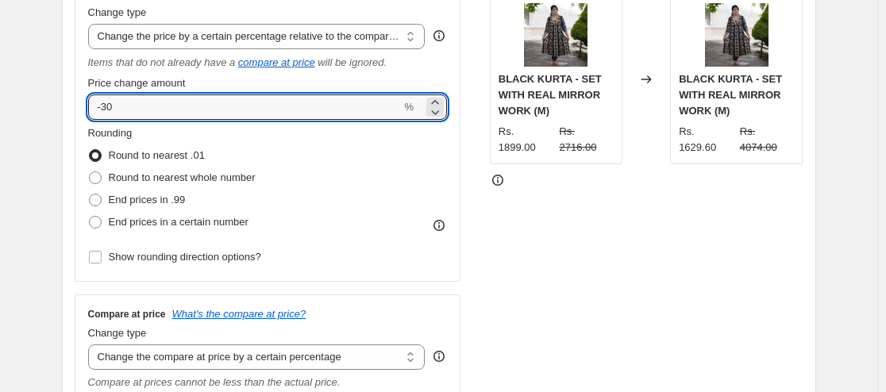
type input "-30"
click at [373, 180] on div "Rounding Round to nearest .01 Round to nearest whole number End prices in .99 E…" at bounding box center [268, 179] width 360 height 108
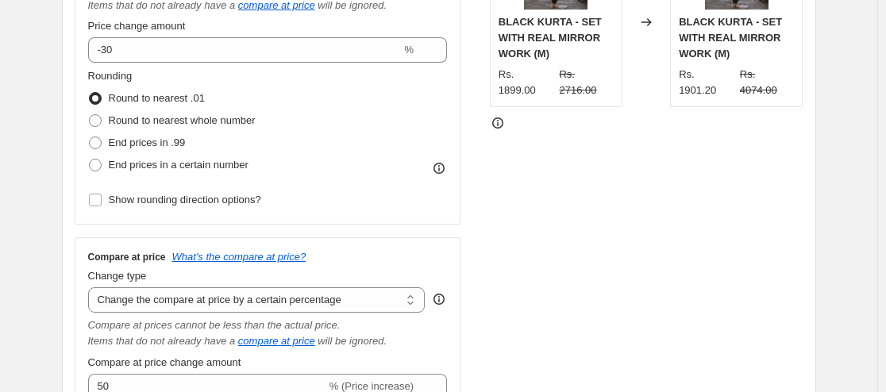
scroll to position [398, 0]
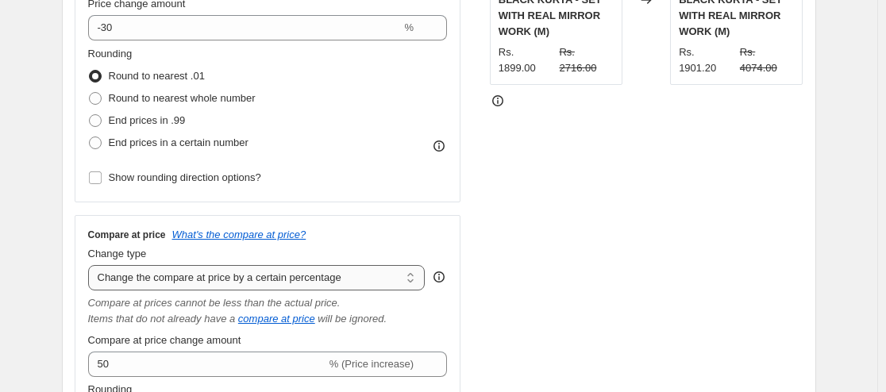
click at [372, 273] on select "Change the compare at price to the current price (sale) Change the compare at p…" at bounding box center [256, 277] width 337 height 25
select select "pp"
click at [91, 265] on select "Change the compare at price to the current price (sale) Change the compare at p…" at bounding box center [256, 277] width 337 height 25
type input "20"
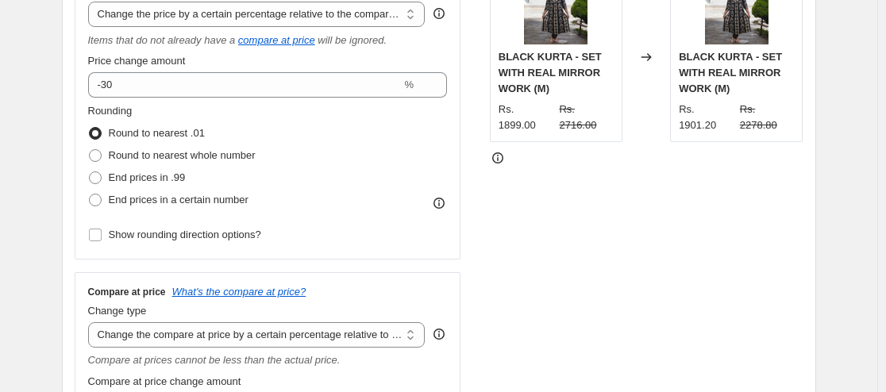
scroll to position [239, 0]
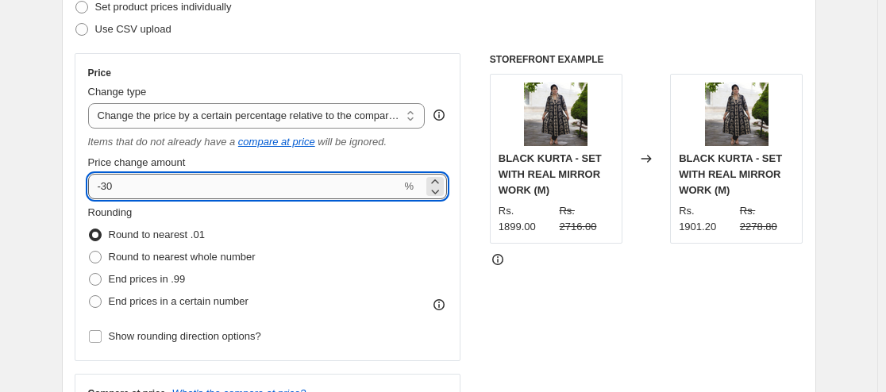
drag, startPoint x: 139, startPoint y: 186, endPoint x: 94, endPoint y: 190, distance: 44.6
click at [94, 190] on input "-30" at bounding box center [245, 186] width 314 height 25
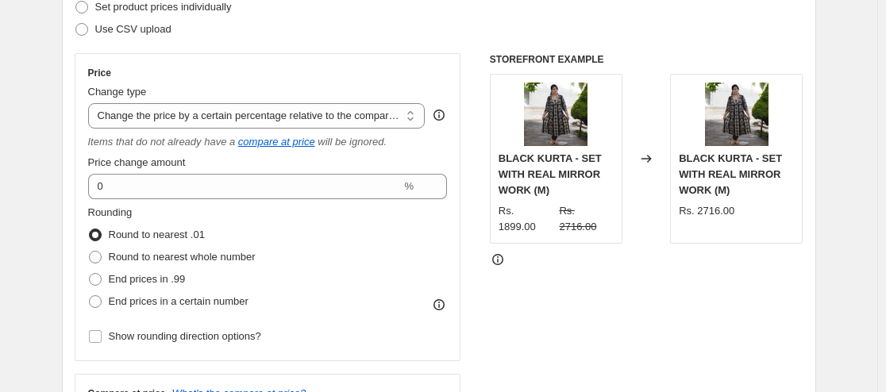
click at [428, 230] on div "Rounding Round to nearest .01 Round to nearest whole number End prices in .99 E…" at bounding box center [268, 259] width 360 height 108
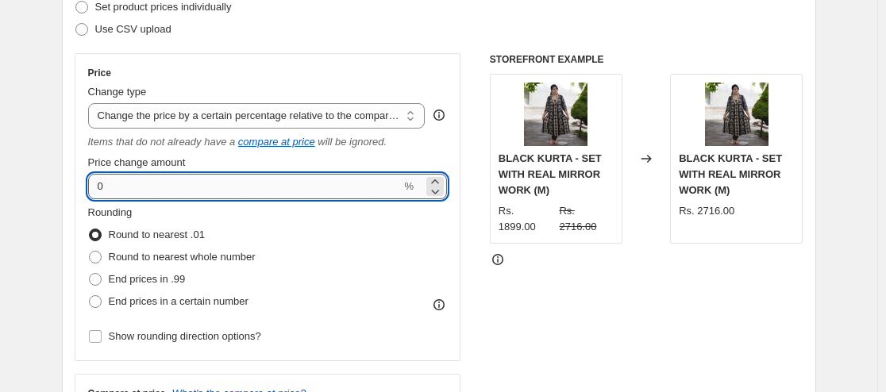
drag, startPoint x: 124, startPoint y: 181, endPoint x: 102, endPoint y: 189, distance: 23.6
click at [102, 189] on input "0" at bounding box center [245, 186] width 314 height 25
click at [322, 214] on div "Rounding Round to nearest .01 Round to nearest whole number End prices in .99 E…" at bounding box center [268, 259] width 360 height 108
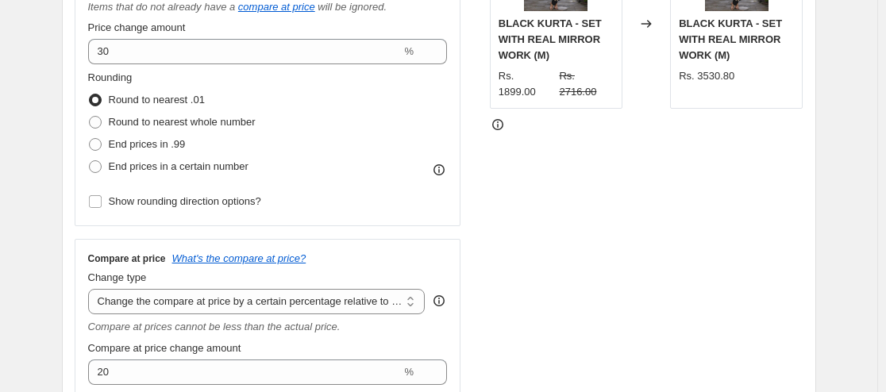
scroll to position [398, 0]
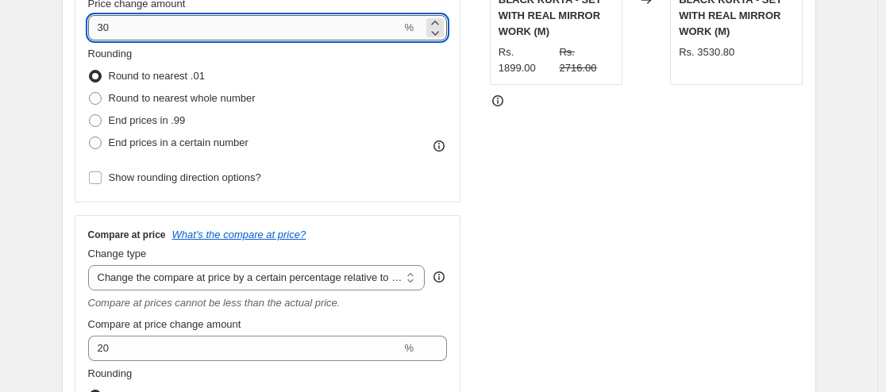
drag, startPoint x: 125, startPoint y: 29, endPoint x: 98, endPoint y: 32, distance: 27.1
click at [98, 32] on input "30" at bounding box center [245, 27] width 314 height 25
type input "0"
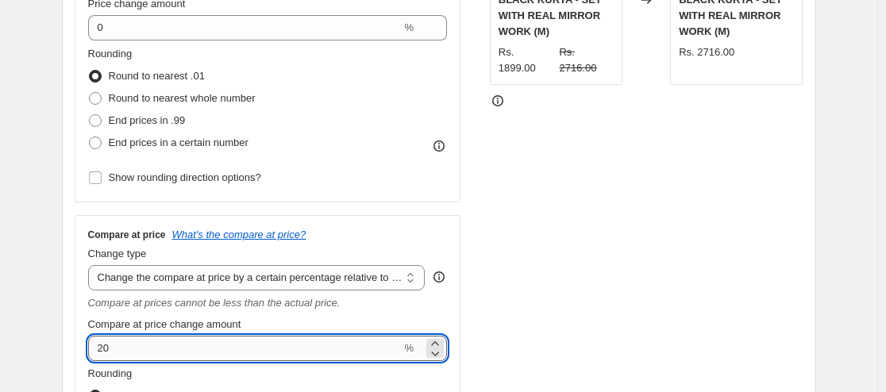
drag, startPoint x: 124, startPoint y: 351, endPoint x: 98, endPoint y: 351, distance: 25.4
click at [98, 351] on input "20" at bounding box center [245, 348] width 314 height 25
type input "50"
click at [448, 305] on div "Compare at prices cannot be less than the actual price." at bounding box center [268, 303] width 360 height 16
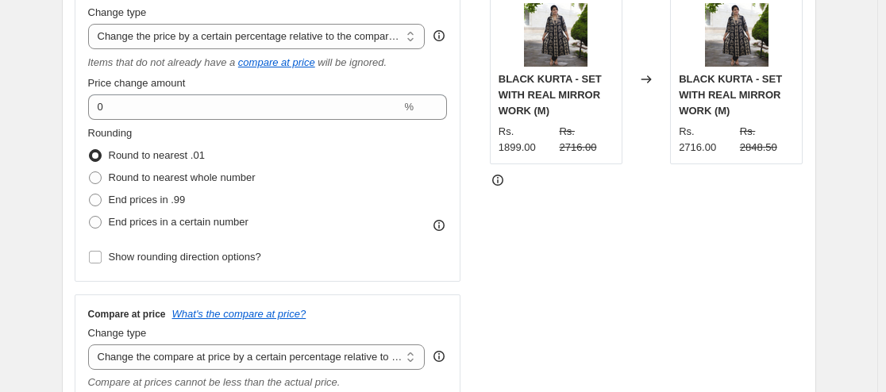
scroll to position [239, 0]
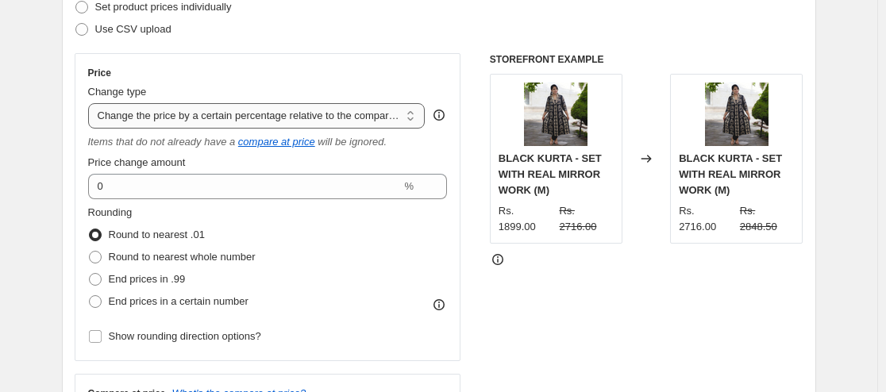
click at [324, 117] on select "Change the price to a certain amount Change the price by a certain amount Chang…" at bounding box center [256, 115] width 337 height 25
select select "bcap"
click at [91, 103] on select "Change the price to a certain amount Change the price by a certain amount Chang…" at bounding box center [256, 115] width 337 height 25
type input "-12.00"
click at [317, 107] on select "Change the price to a certain amount Change the price by a certain amount Chang…" at bounding box center [256, 115] width 337 height 25
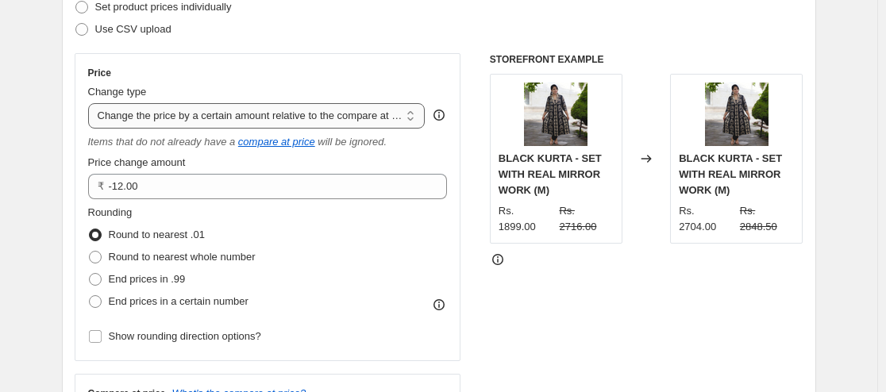
select select "percentage"
click at [91, 103] on select "Change the price to a certain amount Change the price by a certain amount Chang…" at bounding box center [256, 115] width 337 height 25
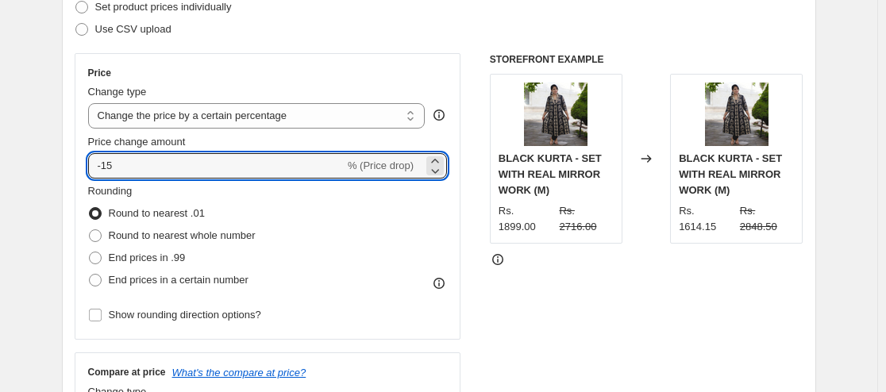
drag, startPoint x: 118, startPoint y: 169, endPoint x: 75, endPoint y: 161, distance: 42.8
click at [75, 161] on div "Step 2. Select how the prices should change Use bulk price change rules Set pro…" at bounding box center [439, 321] width 754 height 776
type input "0"
click at [341, 224] on div "Rounding Round to nearest .01 Round to nearest whole number End prices in .99 E…" at bounding box center [268, 237] width 360 height 108
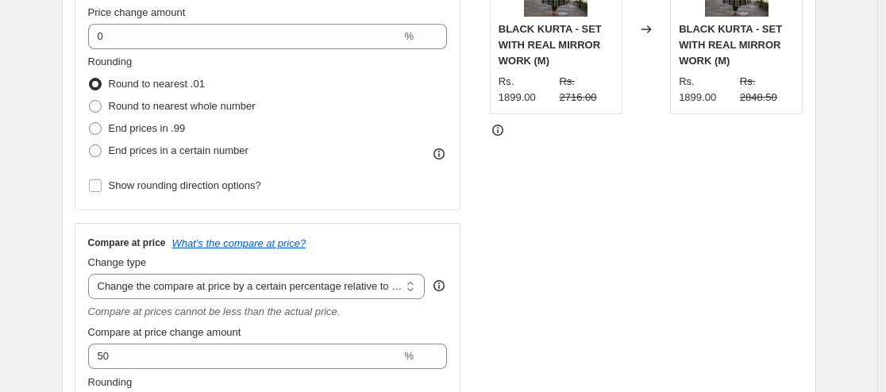
scroll to position [398, 0]
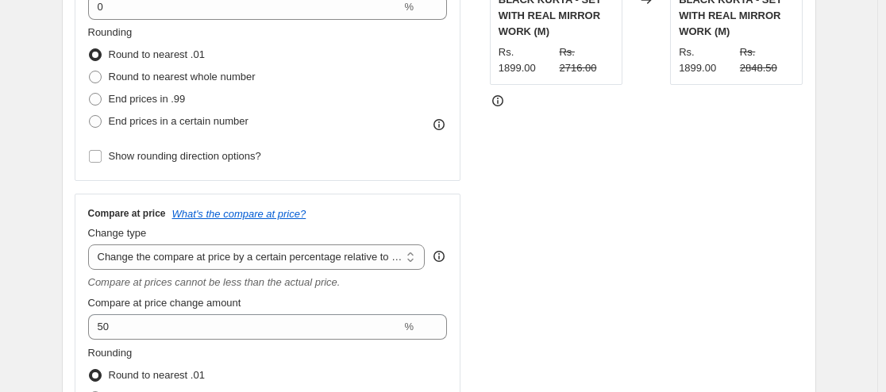
click at [445, 289] on div "Compare at prices cannot be less than the actual price." at bounding box center [268, 283] width 360 height 16
click at [398, 251] on select "Change the compare at price to the current price (sale) Change the compare at p…" at bounding box center [256, 257] width 337 height 25
select select "percentage"
click at [91, 245] on select "Change the compare at price to the current price (sale) Change the compare at p…" at bounding box center [256, 257] width 337 height 25
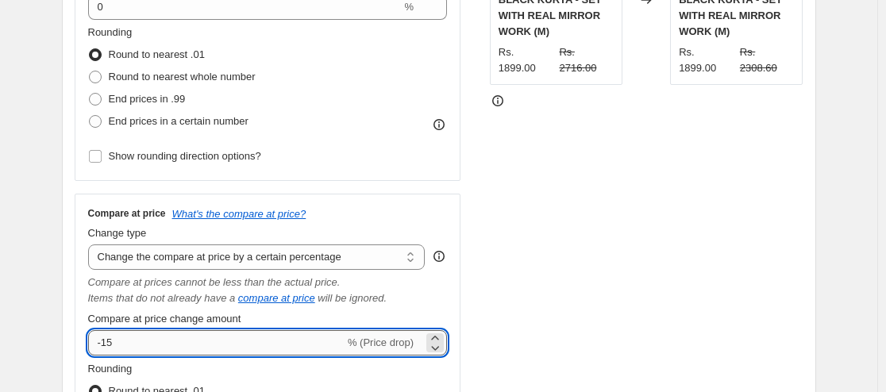
drag, startPoint x: 119, startPoint y: 345, endPoint x: 102, endPoint y: 344, distance: 17.5
click at [102, 344] on input "-15" at bounding box center [216, 342] width 256 height 25
type input "50"
click at [461, 299] on div "Compare at price What's the compare at price? Change type Change the compare at…" at bounding box center [268, 356] width 387 height 324
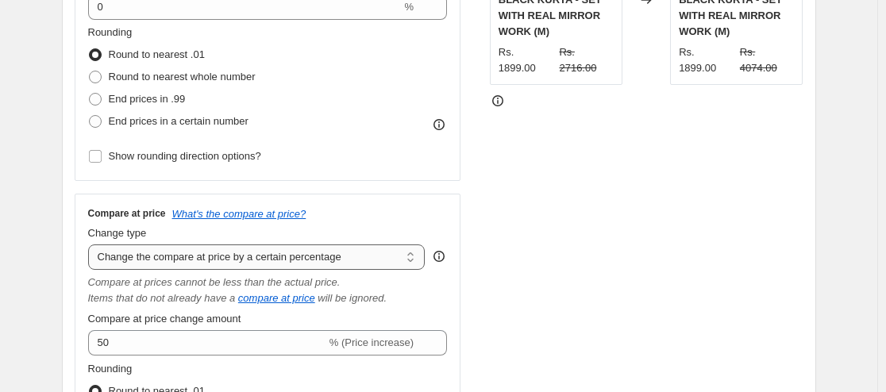
click at [360, 267] on select "Change the compare at price to the current price (sale) Change the compare at p…" at bounding box center [256, 257] width 337 height 25
select select "pp"
click at [91, 245] on select "Change the compare at price to the current price (sale) Change the compare at p…" at bounding box center [256, 257] width 337 height 25
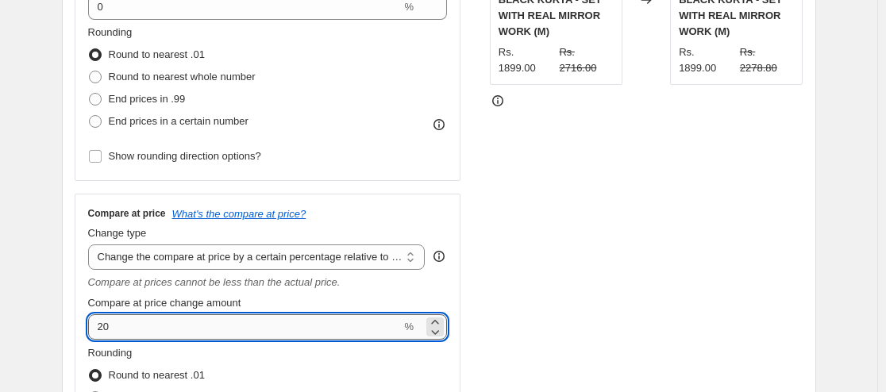
drag, startPoint x: 152, startPoint y: 327, endPoint x: 96, endPoint y: 324, distance: 55.7
click at [96, 324] on input "20" at bounding box center [245, 326] width 314 height 25
click at [441, 283] on div "Compare at prices cannot be less than the actual price." at bounding box center [268, 283] width 360 height 16
drag, startPoint x: 135, startPoint y: 327, endPoint x: 85, endPoint y: 329, distance: 50.0
click at [85, 329] on div "Compare at price What's the compare at price? Change type Change the compare at…" at bounding box center [268, 348] width 387 height 308
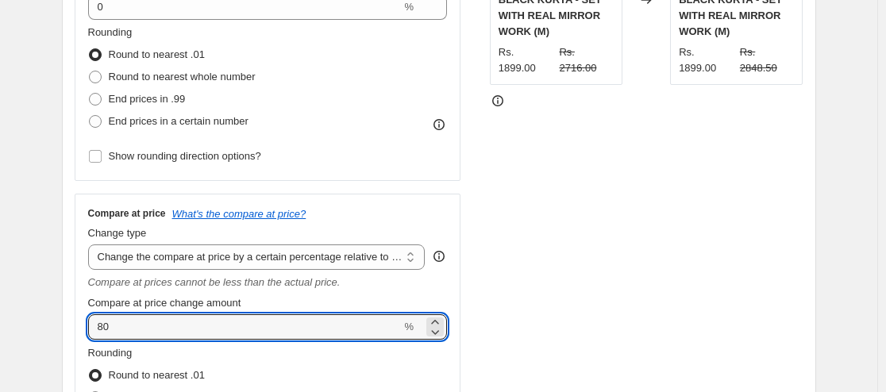
click at [420, 289] on div "Compare at prices cannot be less than the actual price." at bounding box center [268, 283] width 360 height 16
drag, startPoint x: 128, startPoint y: 330, endPoint x: 95, endPoint y: 328, distance: 32.6
click at [95, 328] on input "80" at bounding box center [245, 326] width 314 height 25
click at [438, 287] on div "Compare at prices cannot be less than the actual price." at bounding box center [268, 283] width 360 height 16
drag, startPoint x: 133, startPoint y: 315, endPoint x: 99, endPoint y: 328, distance: 35.7
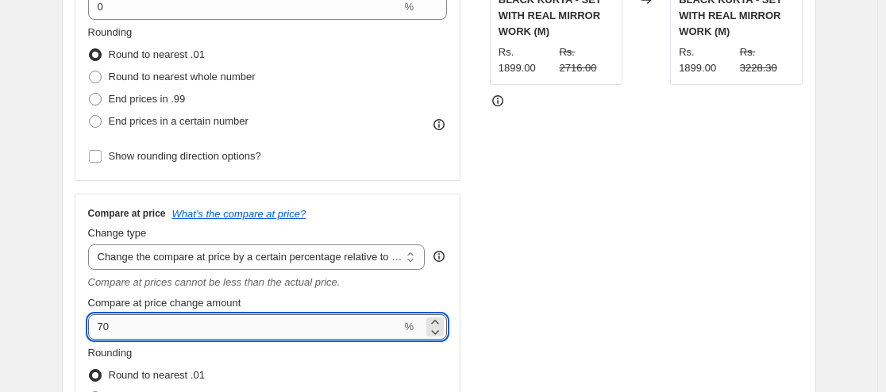
click at [99, 328] on input "70" at bounding box center [245, 326] width 314 height 25
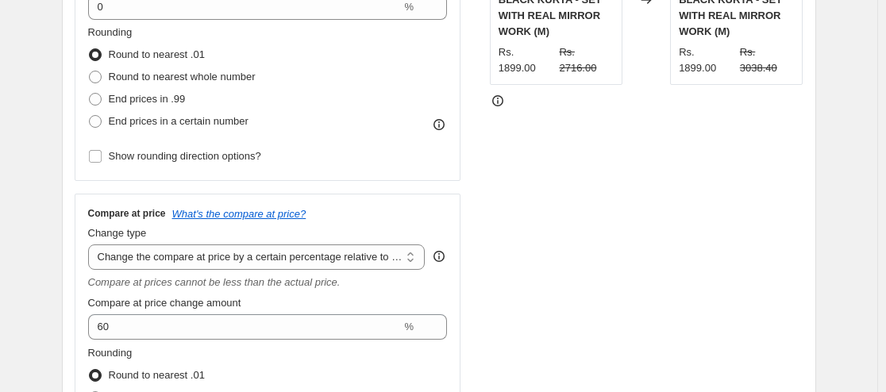
click at [453, 291] on div "Compare at price What's the compare at price? Change type Change the compare at…" at bounding box center [268, 348] width 387 height 308
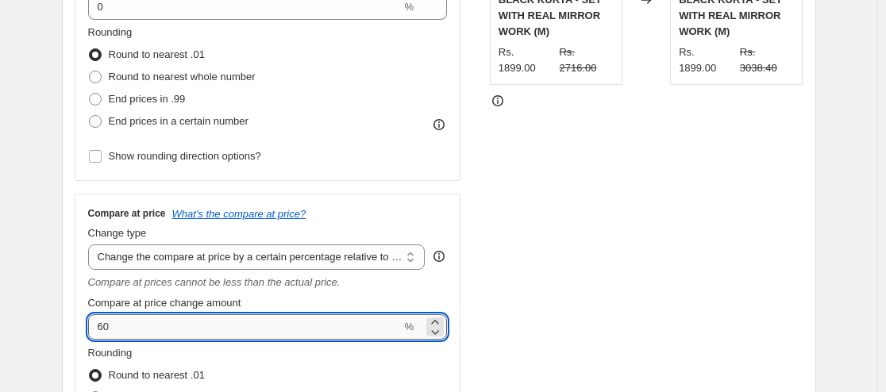
drag, startPoint x: 139, startPoint y: 334, endPoint x: 102, endPoint y: 336, distance: 37.3
click at [102, 336] on input "60" at bounding box center [245, 326] width 314 height 25
type input "50"
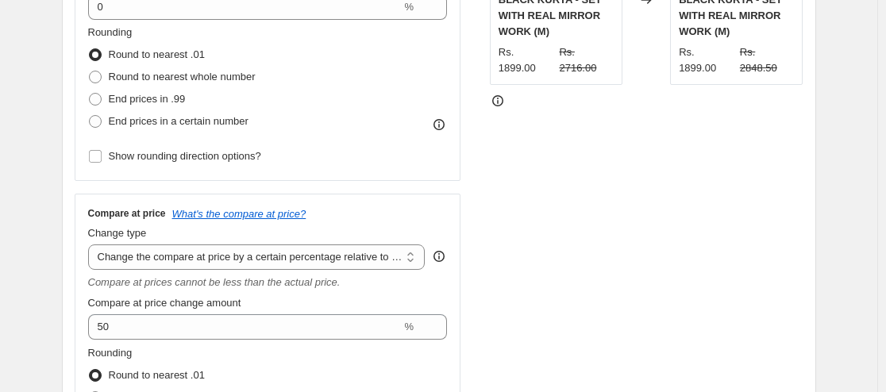
click at [448, 283] on div "Compare at prices cannot be less than the actual price." at bounding box center [268, 283] width 360 height 16
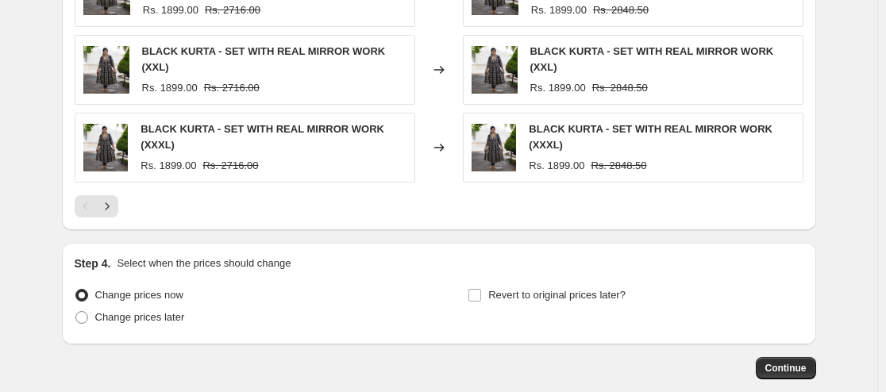
scroll to position [1420, 0]
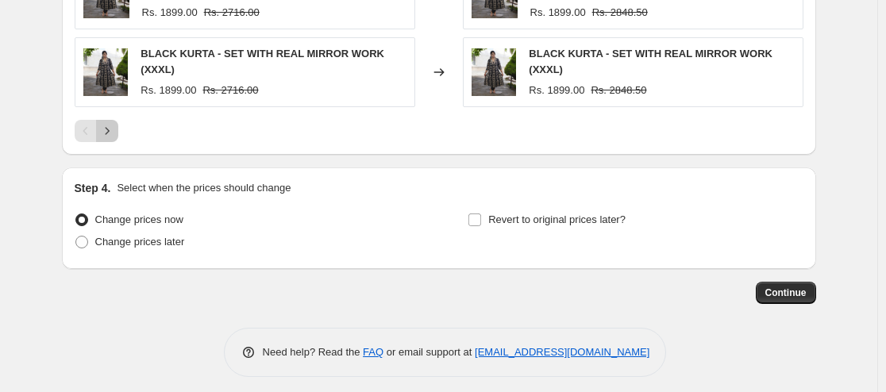
drag, startPoint x: 112, startPoint y: 131, endPoint x: 123, endPoint y: 133, distance: 11.2
click at [112, 130] on button "Next" at bounding box center [107, 131] width 22 height 22
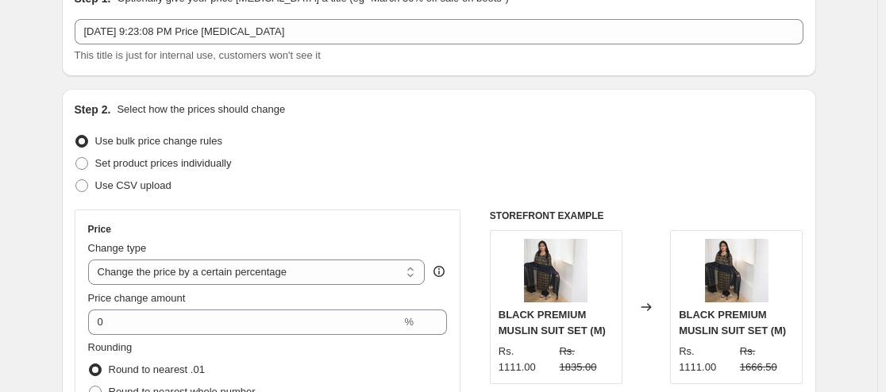
scroll to position [64, 0]
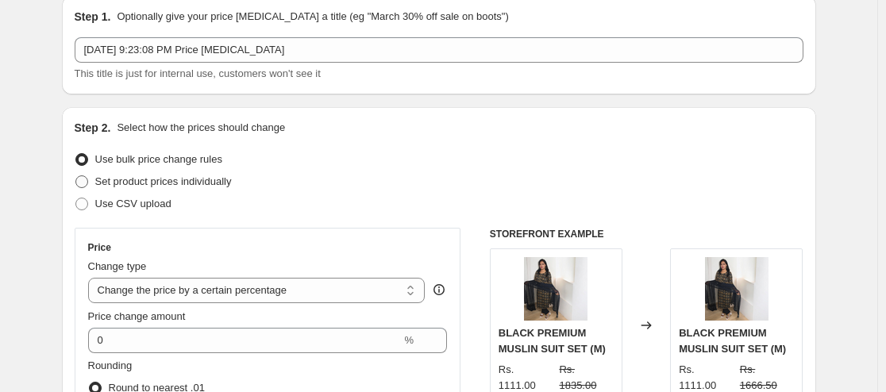
click at [151, 183] on span "Set product prices individually" at bounding box center [163, 181] width 137 height 12
click at [76, 176] on input "Set product prices individually" at bounding box center [75, 175] width 1 height 1
radio input "true"
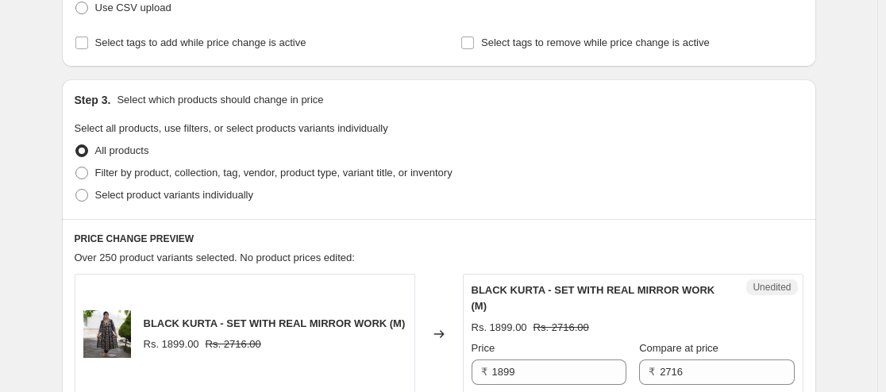
scroll to position [223, 0]
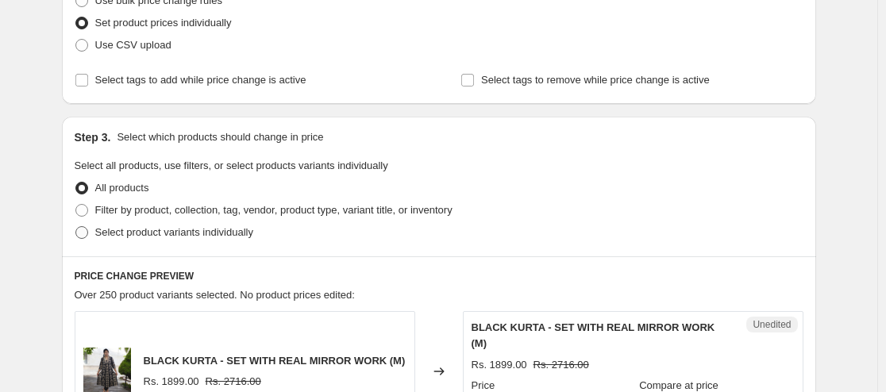
click at [237, 231] on span "Select product variants individually" at bounding box center [174, 232] width 158 height 12
click at [76, 227] on input "Select product variants individually" at bounding box center [75, 226] width 1 height 1
radio input "true"
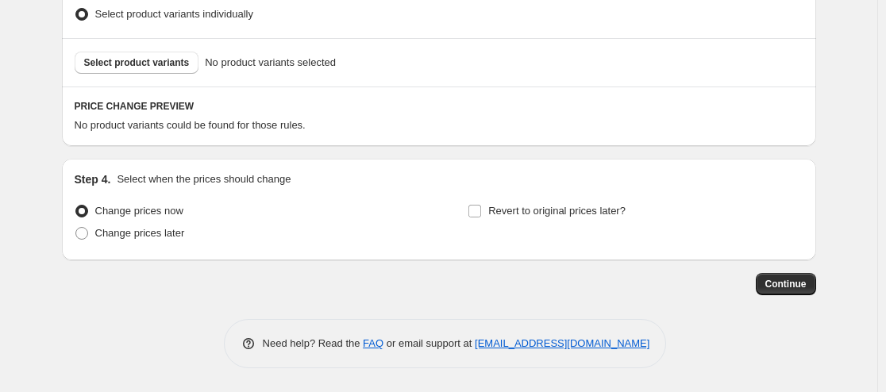
scroll to position [362, 0]
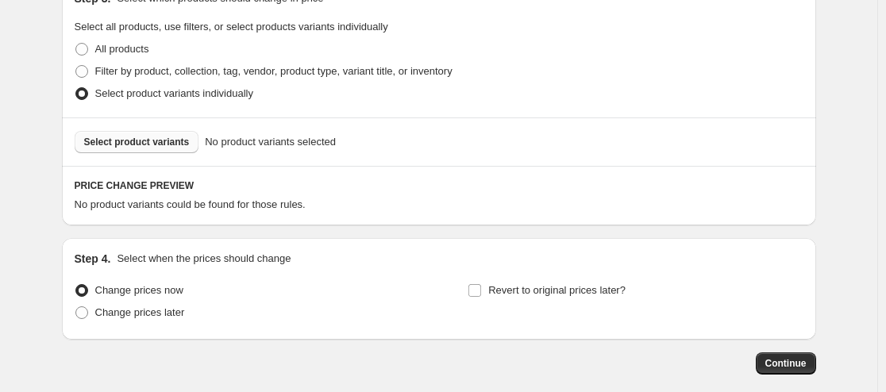
click at [142, 148] on span "Select product variants" at bounding box center [137, 142] width 106 height 13
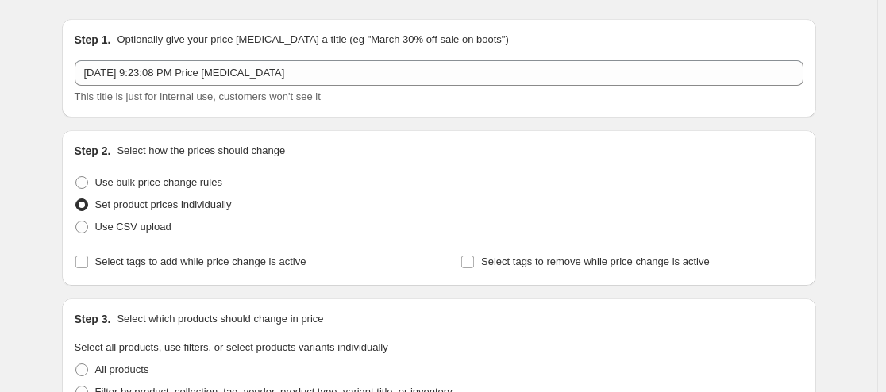
scroll to position [0, 0]
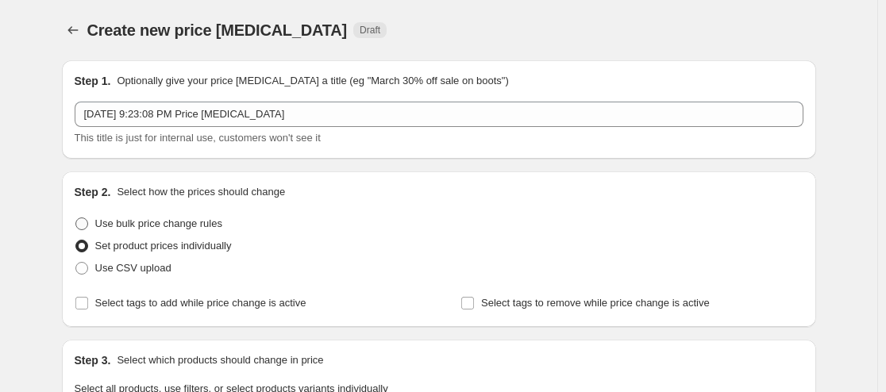
click at [85, 225] on span at bounding box center [81, 224] width 13 height 13
click at [76, 218] on input "Use bulk price change rules" at bounding box center [75, 218] width 1 height 1
radio input "true"
select select "percentage"
select select "pp"
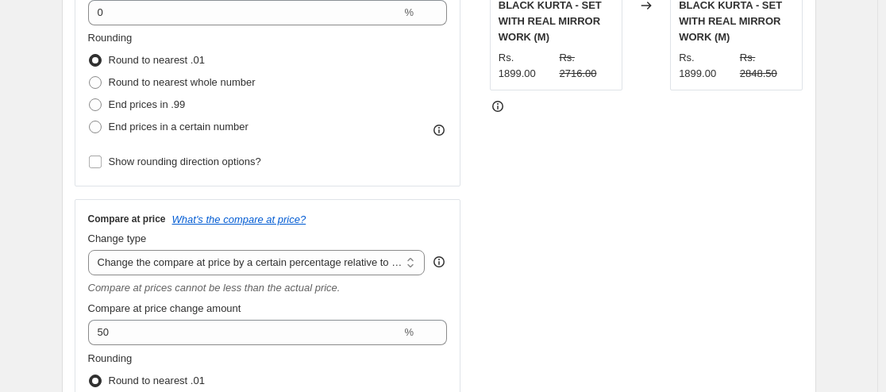
scroll to position [397, 0]
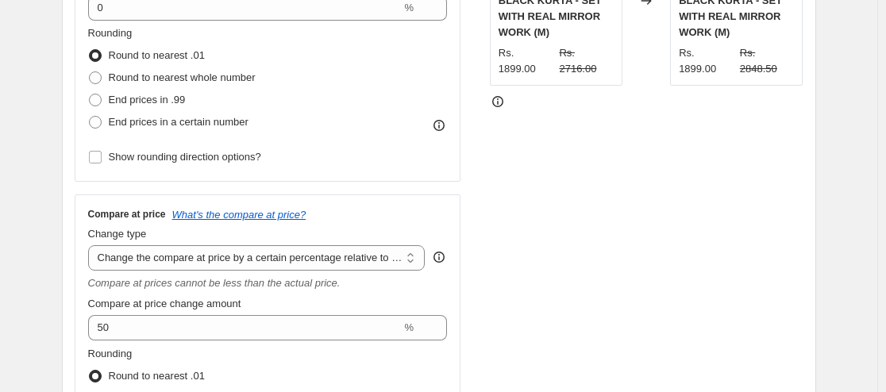
click at [766, 56] on strike "Rs. 2848.50" at bounding box center [767, 61] width 55 height 32
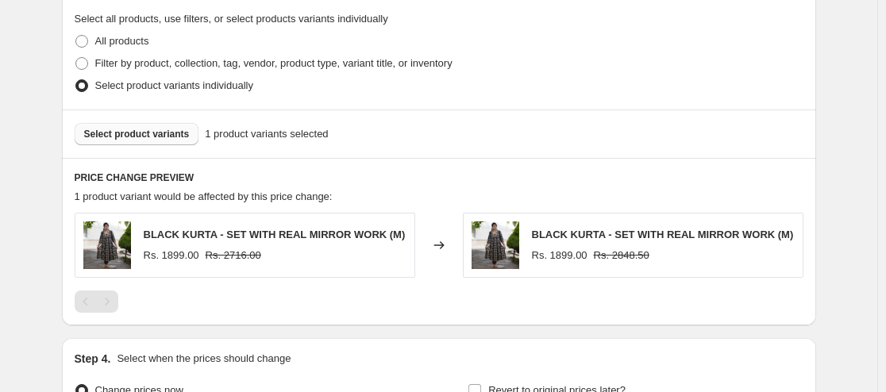
scroll to position [953, 0]
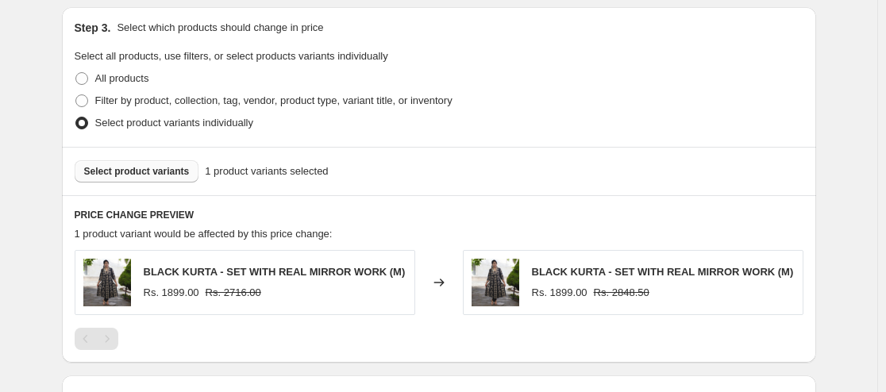
click at [160, 172] on span "Select product variants" at bounding box center [137, 171] width 106 height 13
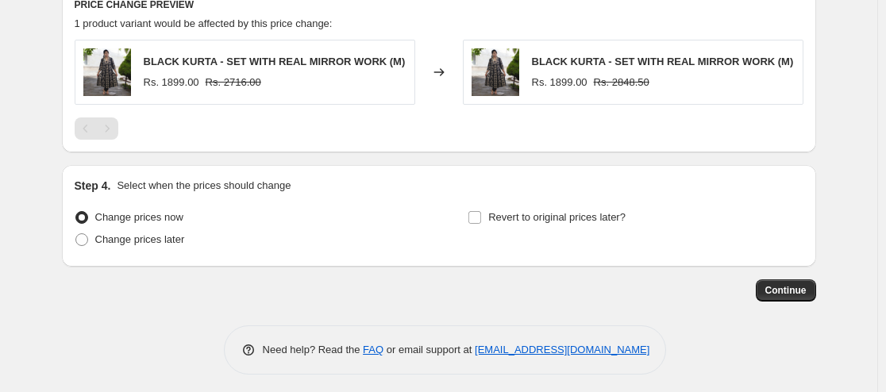
scroll to position [1170, 0]
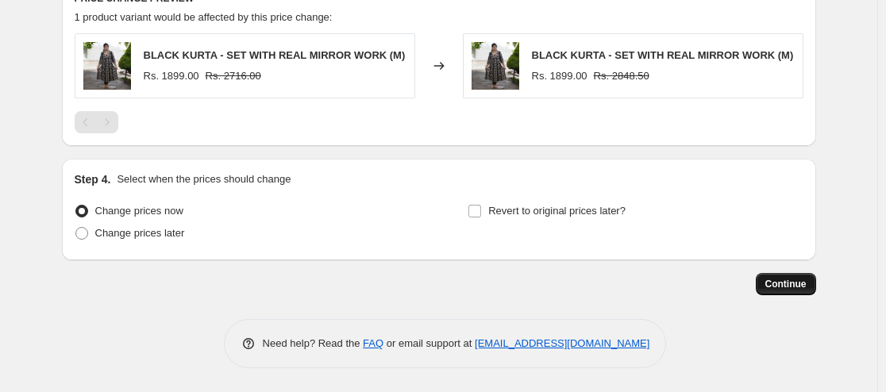
click at [799, 284] on span "Continue" at bounding box center [785, 284] width 41 height 13
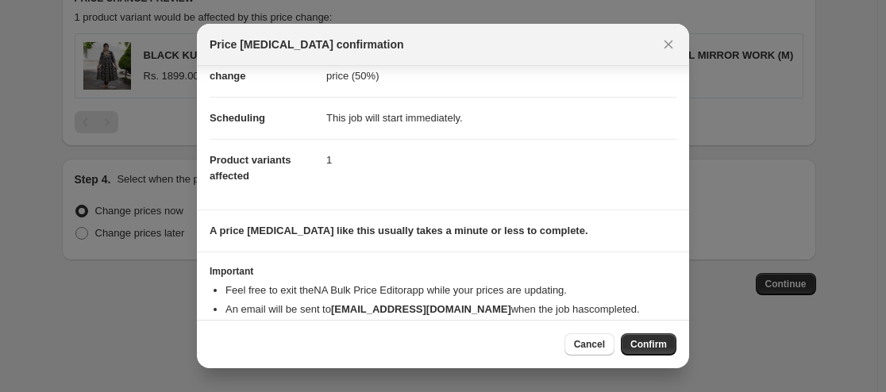
scroll to position [129, 0]
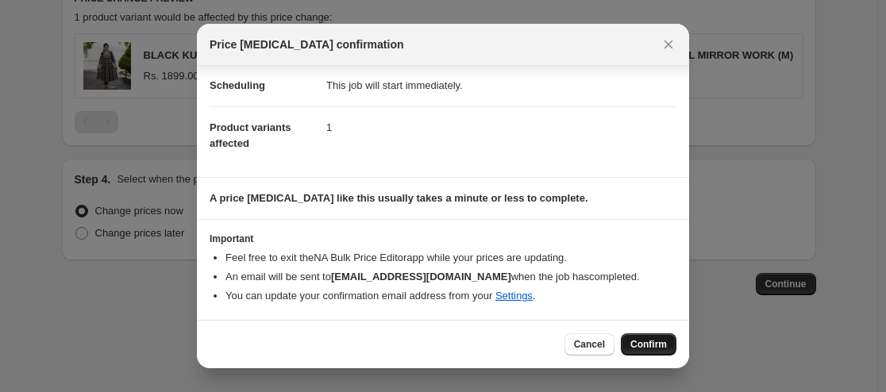
click at [642, 343] on span "Confirm" at bounding box center [648, 344] width 37 height 13
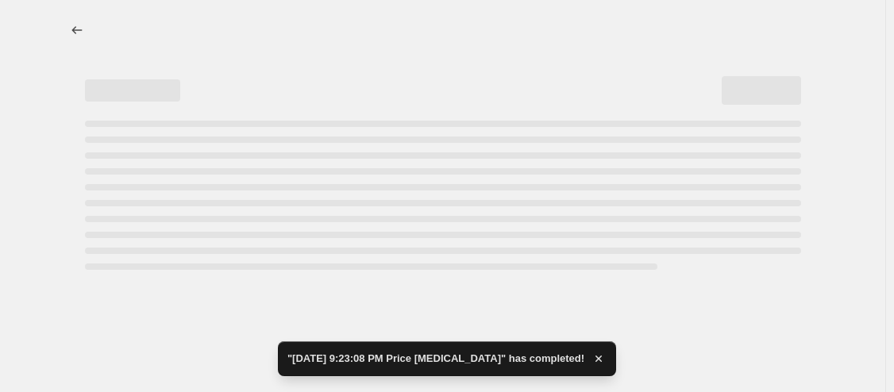
select select "percentage"
select select "pp"
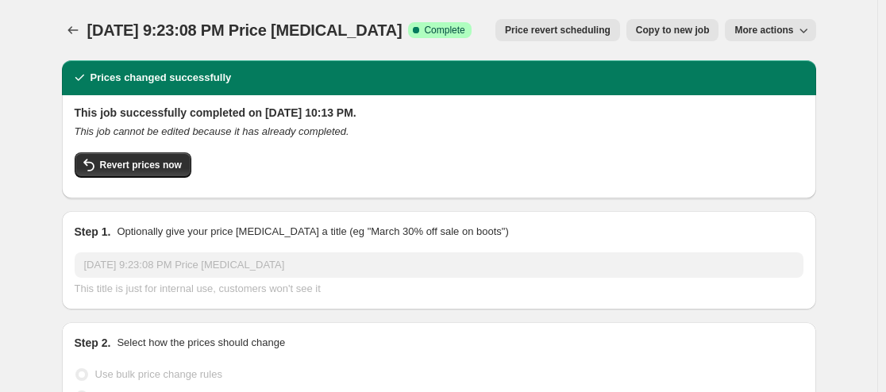
click at [815, 28] on button "More actions" at bounding box center [770, 30] width 91 height 22
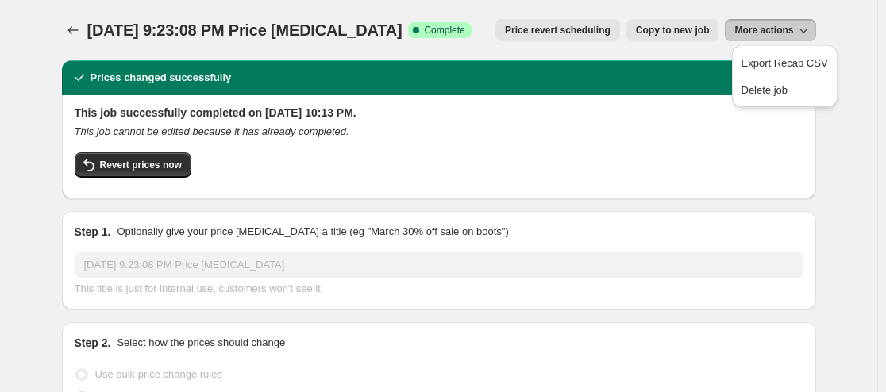
click at [461, 33] on span "Complete" at bounding box center [444, 30] width 40 height 13
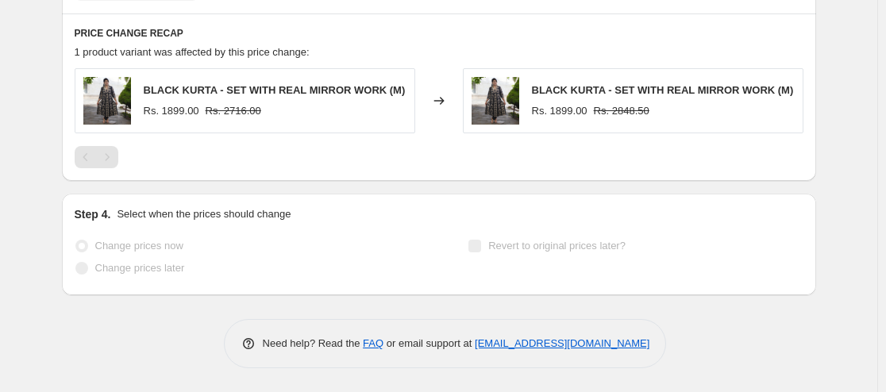
scroll to position [1286, 0]
click at [179, 249] on span "Change prices now" at bounding box center [139, 246] width 88 height 12
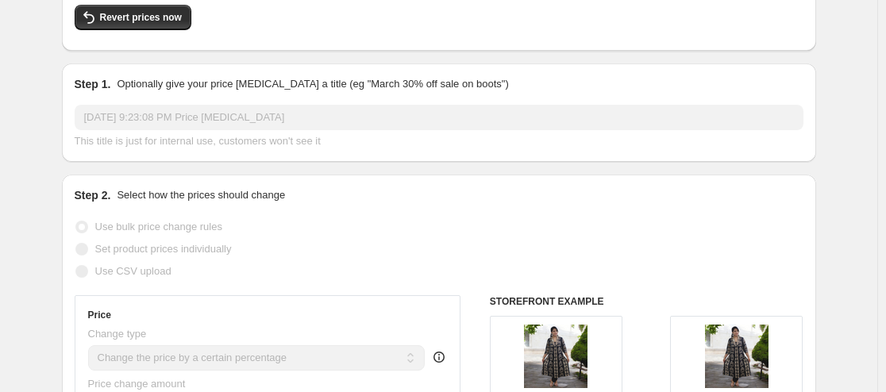
scroll to position [0, 0]
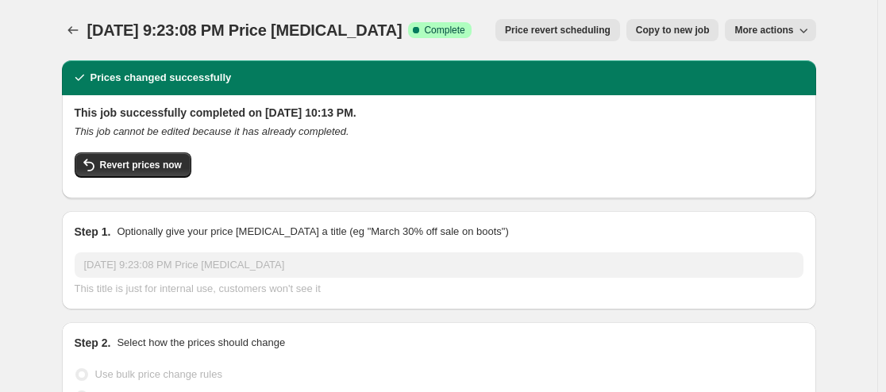
click at [815, 31] on button "More actions" at bounding box center [770, 30] width 91 height 22
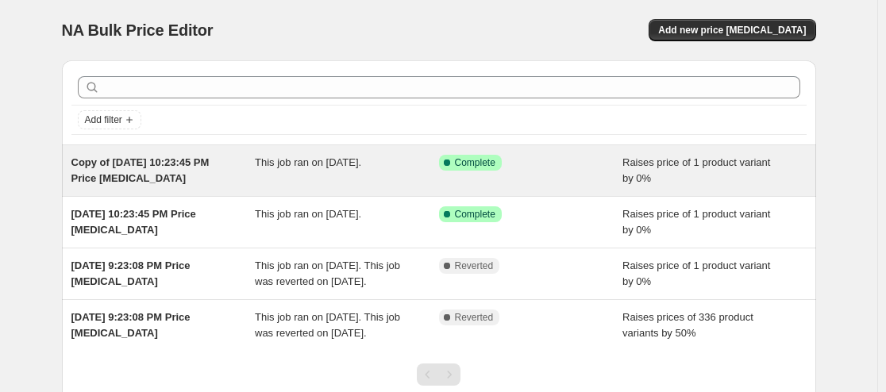
click at [182, 175] on div "Copy of [DATE] 10:23:45 PM Price [MEDICAL_DATA]" at bounding box center [163, 171] width 184 height 32
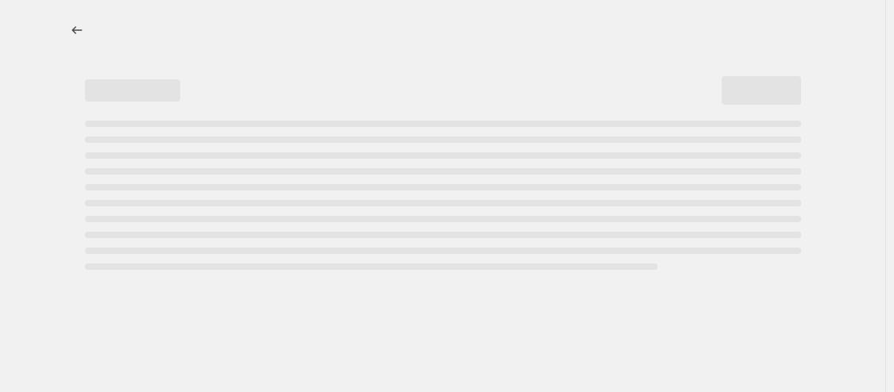
select select "percentage"
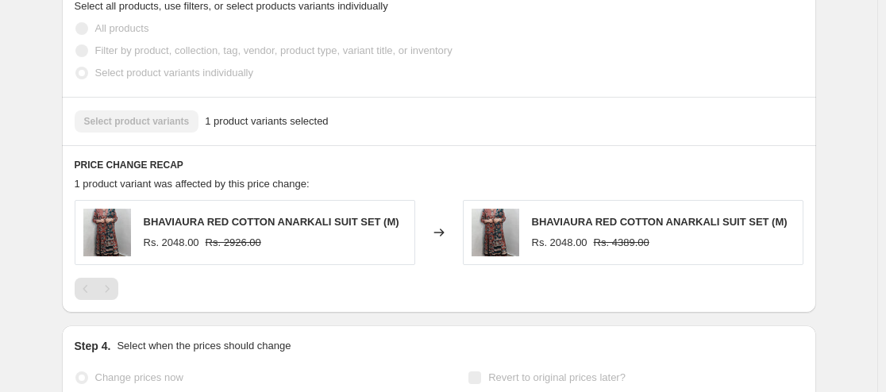
scroll to position [1191, 0]
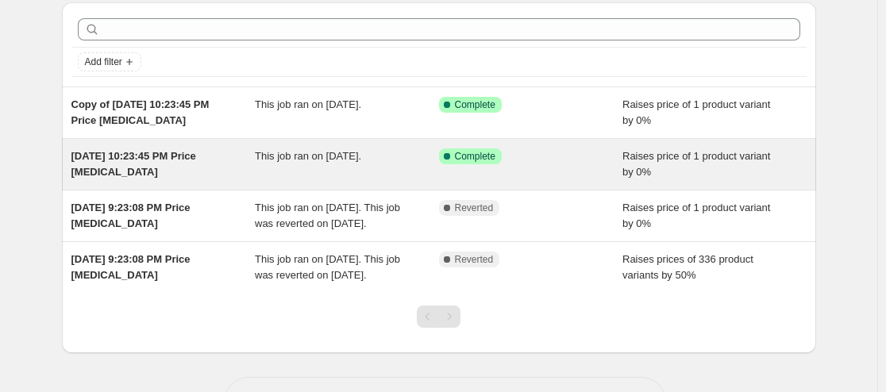
scroll to position [79, 0]
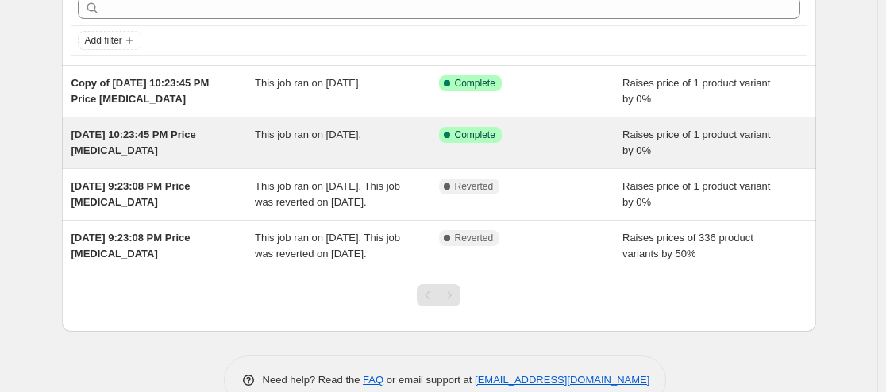
click at [187, 137] on span "[DATE] 10:23:45 PM Price [MEDICAL_DATA]" at bounding box center [133, 143] width 125 height 28
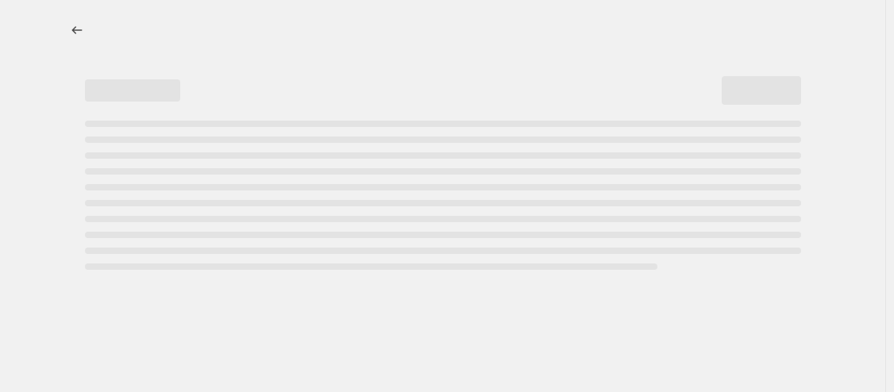
select select "percentage"
select select "pp"
select select "percentage"
select select "pp"
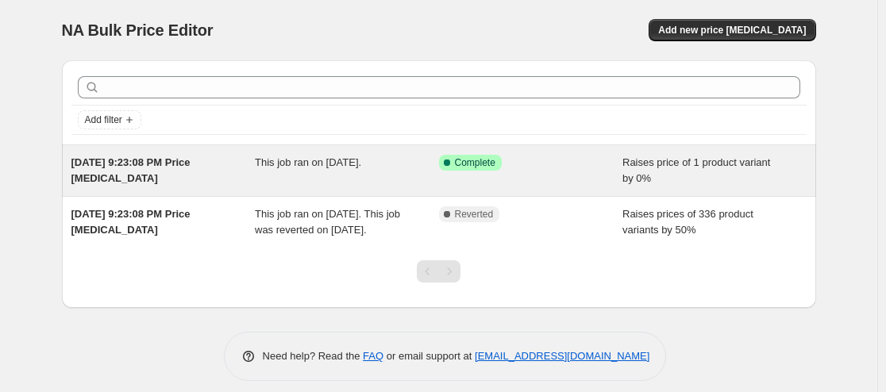
click at [303, 171] on div "This job ran on [DATE]." at bounding box center [347, 171] width 184 height 32
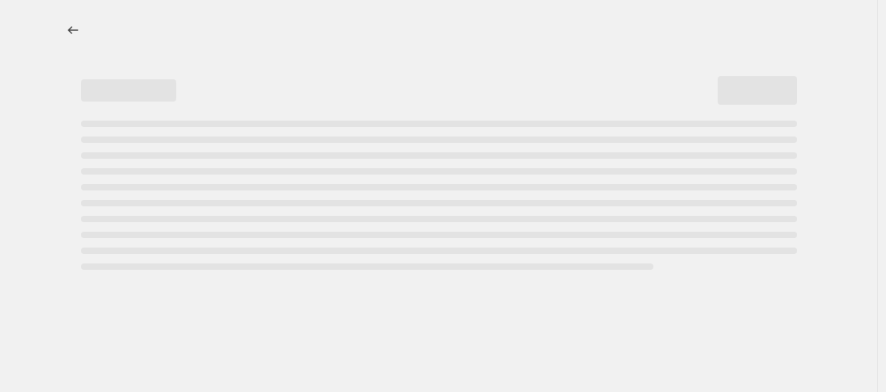
select select "percentage"
select select "pp"
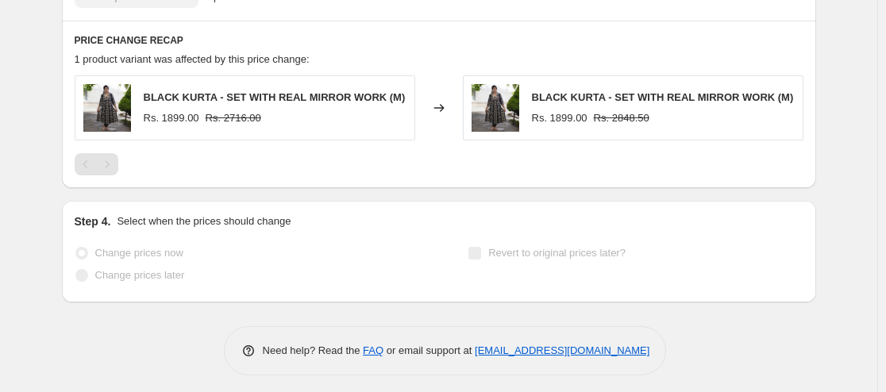
scroll to position [1286, 0]
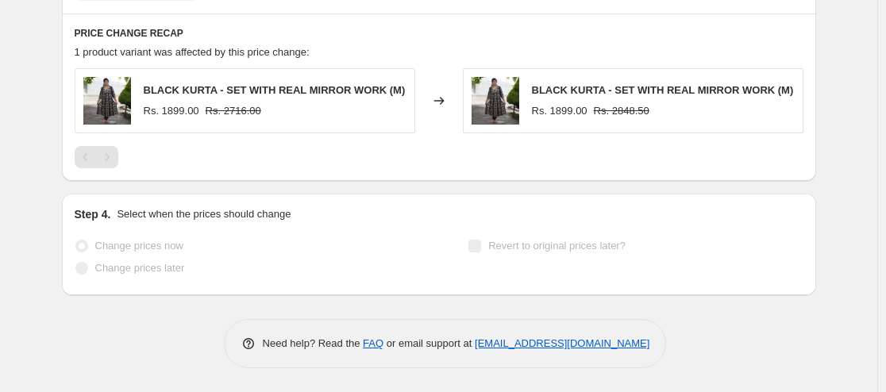
click at [86, 248] on span at bounding box center [81, 246] width 13 height 13
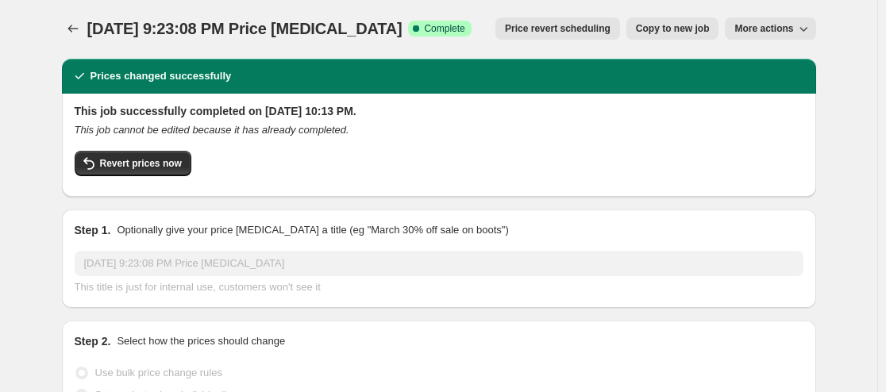
scroll to position [0, 0]
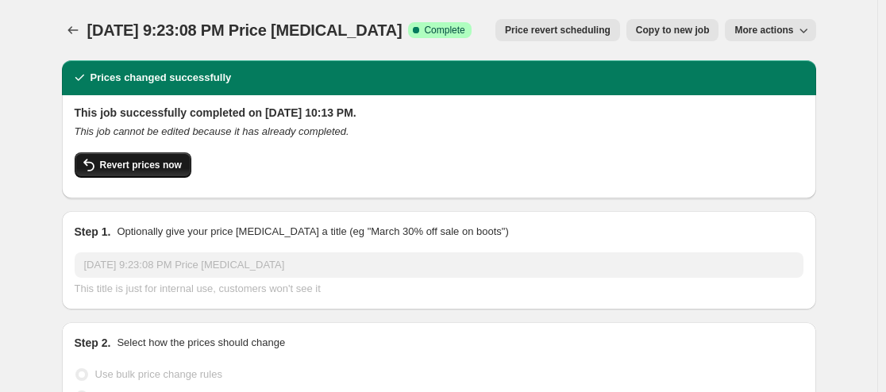
click at [171, 164] on span "Revert prices now" at bounding box center [141, 165] width 82 height 13
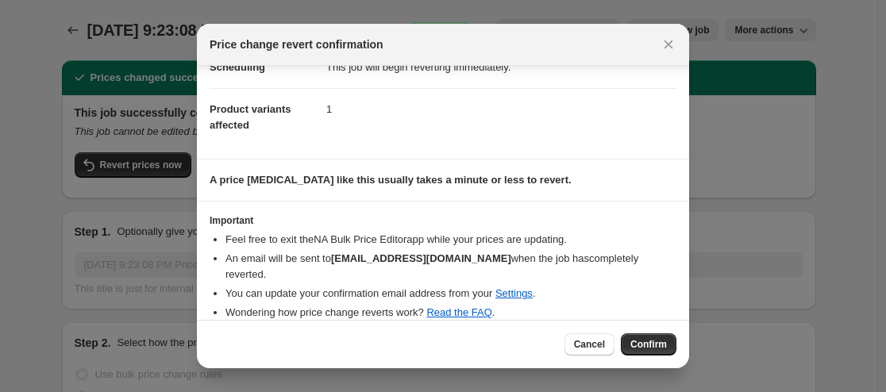
scroll to position [48, 0]
click at [651, 342] on span "Confirm" at bounding box center [648, 344] width 37 height 13
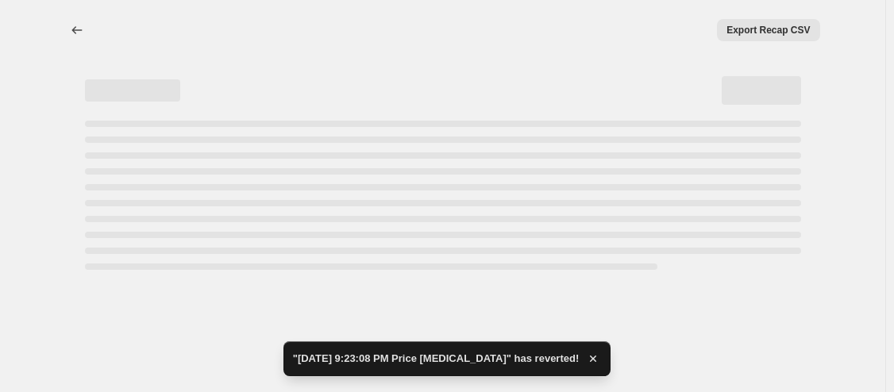
select select "percentage"
select select "pp"
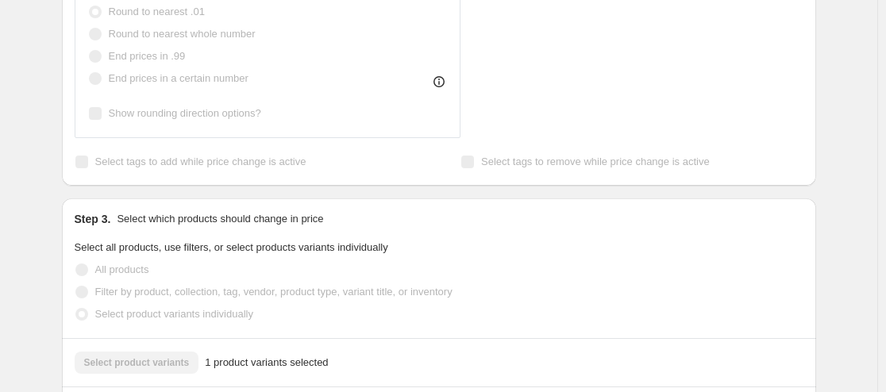
scroll to position [843, 0]
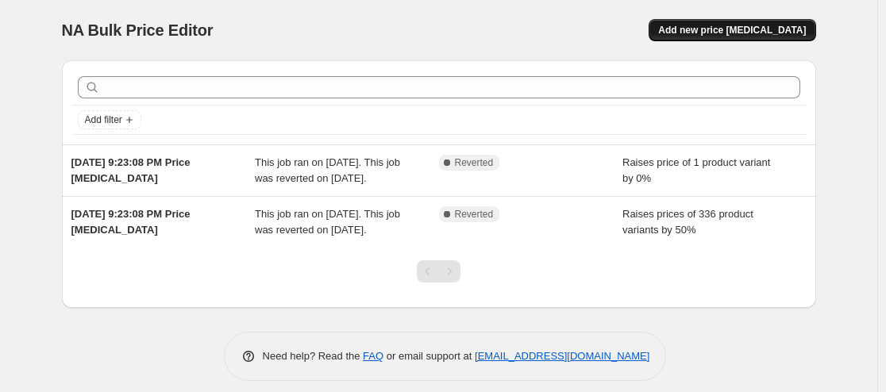
click at [721, 24] on button "Add new price [MEDICAL_DATA]" at bounding box center [732, 30] width 167 height 22
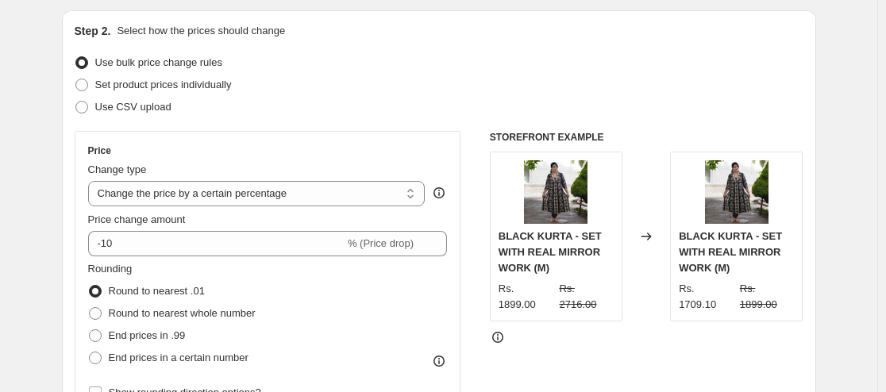
scroll to position [159, 0]
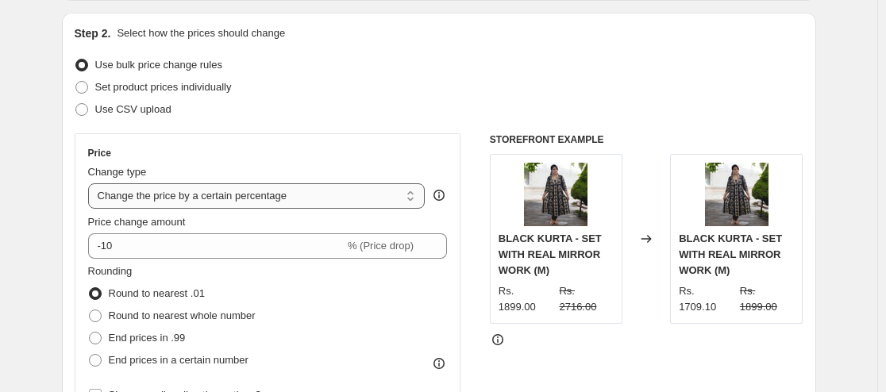
click at [264, 198] on select "Change the price to a certain amount Change the price by a certain amount Chang…" at bounding box center [256, 195] width 337 height 25
select select "pcap"
click at [91, 183] on select "Change the price to a certain amount Change the price by a certain amount Chang…" at bounding box center [256, 195] width 337 height 25
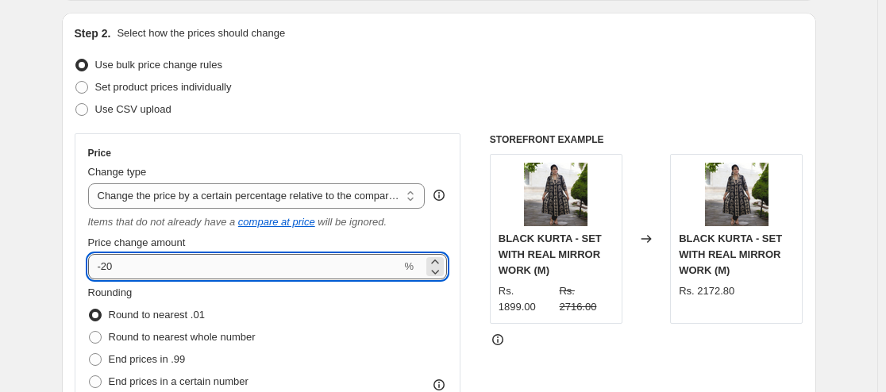
drag, startPoint x: 114, startPoint y: 268, endPoint x: 97, endPoint y: 273, distance: 18.3
click at [97, 273] on input "-20" at bounding box center [245, 266] width 314 height 25
type input "0"
click at [376, 307] on div "Rounding Round to nearest .01 Round to nearest whole number End prices in .99 E…" at bounding box center [268, 339] width 360 height 108
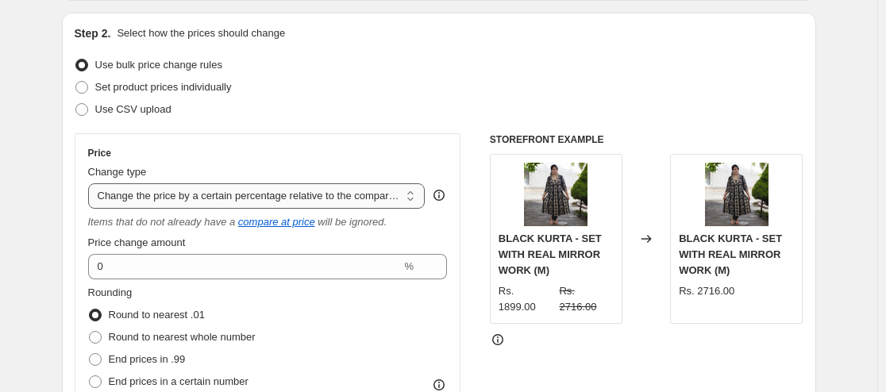
click at [268, 196] on select "Change the price to a certain amount Change the price by a certain amount Chang…" at bounding box center [256, 195] width 337 height 25
click at [91, 183] on select "Change the price to a certain amount Change the price by a certain amount Chang…" at bounding box center [256, 195] width 337 height 25
click at [363, 291] on div "Rounding Round to nearest .01 Round to nearest whole number End prices in .99 E…" at bounding box center [268, 339] width 360 height 108
click at [304, 196] on select "Change the price to a certain amount Change the price by a certain amount Chang…" at bounding box center [256, 195] width 337 height 25
select select "percentage"
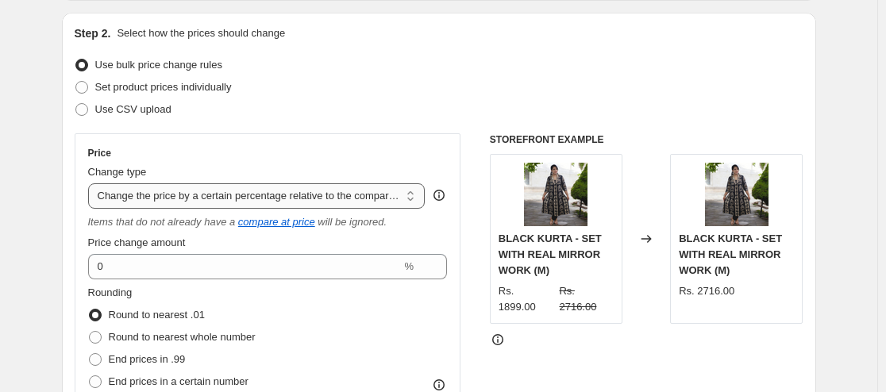
click at [91, 183] on select "Change the price to a certain amount Change the price by a certain amount Chang…" at bounding box center [256, 195] width 337 height 25
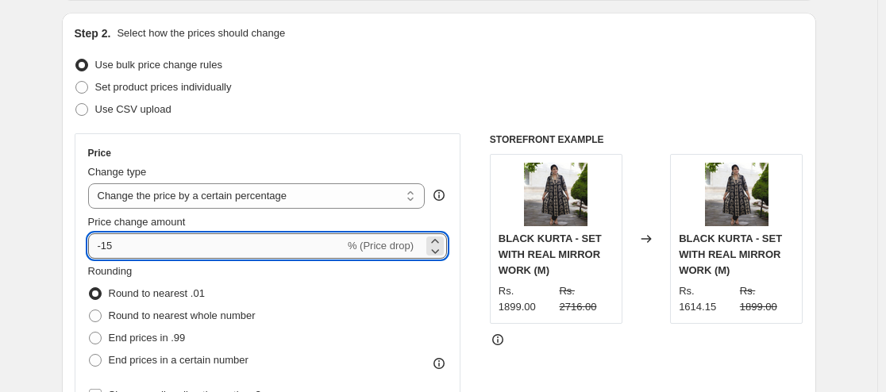
drag, startPoint x: 139, startPoint y: 243, endPoint x: 92, endPoint y: 245, distance: 46.9
click at [92, 245] on input "-15" at bounding box center [216, 245] width 256 height 25
type input "0"
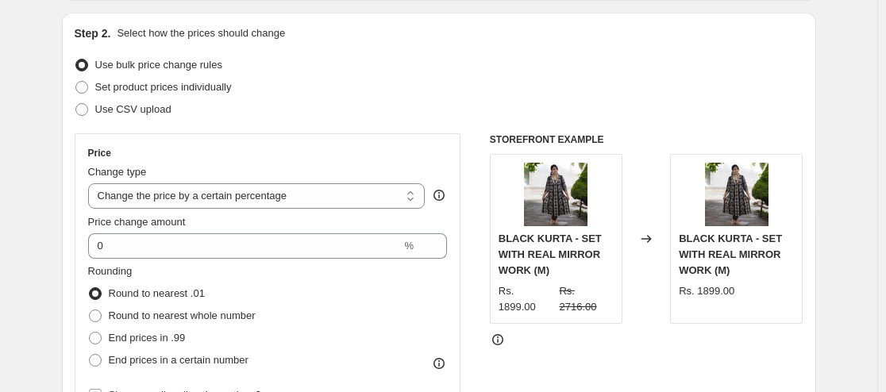
click at [376, 294] on div "Rounding Round to nearest .01 Round to nearest whole number End prices in .99 E…" at bounding box center [268, 318] width 360 height 108
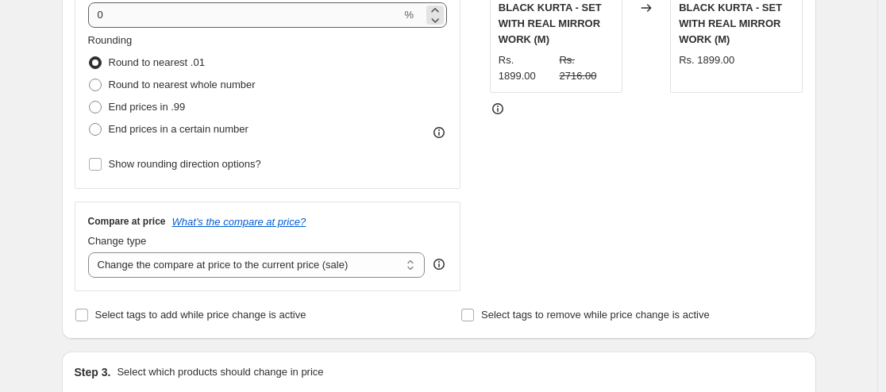
scroll to position [397, 0]
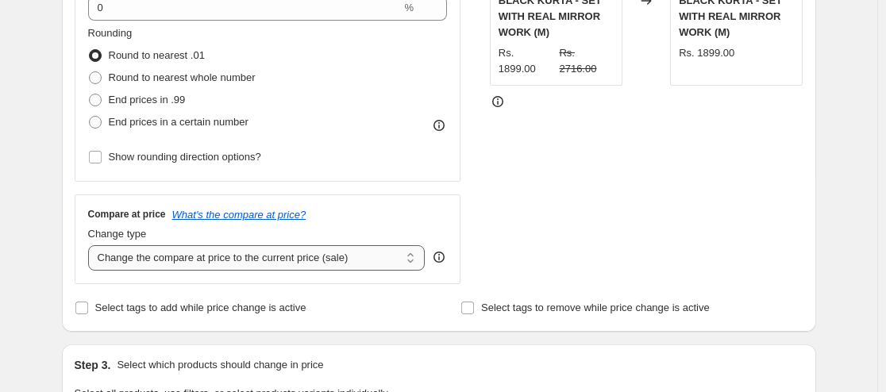
click at [239, 265] on select "Change the compare at price to the current price (sale) Change the compare at p…" at bounding box center [256, 257] width 337 height 25
select select "pp"
click at [91, 245] on select "Change the compare at price to the current price (sale) Change the compare at p…" at bounding box center [256, 257] width 337 height 25
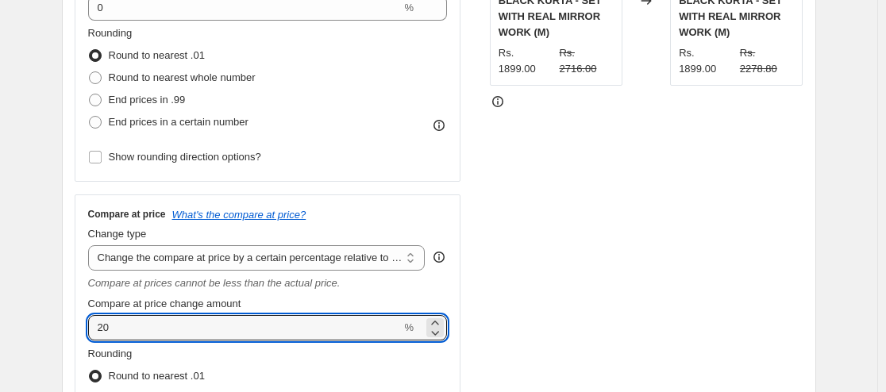
drag, startPoint x: 121, startPoint y: 328, endPoint x: 89, endPoint y: 324, distance: 32.0
click at [89, 324] on div "Compare at price What's the compare at price? Change type Change the compare at…" at bounding box center [268, 349] width 387 height 308
type input "50"
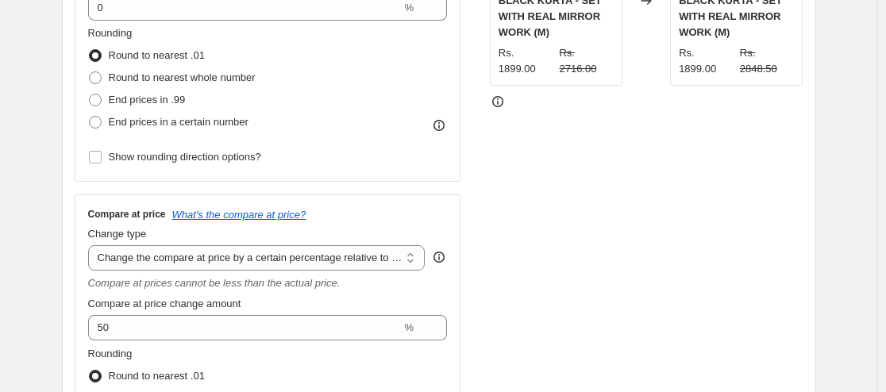
click at [443, 290] on div "Compare at prices cannot be less than the actual price." at bounding box center [268, 283] width 360 height 16
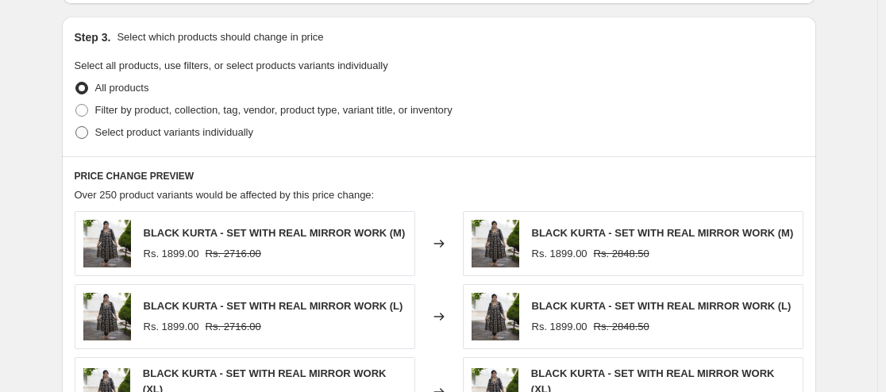
scroll to position [953, 0]
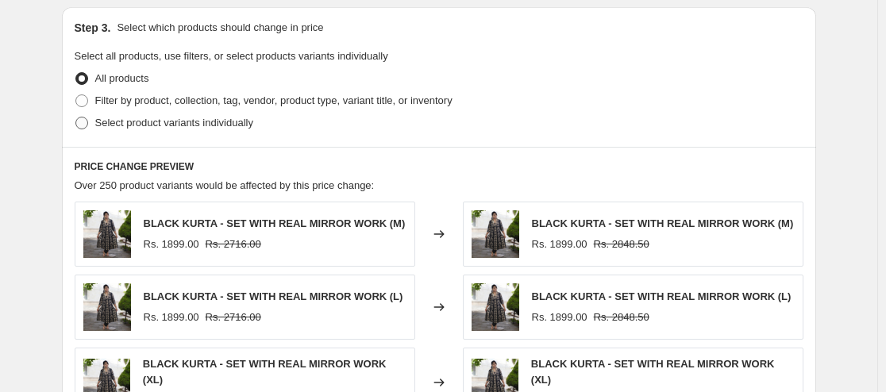
click at [191, 129] on span "Select product variants individually" at bounding box center [174, 123] width 158 height 12
click at [76, 118] on input "Select product variants individually" at bounding box center [75, 117] width 1 height 1
radio input "true"
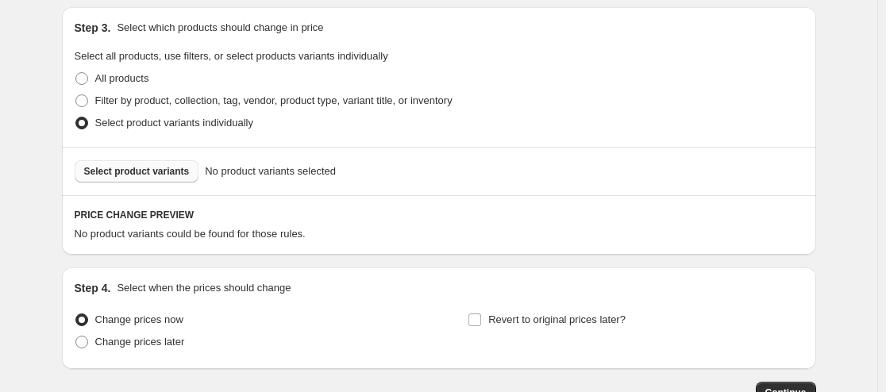
click at [146, 175] on span "Select product variants" at bounding box center [137, 171] width 106 height 13
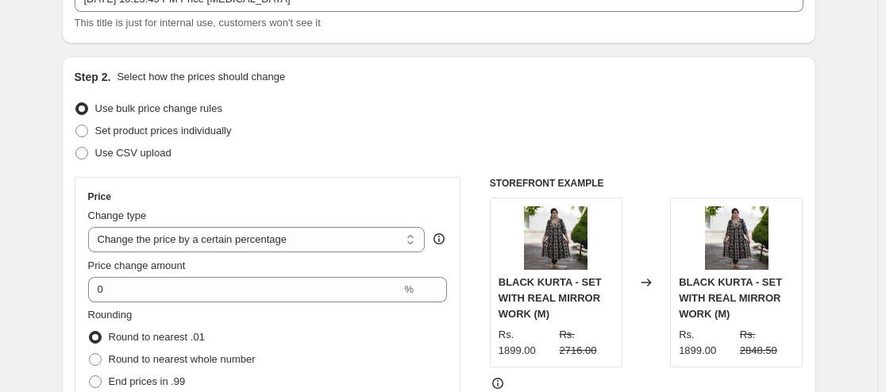
scroll to position [59, 0]
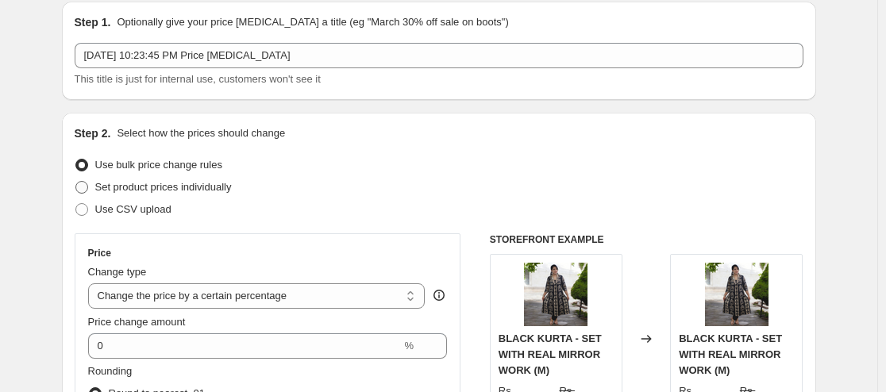
click at [198, 187] on span "Set product prices individually" at bounding box center [163, 187] width 137 height 12
click at [76, 182] on input "Set product prices individually" at bounding box center [75, 181] width 1 height 1
radio input "true"
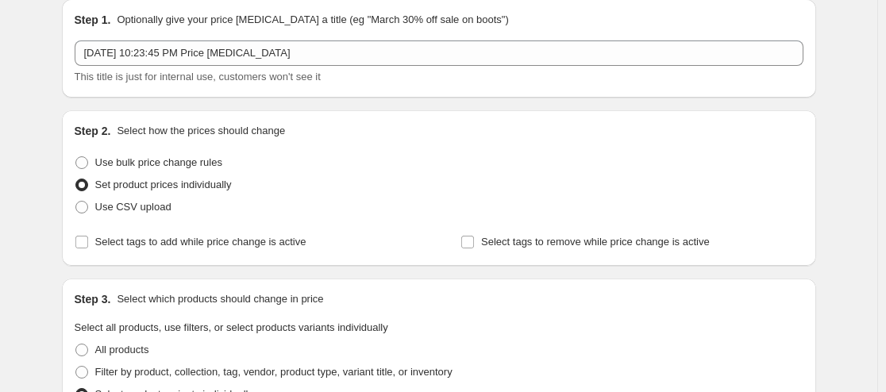
scroll to position [0, 0]
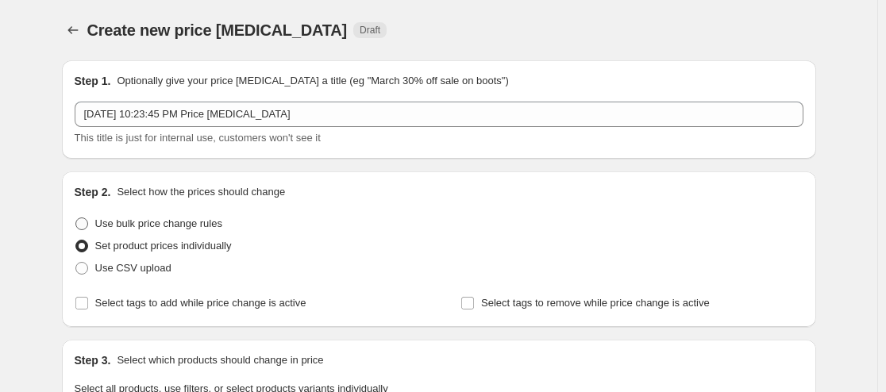
click at [206, 218] on span "Use bulk price change rules" at bounding box center [158, 224] width 127 height 12
click at [76, 218] on input "Use bulk price change rules" at bounding box center [75, 218] width 1 height 1
radio input "true"
select select "percentage"
select select "pp"
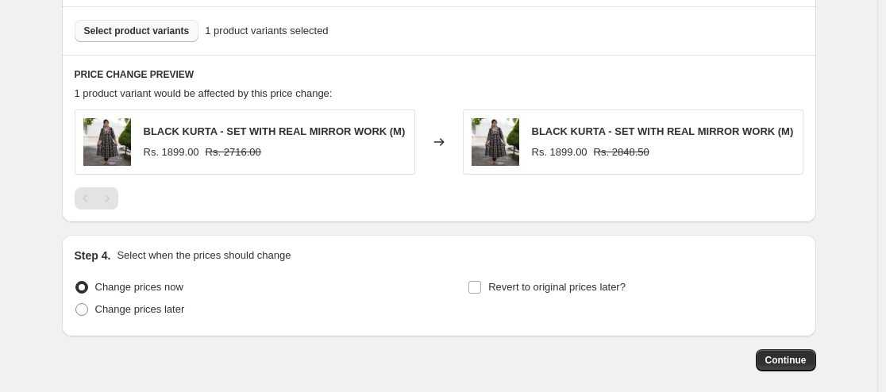
scroll to position [1111, 0]
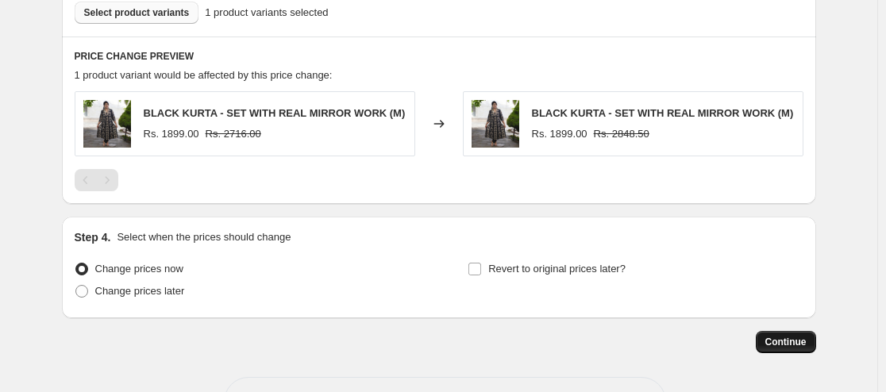
click at [795, 346] on span "Continue" at bounding box center [785, 342] width 41 height 13
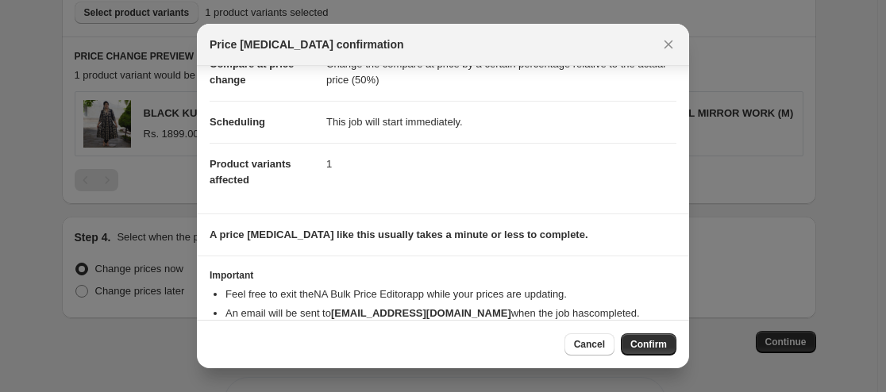
scroll to position [129, 0]
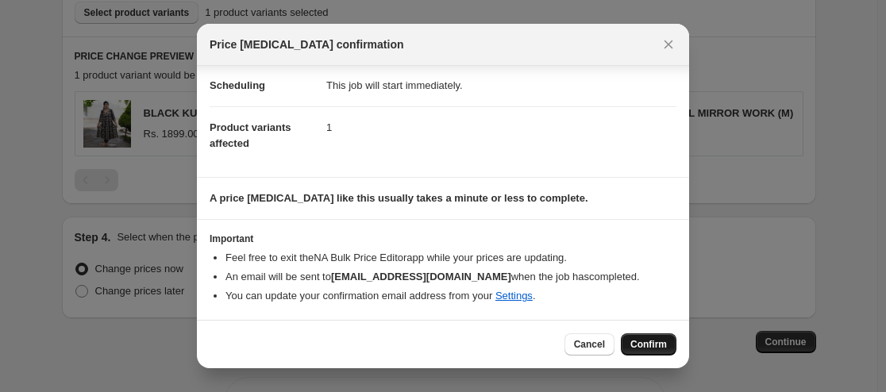
click at [635, 342] on span "Confirm" at bounding box center [648, 344] width 37 height 13
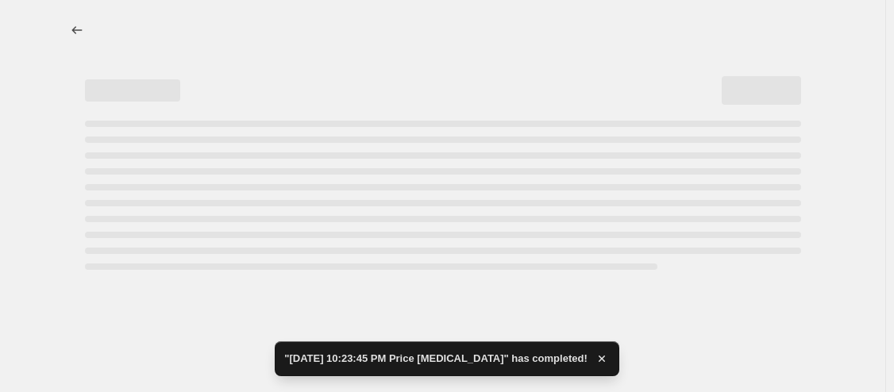
select select "percentage"
select select "pp"
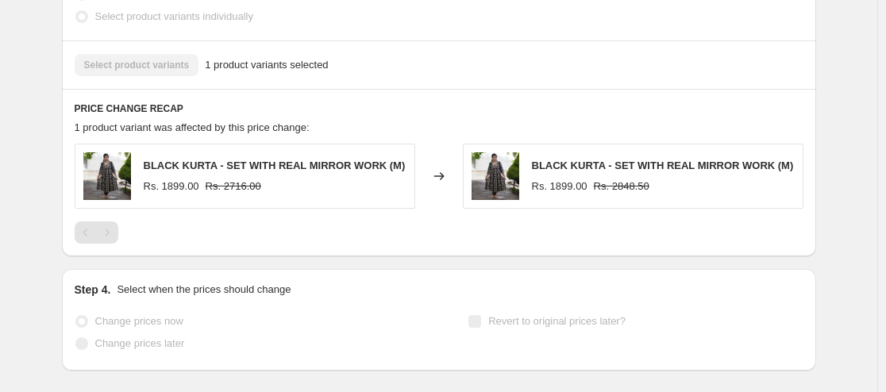
scroll to position [1286, 0]
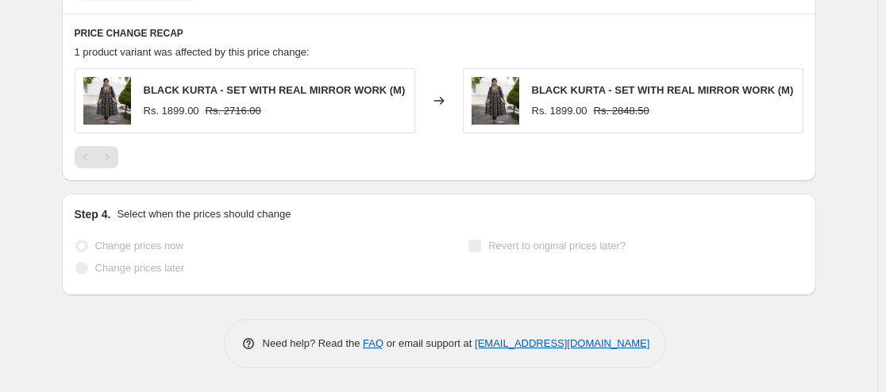
click at [577, 100] on div "BLACK KURTA - SET WITH REAL MIRROR WORK (M) Rs. 1899.00 Rs. 2848.50" at bounding box center [663, 101] width 262 height 37
click at [169, 100] on div "BLACK KURTA - SET WITH REAL MIRROR WORK (M) Rs. 1899.00 Rs. 2716.00" at bounding box center [275, 101] width 262 height 37
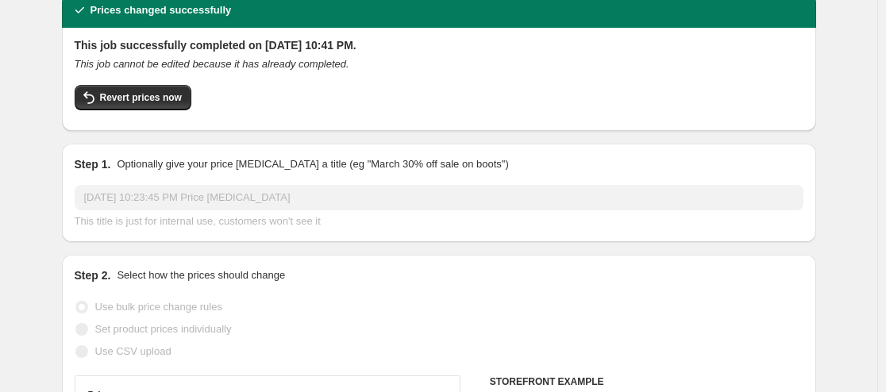
scroll to position [0, 0]
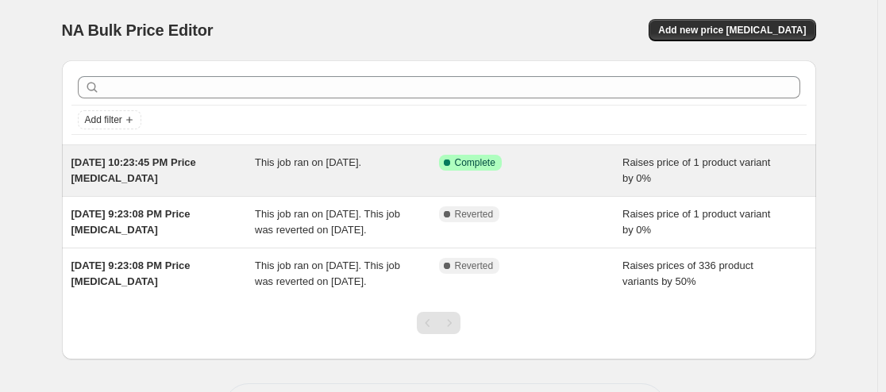
click at [296, 164] on span "This job ran on [DATE]." at bounding box center [308, 162] width 106 height 12
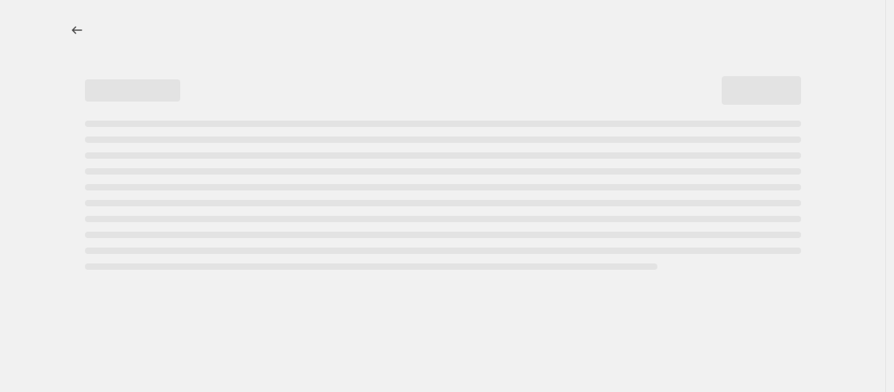
select select "percentage"
select select "pp"
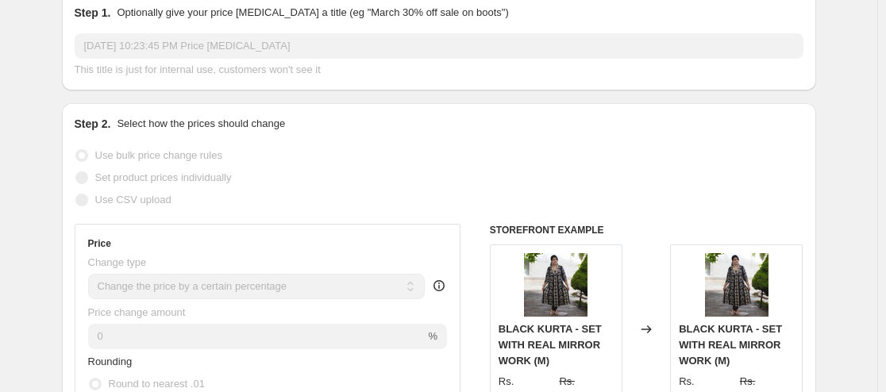
scroll to position [238, 0]
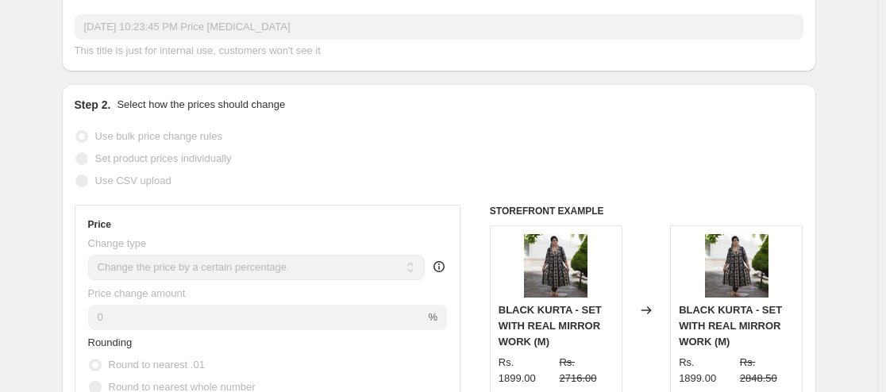
click at [225, 143] on div "Use bulk price change rules" at bounding box center [439, 136] width 729 height 22
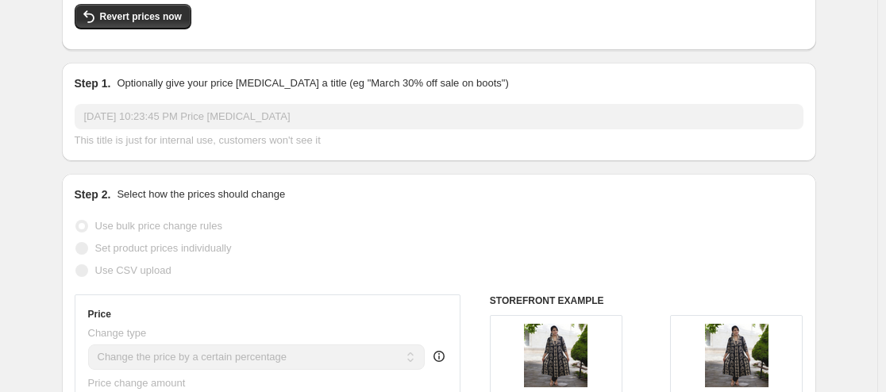
scroll to position [0, 0]
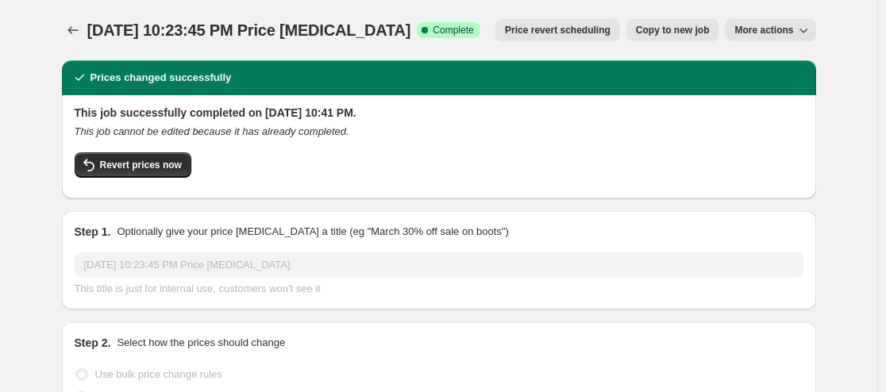
click at [662, 29] on span "Copy to new job" at bounding box center [673, 30] width 74 height 13
select select "percentage"
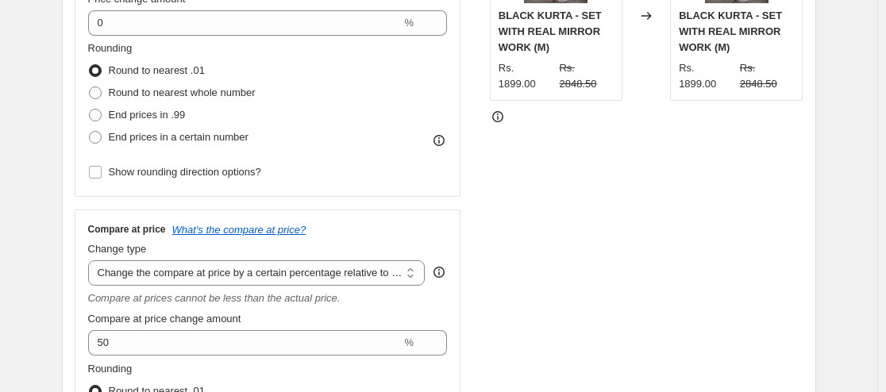
scroll to position [397, 0]
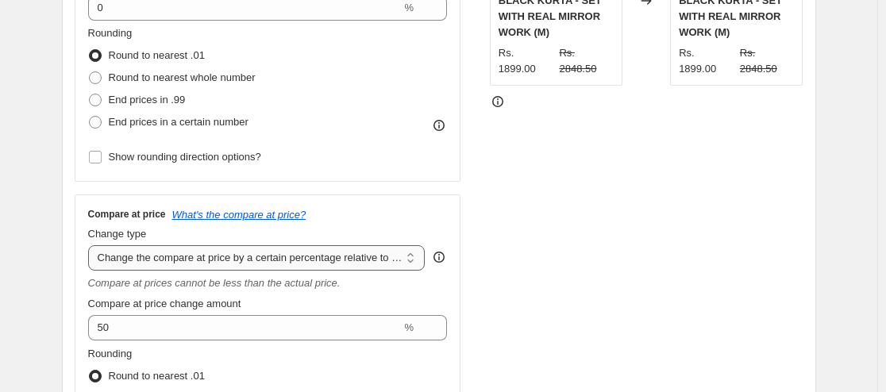
click at [381, 253] on select "Change the compare at price to the current price (sale) Change the compare at p…" at bounding box center [256, 257] width 337 height 25
select select "bp"
click at [91, 245] on select "Change the compare at price to the current price (sale) Change the compare at p…" at bounding box center [256, 257] width 337 height 25
type input "12.00"
click at [399, 256] on select "Change the compare at price to the current price (sale) Change the compare at p…" at bounding box center [256, 257] width 337 height 25
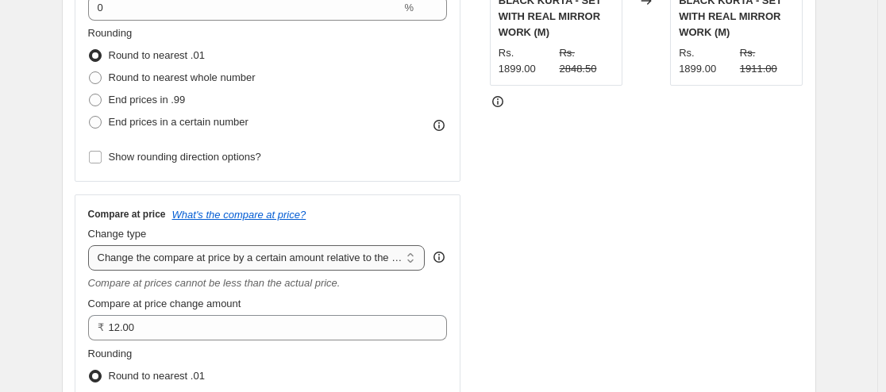
select select "percentage"
click at [91, 245] on select "Change the compare at price to the current price (sale) Change the compare at p…" at bounding box center [256, 257] width 337 height 25
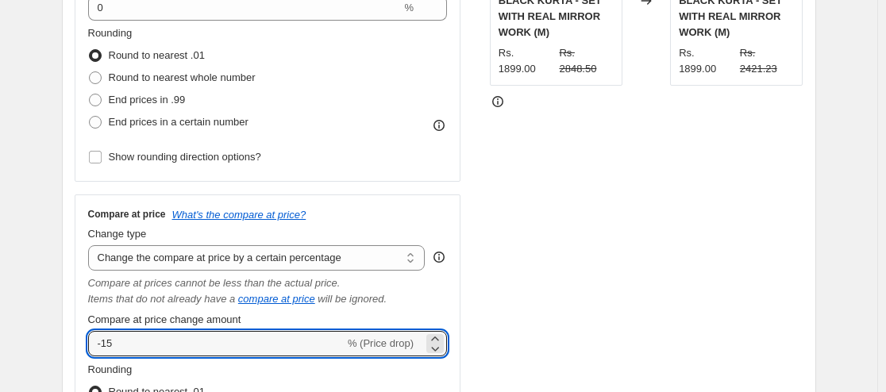
drag, startPoint x: 135, startPoint y: 337, endPoint x: 83, endPoint y: 335, distance: 51.7
click at [83, 335] on div "Compare at price What's the compare at price? Change type Change the compare at…" at bounding box center [268, 357] width 387 height 324
click at [445, 305] on div "Items that do not already have a compare at price will be ignored." at bounding box center [268, 299] width 360 height 16
click at [100, 342] on input "50" at bounding box center [207, 343] width 238 height 25
click at [448, 303] on div "Items that do not already have a compare at price will be ignored." at bounding box center [268, 299] width 360 height 16
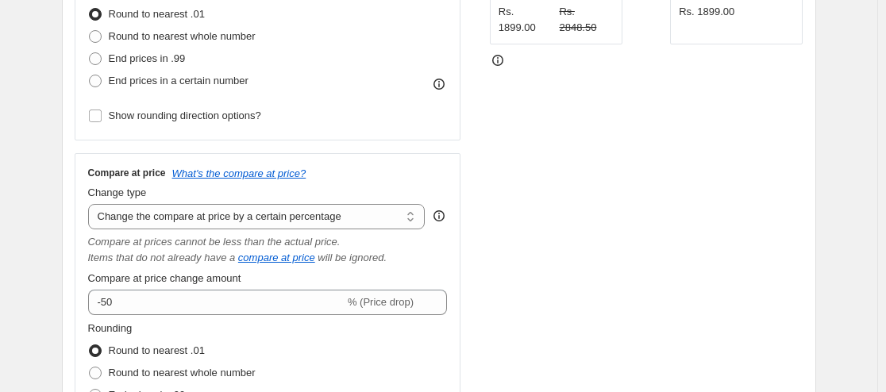
scroll to position [476, 0]
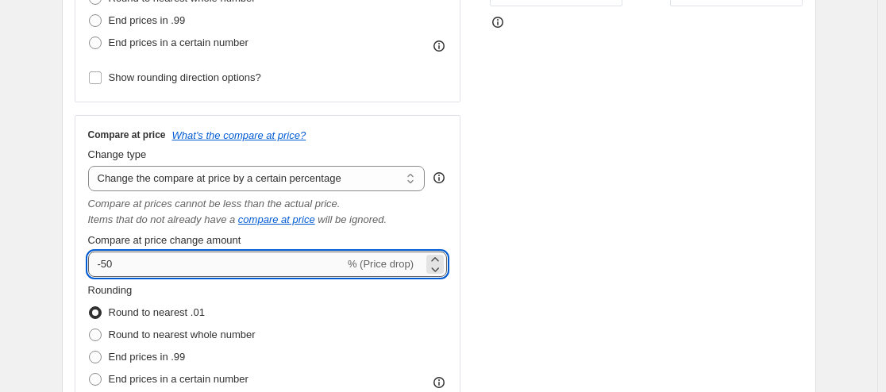
drag, startPoint x: 118, startPoint y: 263, endPoint x: 94, endPoint y: 269, distance: 24.6
click at [94, 269] on input "-50" at bounding box center [216, 264] width 256 height 25
type input "50"
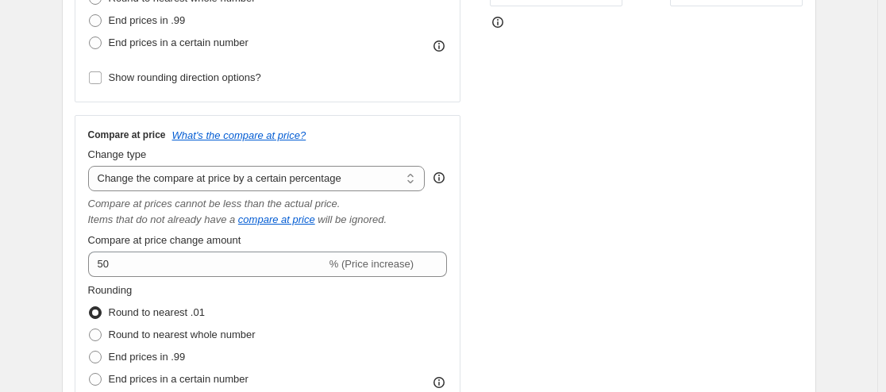
click at [403, 299] on div "Rounding Round to nearest .01 Round to nearest whole number End prices in .99 E…" at bounding box center [268, 337] width 360 height 108
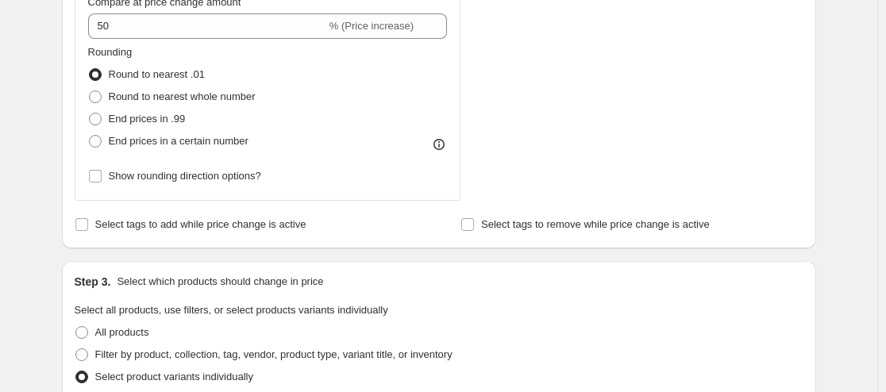
scroll to position [794, 0]
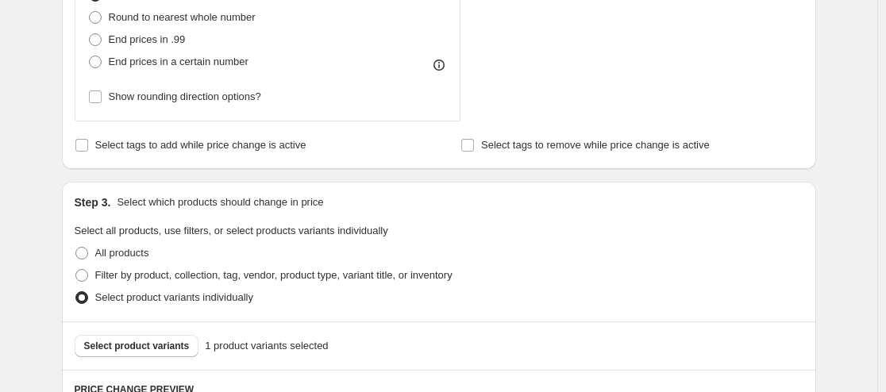
click at [198, 293] on span "Select product variants individually" at bounding box center [174, 297] width 158 height 12
click at [76, 292] on input "Select product variants individually" at bounding box center [75, 291] width 1 height 1
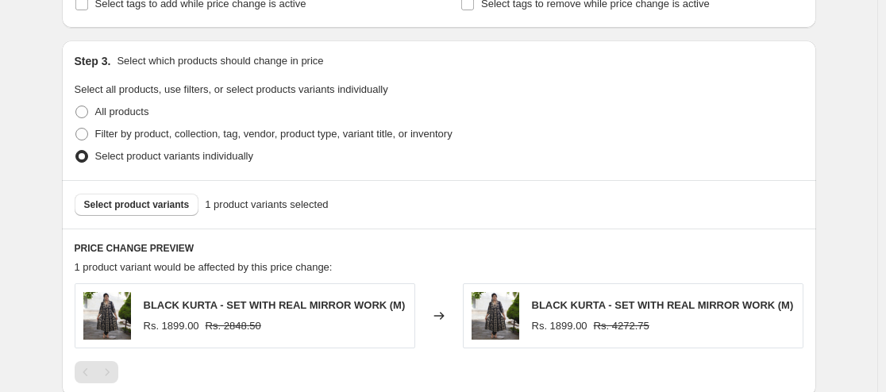
scroll to position [953, 0]
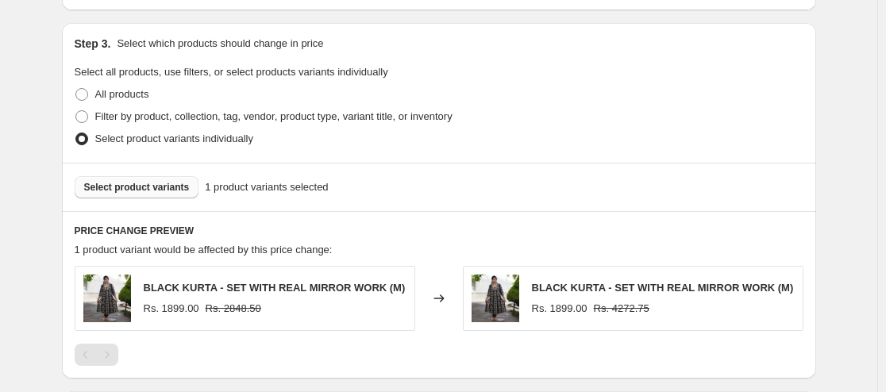
click at [129, 190] on span "Select product variants" at bounding box center [137, 187] width 106 height 13
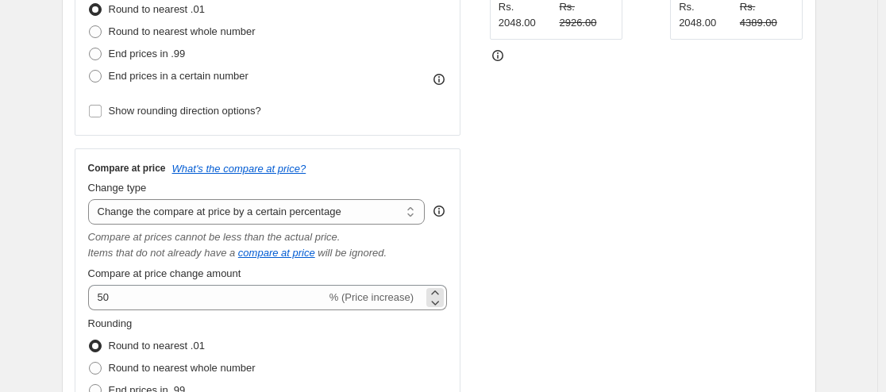
scroll to position [397, 0]
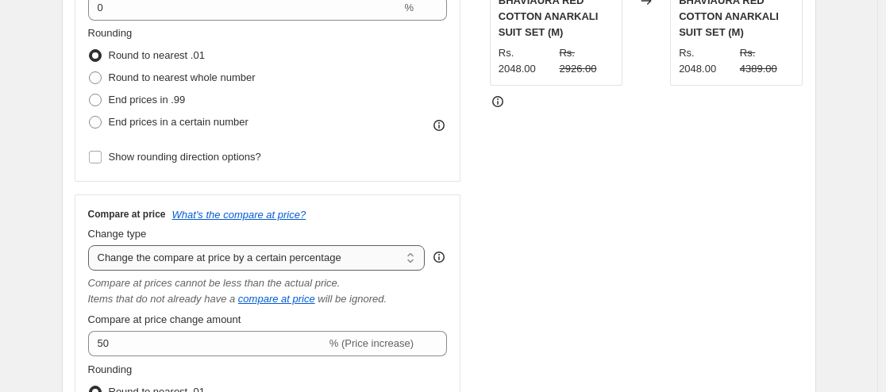
click at [414, 254] on select "Change the compare at price to the current price (sale) Change the compare at p…" at bounding box center [256, 257] width 337 height 25
click at [91, 245] on select "Change the compare at price to the current price (sale) Change the compare at p…" at bounding box center [256, 257] width 337 height 25
click at [400, 212] on div "Compare at price What's the compare at price?" at bounding box center [268, 214] width 360 height 13
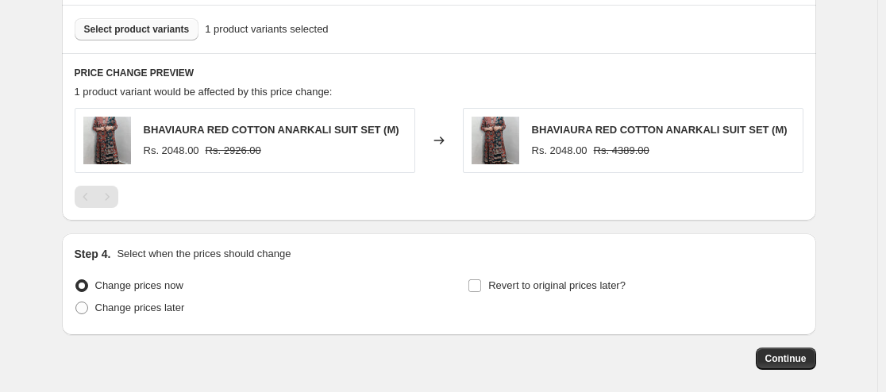
scroll to position [1111, 0]
click at [796, 359] on span "Continue" at bounding box center [785, 358] width 41 height 13
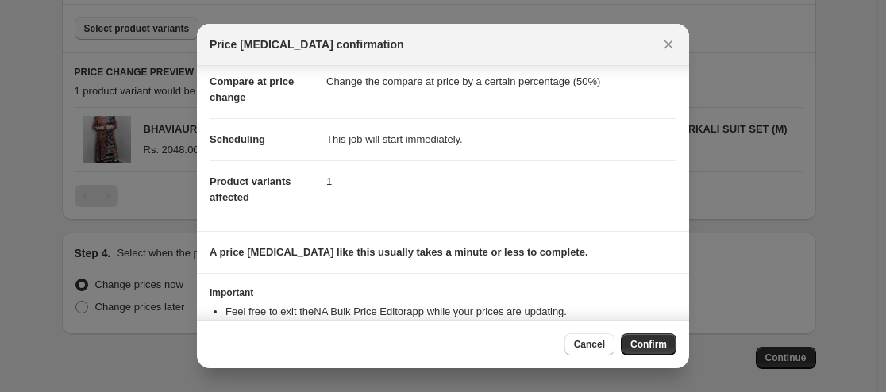
scroll to position [129, 0]
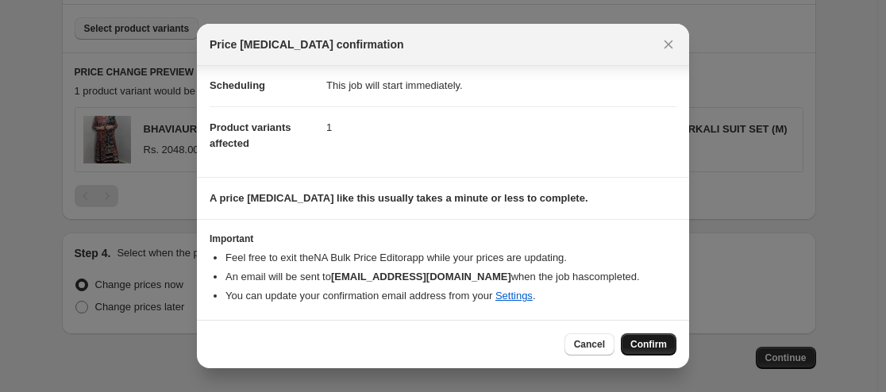
click at [653, 348] on span "Confirm" at bounding box center [648, 344] width 37 height 13
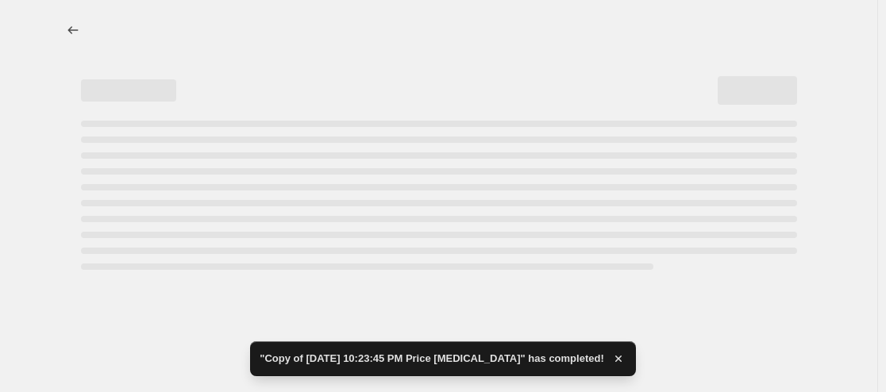
select select "percentage"
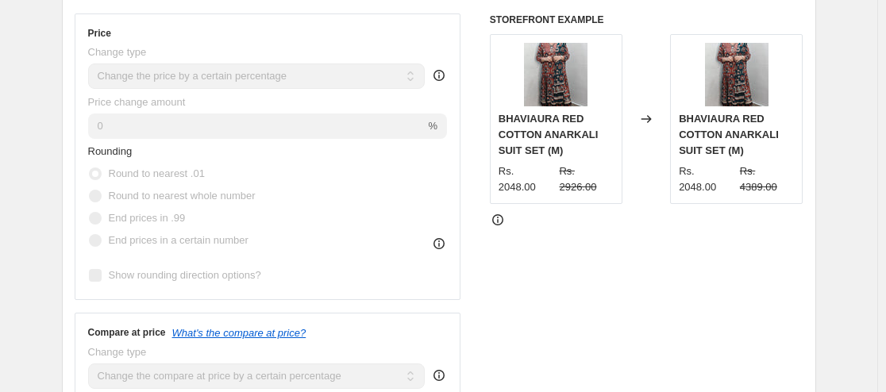
scroll to position [397, 0]
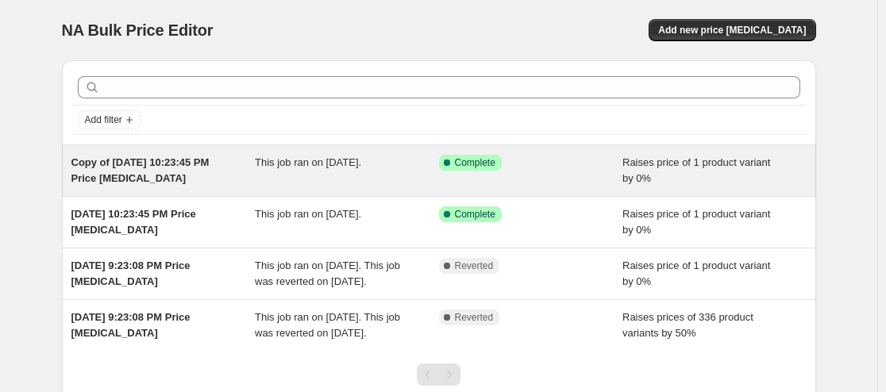
click at [152, 175] on span "Copy of [DATE] 10:23:45 PM Price [MEDICAL_DATA]" at bounding box center [140, 170] width 138 height 28
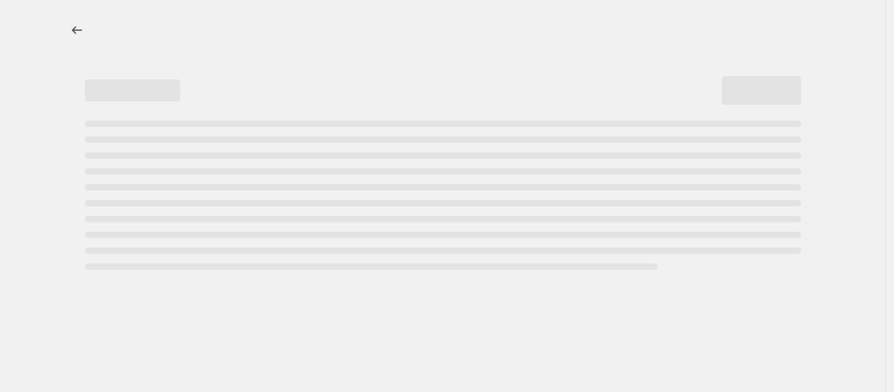
select select "percentage"
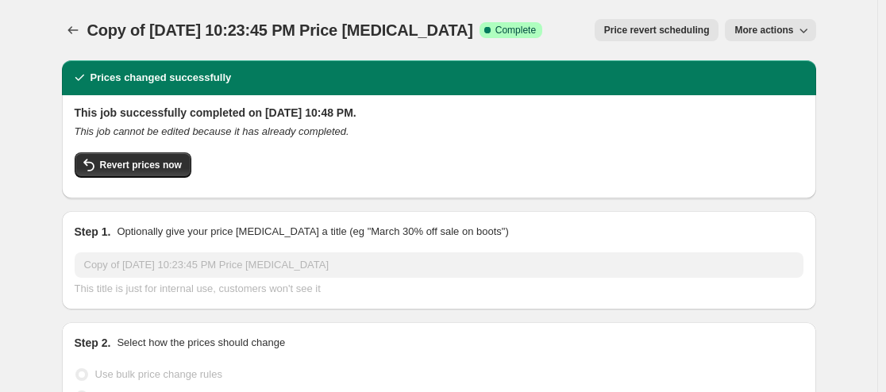
click at [811, 29] on icon "button" at bounding box center [804, 30] width 16 height 16
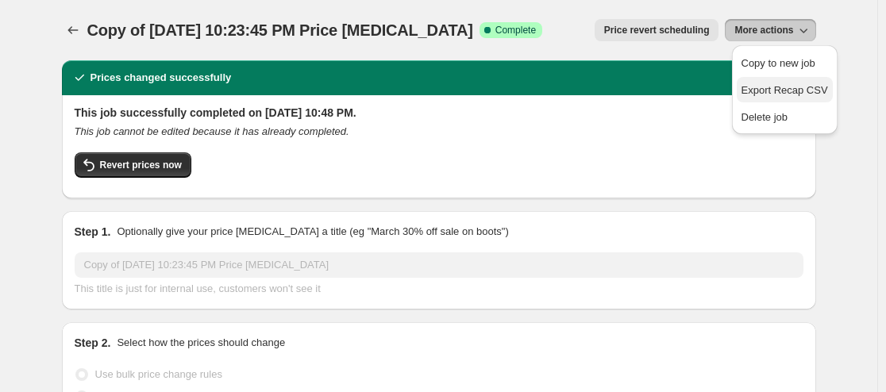
click at [800, 93] on span "Export Recap CSV" at bounding box center [785, 90] width 87 height 12
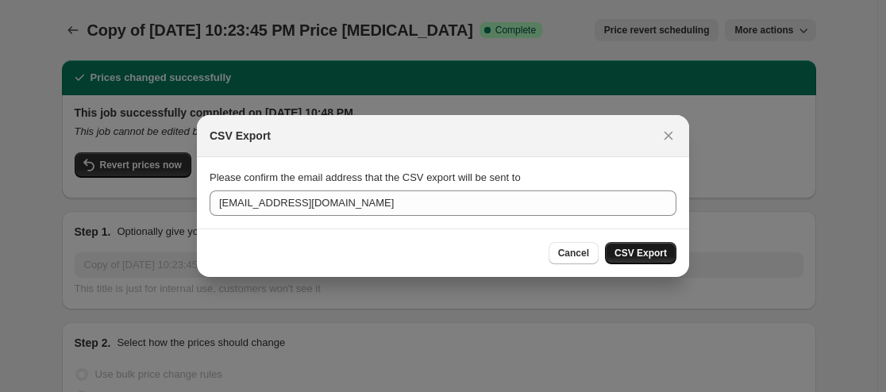
click at [649, 249] on span "CSV Export" at bounding box center [640, 253] width 52 height 13
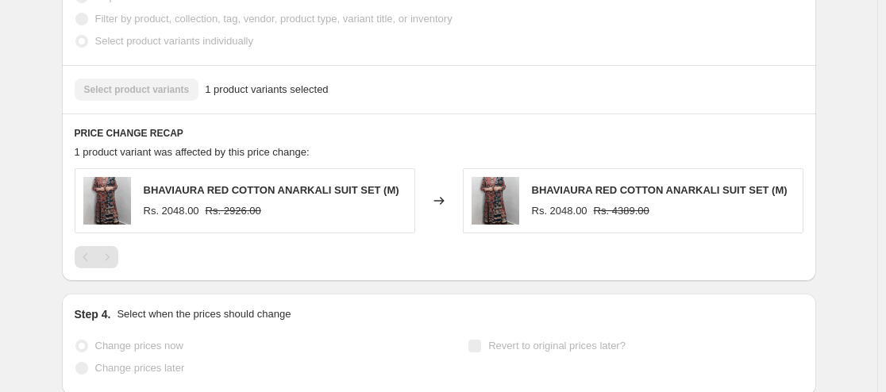
scroll to position [1183, 0]
